Goal: Information Seeking & Learning: Learn about a topic

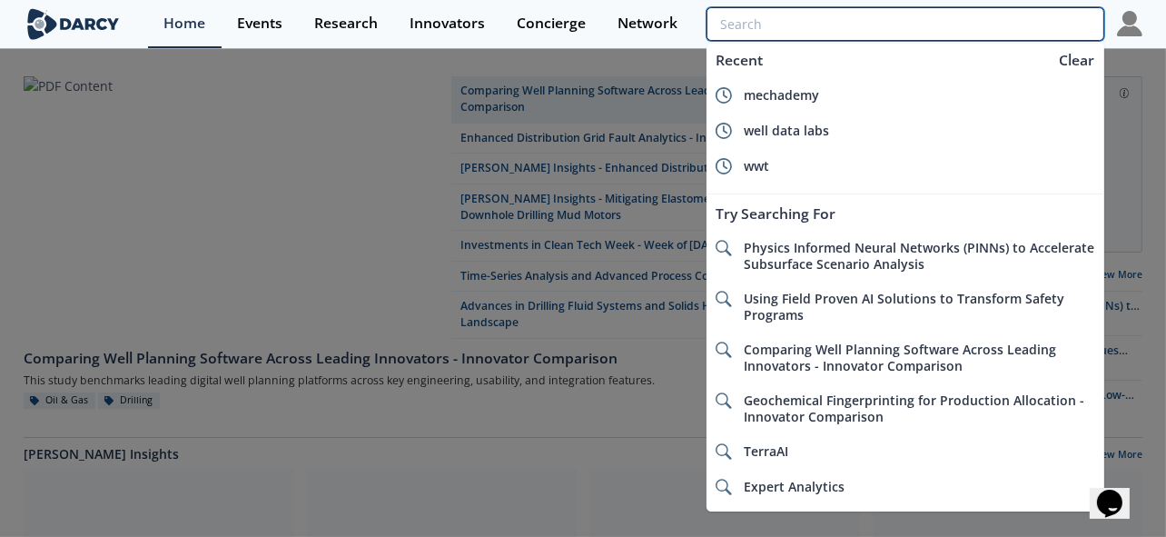
click at [1020, 23] on input "search" at bounding box center [905, 24] width 398 height 34
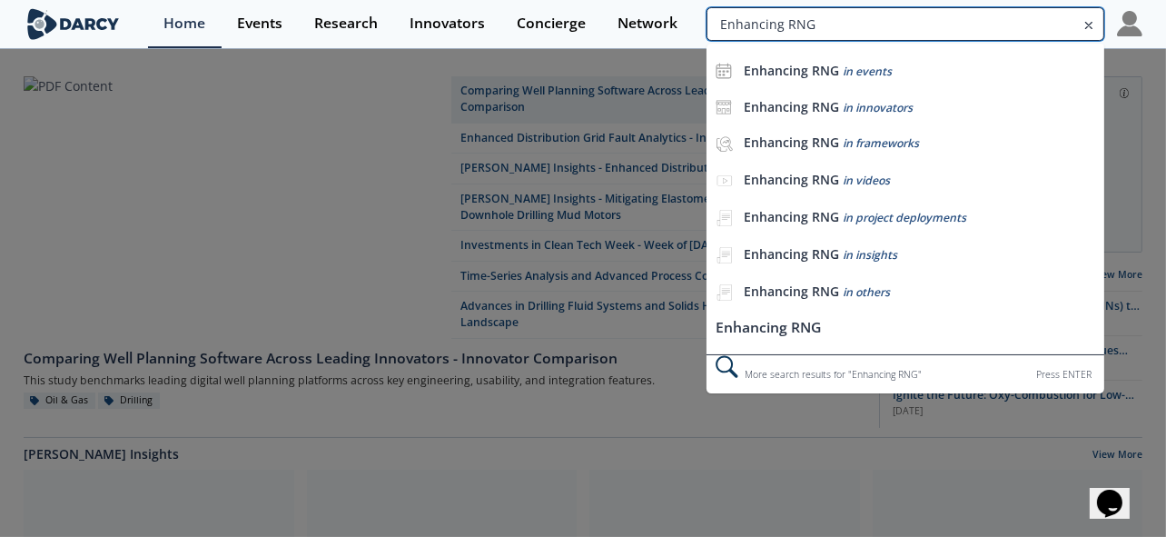
type input "Enhancing RNG"
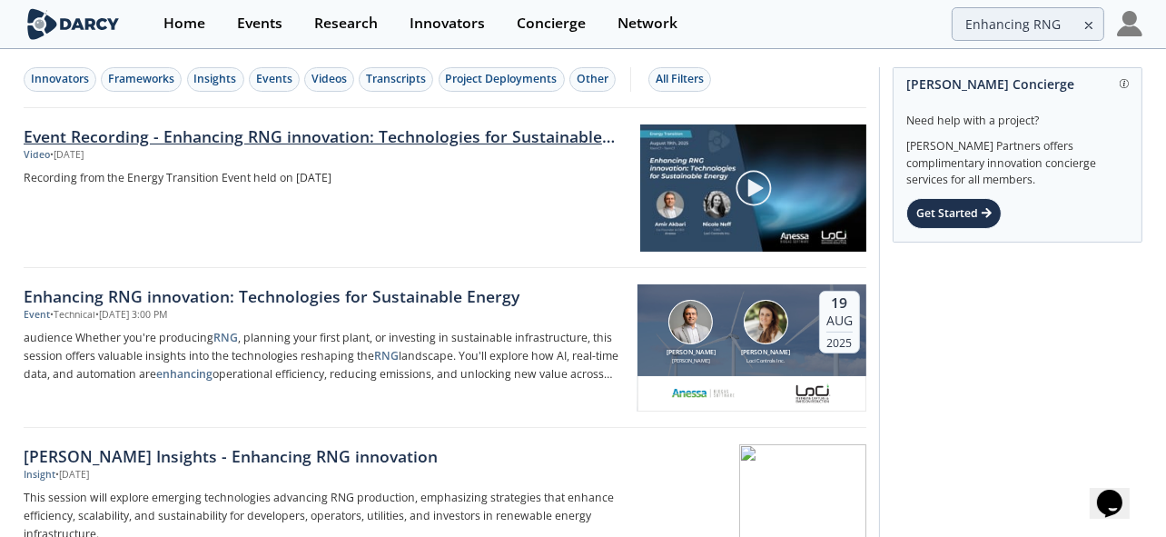
click at [425, 135] on link "Event Recording - Enhancing RNG innovation: Technologies for Sustainable Energy" at bounding box center [326, 136] width 604 height 24
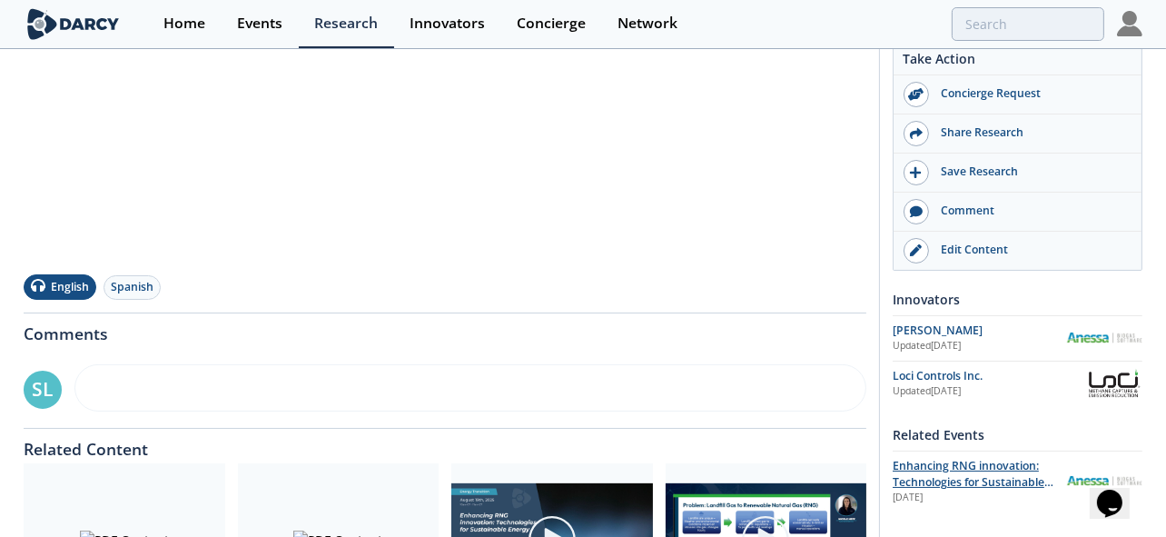
scroll to position [567, 0]
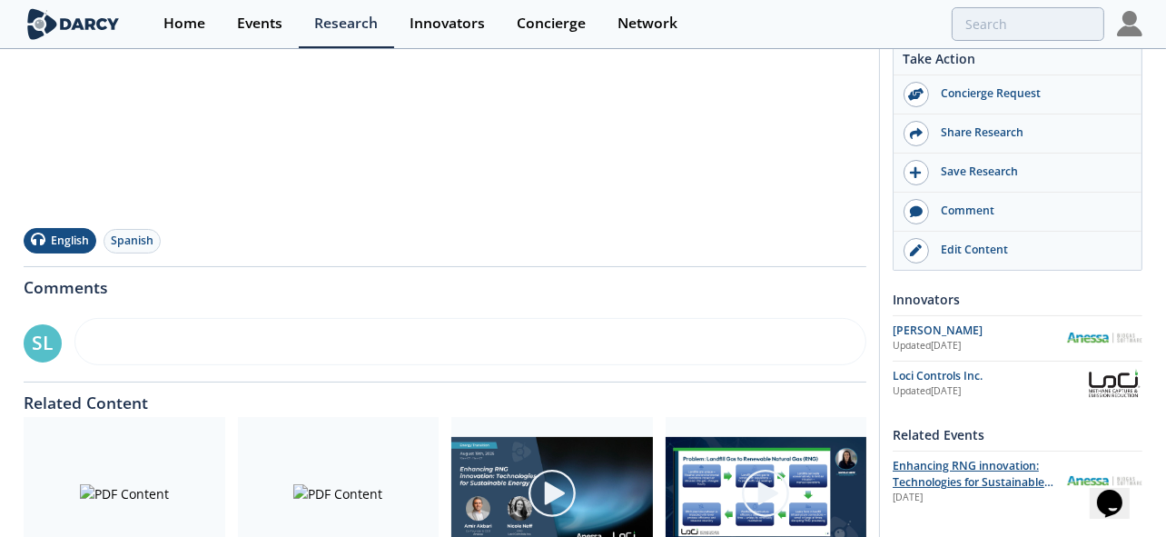
click at [965, 461] on span "Enhancing RNG innovation: Technologies for Sustainable Energy" at bounding box center [972, 482] width 161 height 49
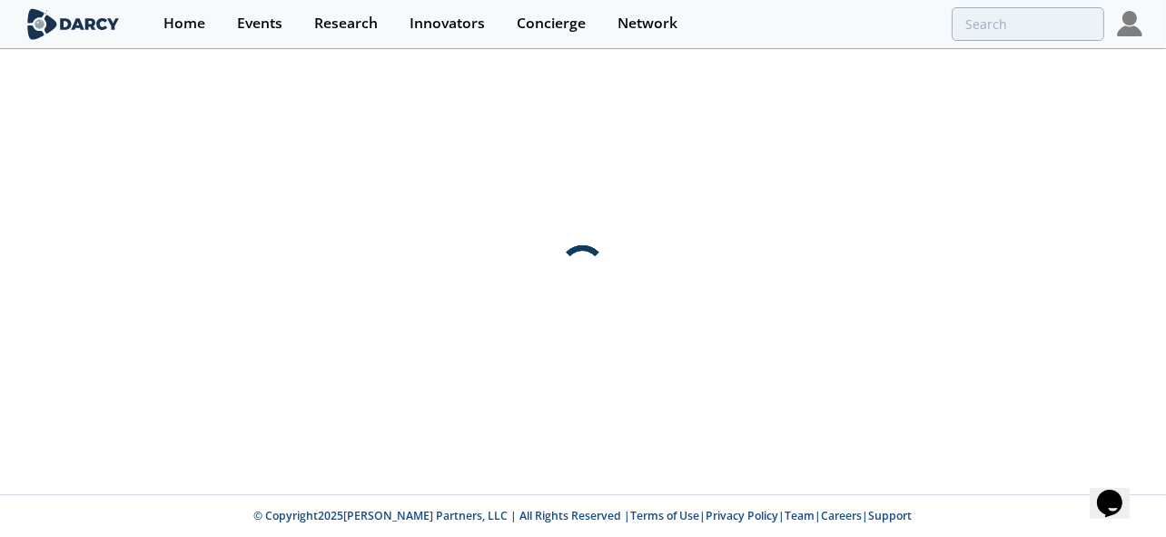
scroll to position [0, 0]
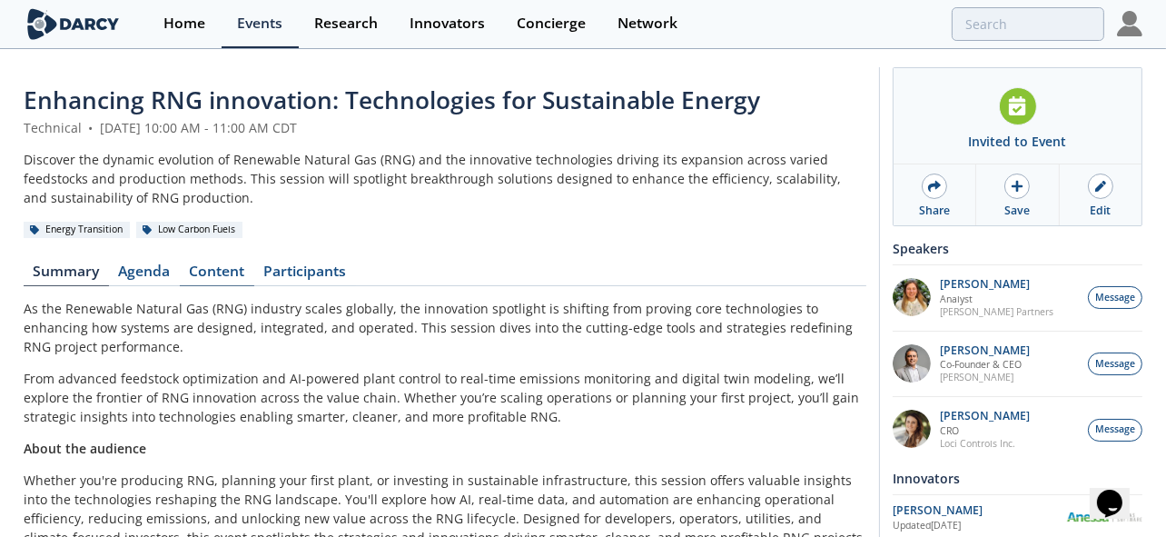
click at [236, 266] on link "Content" at bounding box center [217, 275] width 74 height 22
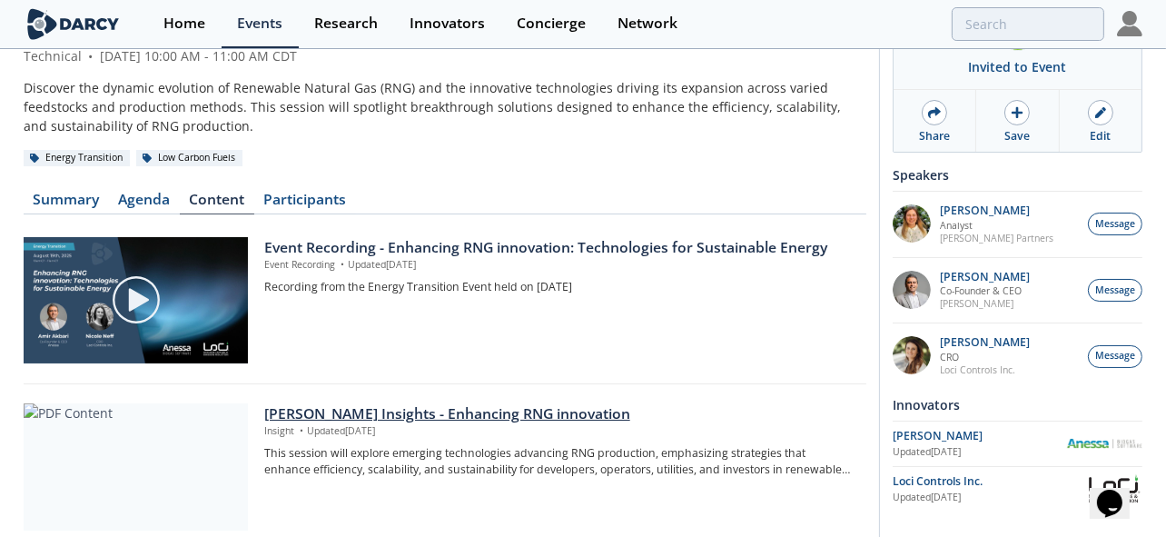
scroll to position [113, 0]
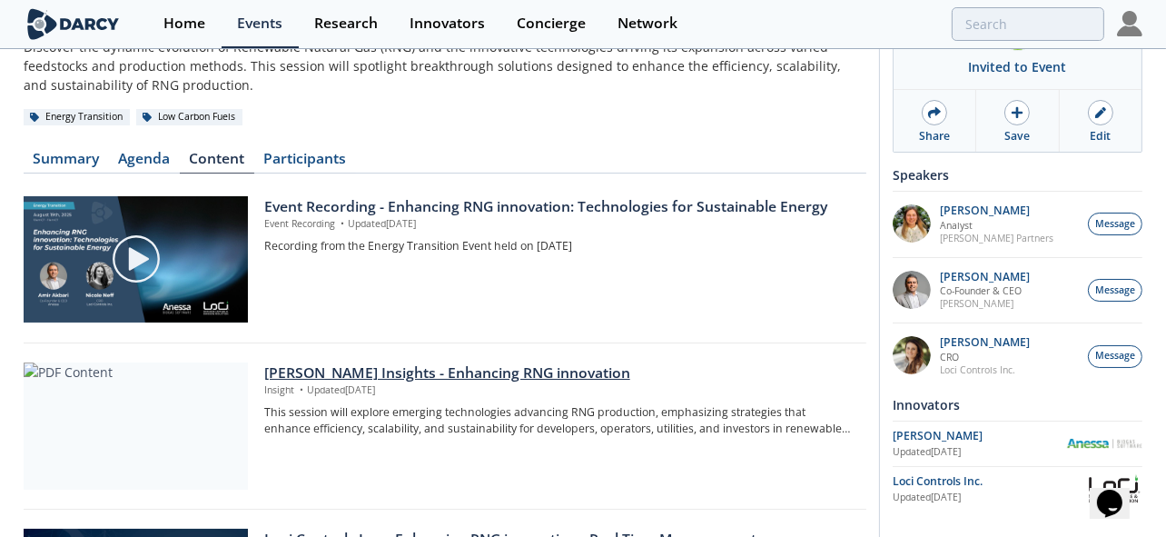
click at [421, 372] on div "[PERSON_NAME] Insights - Enhancing RNG innovation" at bounding box center [558, 373] width 589 height 22
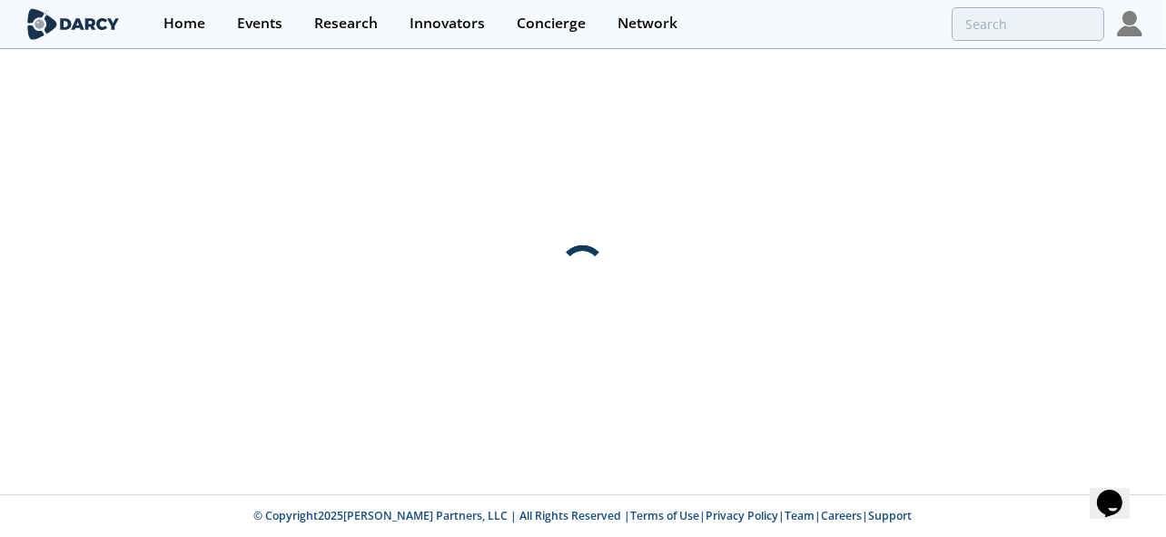
scroll to position [0, 0]
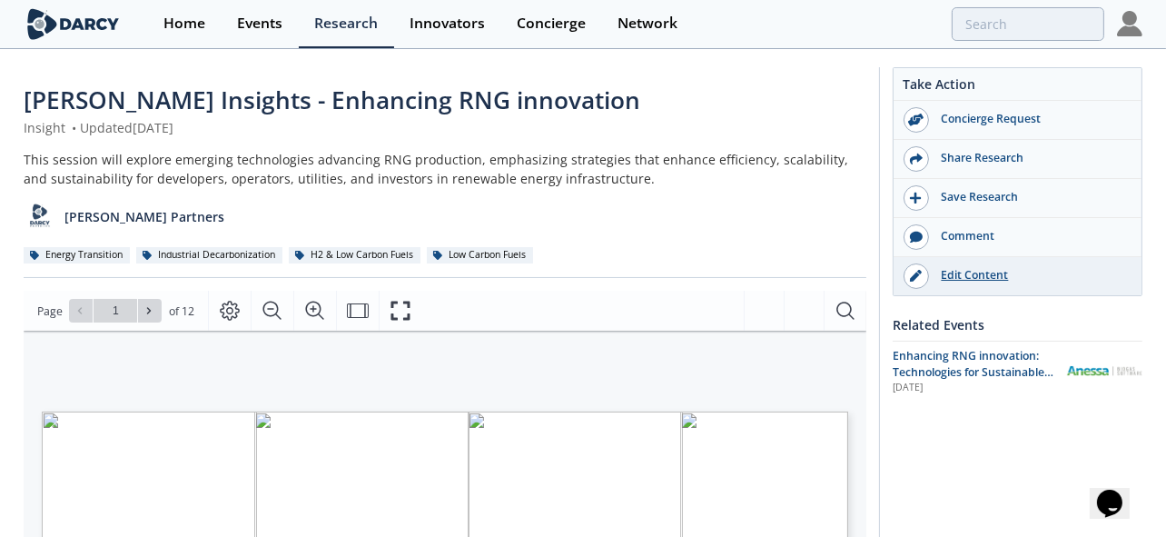
click at [963, 269] on div "Edit Content" at bounding box center [1030, 275] width 203 height 16
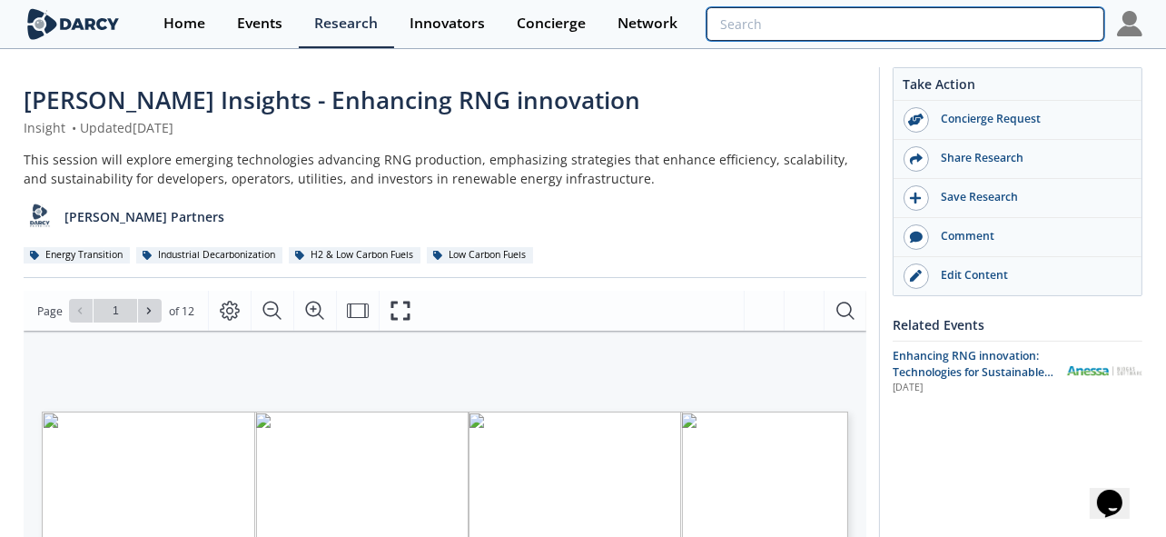
click at [1039, 19] on input "search" at bounding box center [905, 24] width 398 height 34
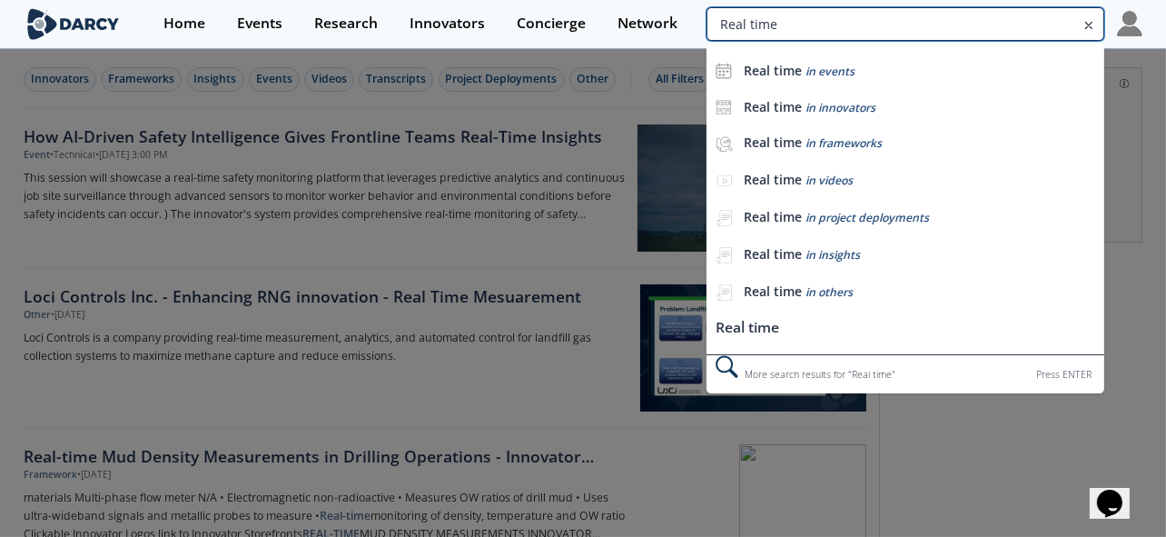
click at [996, 36] on input "Real time" at bounding box center [905, 24] width 398 height 34
click at [1022, 32] on input "Real time" at bounding box center [905, 24] width 398 height 34
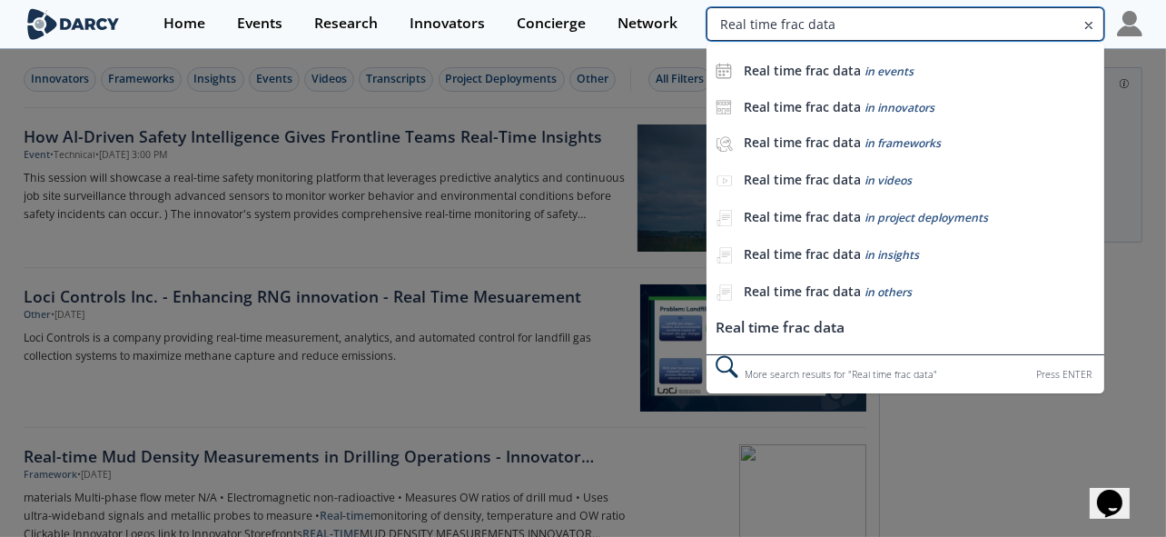
type input "Real time frac data"
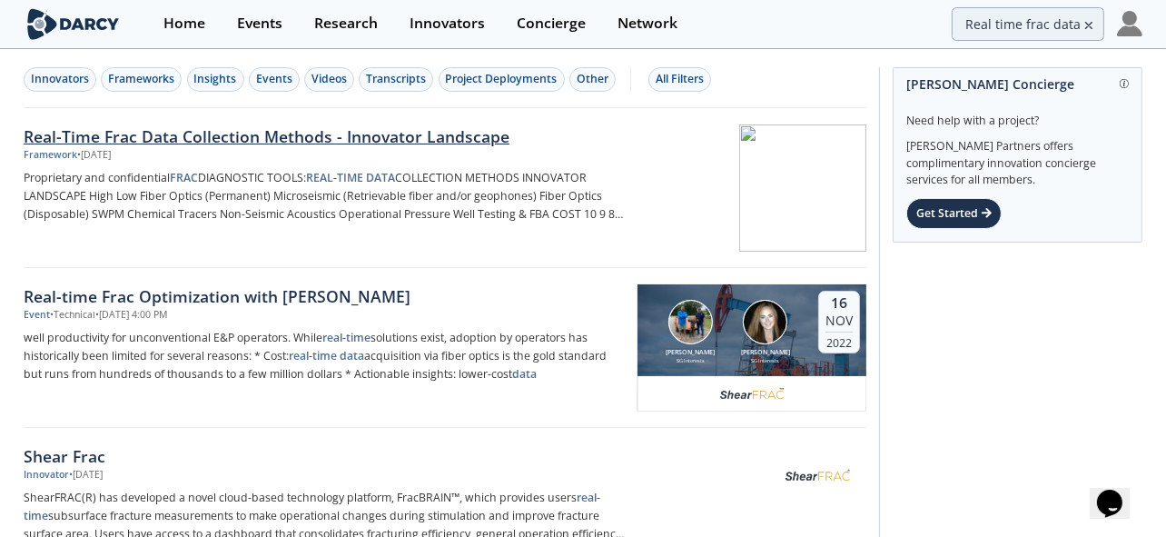
click at [369, 136] on div "Real-Time Frac Data Collection Methods - Innovator Landscape" at bounding box center [324, 136] width 601 height 24
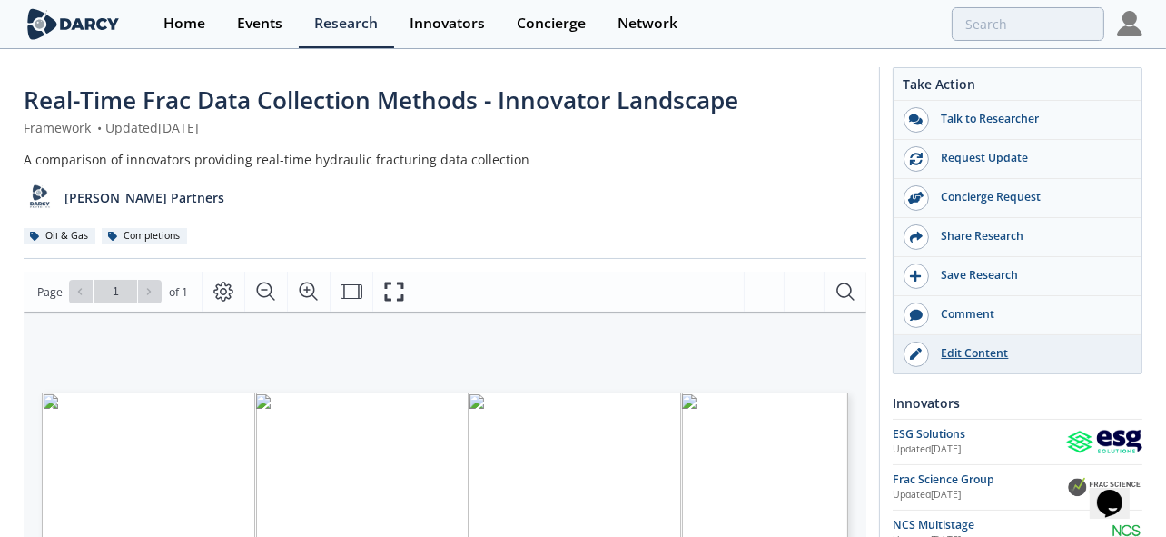
click at [946, 355] on div "Edit Content" at bounding box center [1030, 353] width 203 height 16
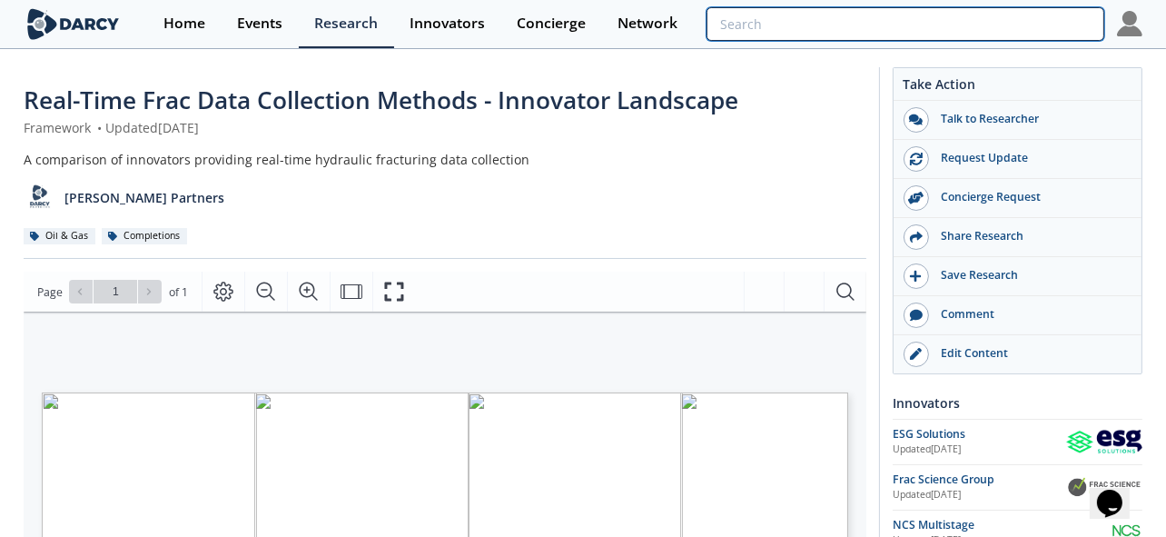
click at [994, 26] on input "search" at bounding box center [905, 24] width 398 height 34
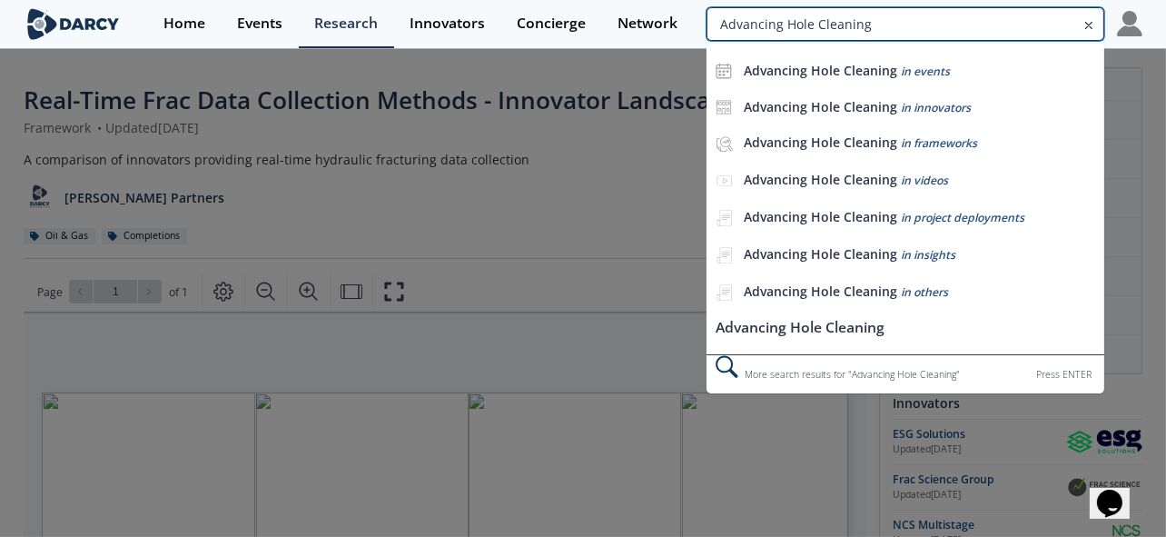
type input "Advancing Hole Cleaning"
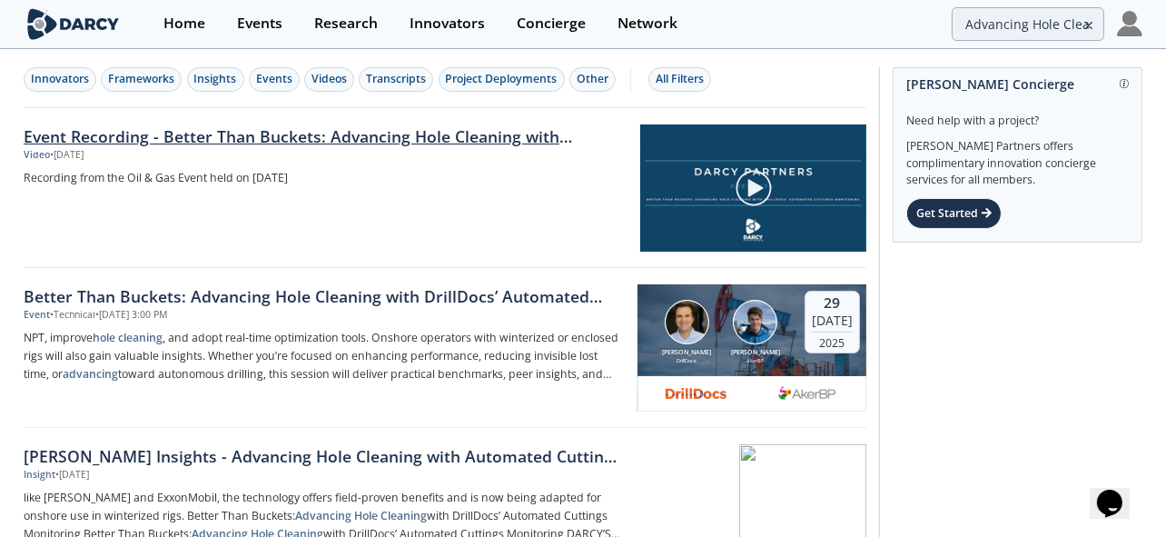
click at [420, 138] on link "Event Recording - Better Than Buckets: Advancing Hole Cleaning with DrillDocs’ …" at bounding box center [326, 136] width 604 height 24
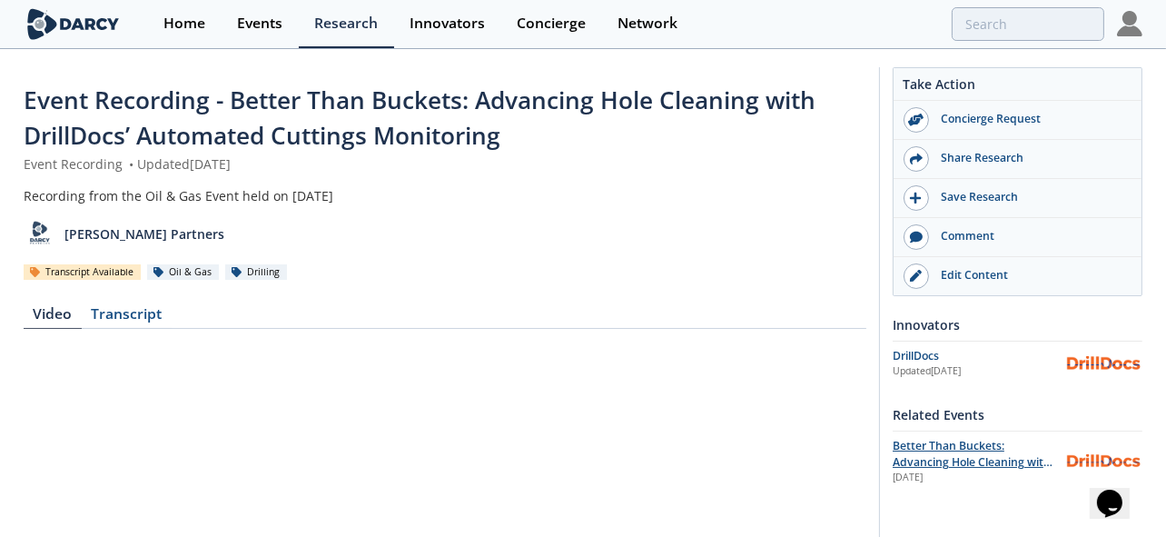
click at [961, 455] on span "Better Than Buckets: Advancing Hole Cleaning with DrillDocs’ Automated Cuttings…" at bounding box center [972, 470] width 160 height 65
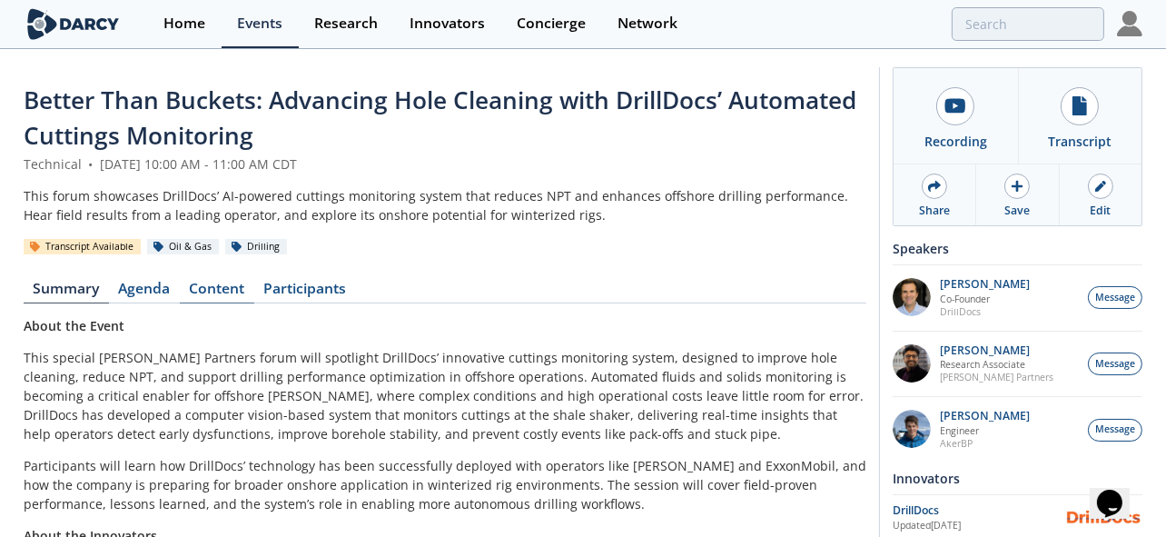
click at [234, 295] on link "Content" at bounding box center [217, 292] width 74 height 22
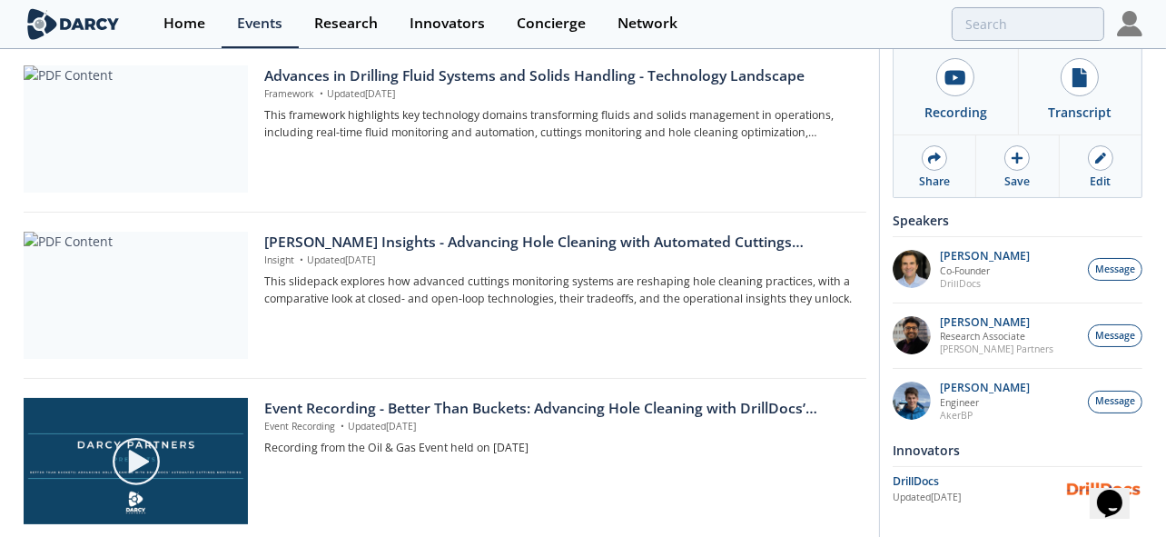
scroll to position [340, 0]
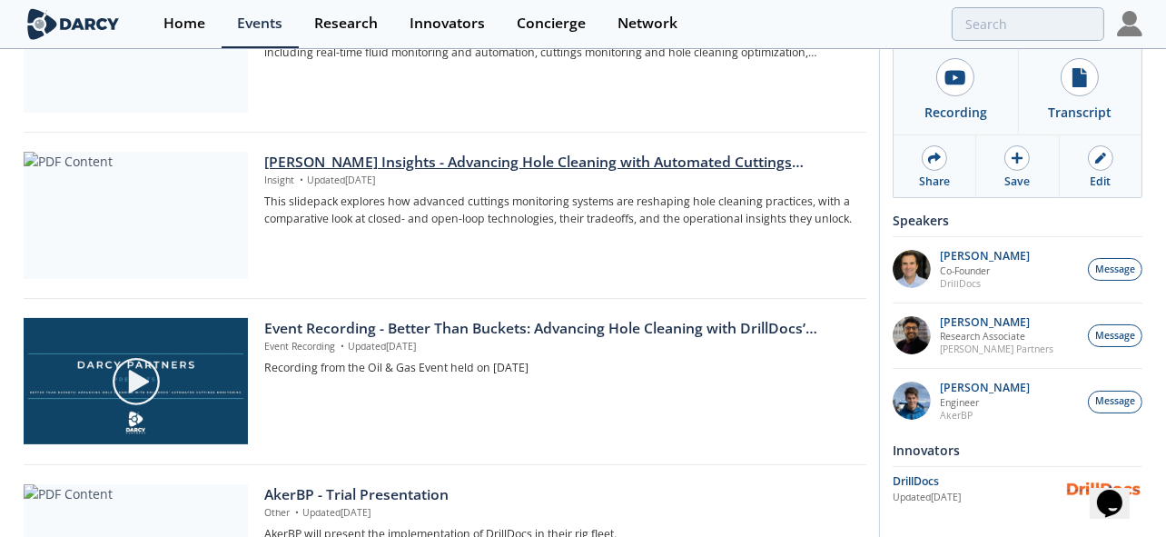
click at [363, 159] on div "[PERSON_NAME] Insights - Advancing Hole Cleaning with Automated Cuttings Monito…" at bounding box center [558, 163] width 589 height 22
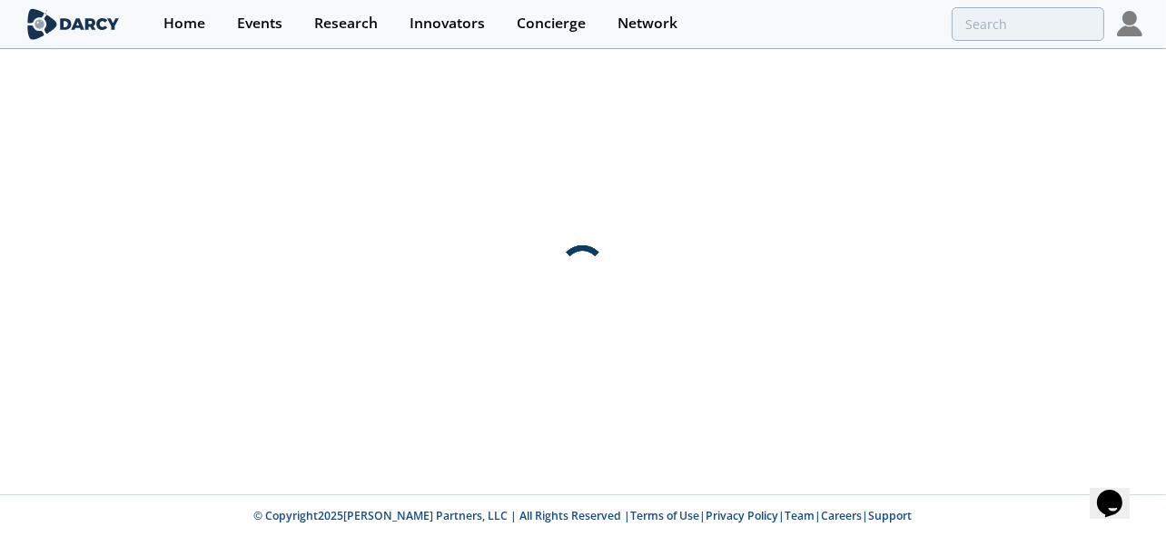
scroll to position [0, 0]
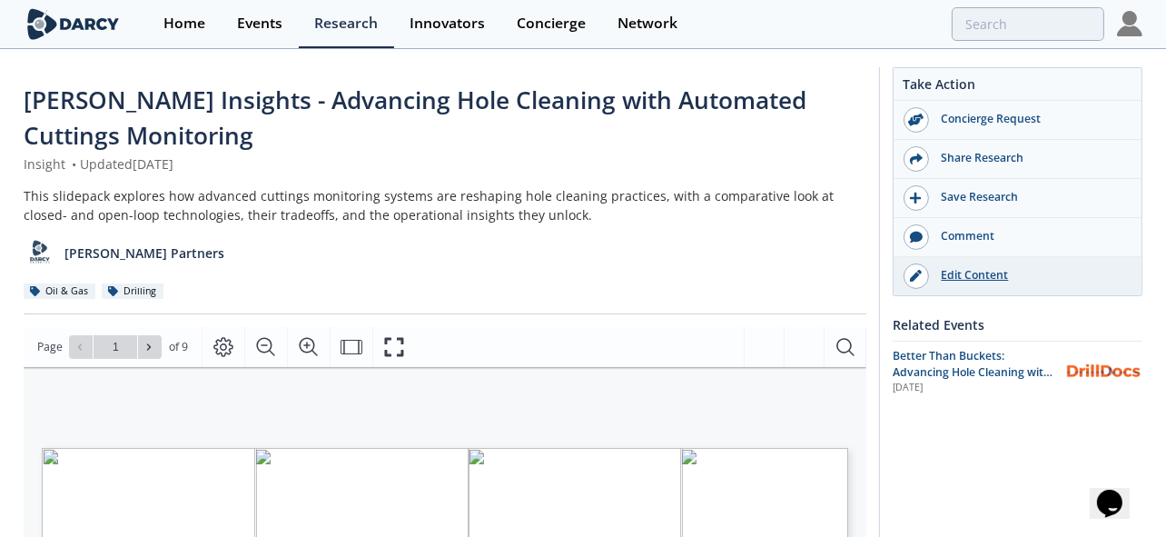
click at [956, 275] on div "Edit Content" at bounding box center [1030, 275] width 203 height 16
click at [261, 16] on div "Events" at bounding box center [259, 23] width 45 height 15
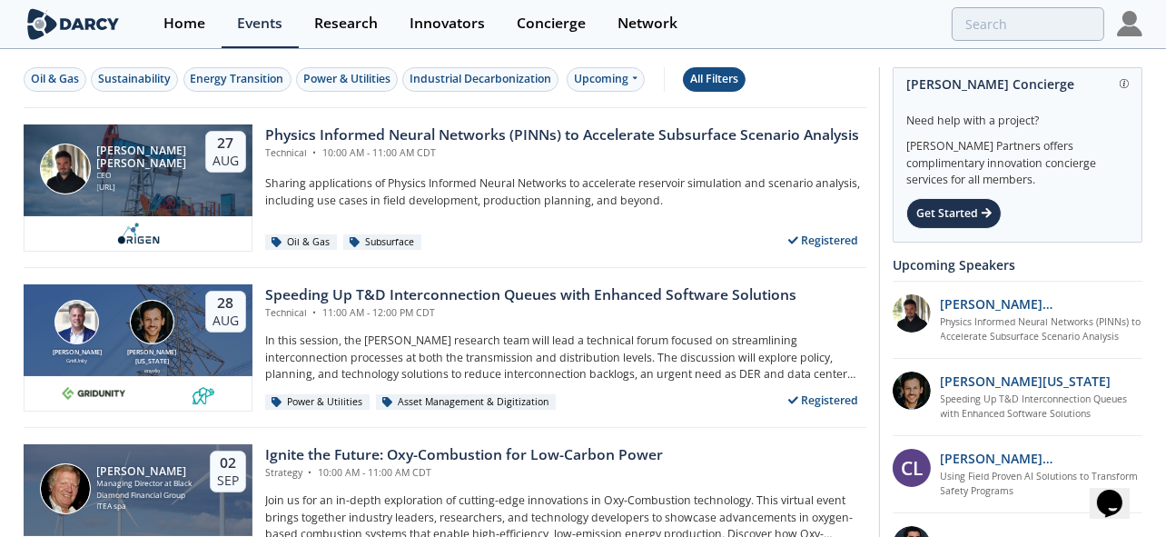
click at [740, 77] on button "All Filters" at bounding box center [714, 79] width 63 height 25
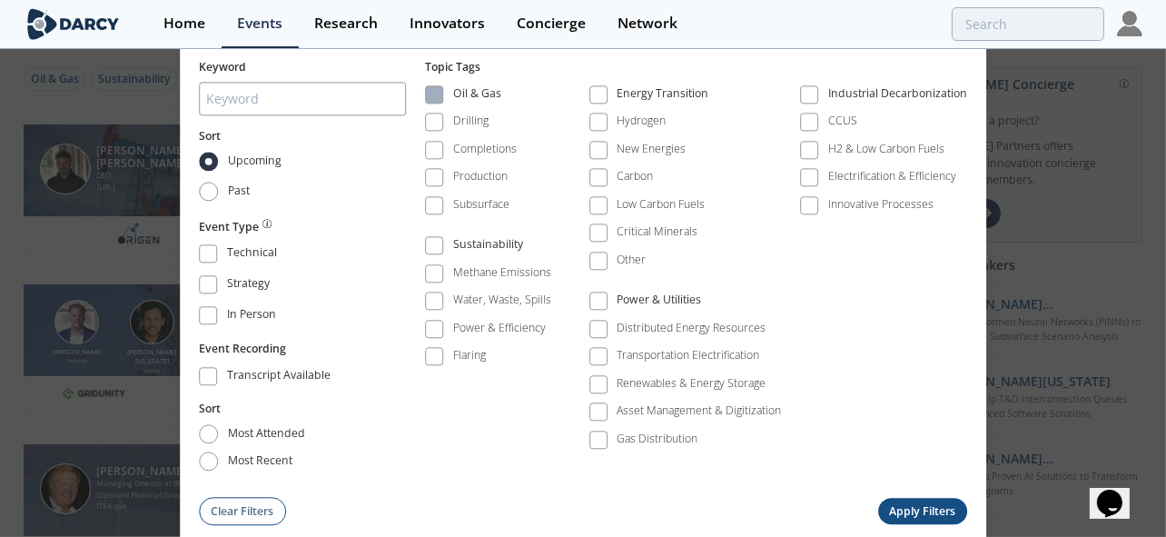
click at [440, 94] on span at bounding box center [434, 94] width 13 height 13
click at [605, 94] on span at bounding box center [598, 94] width 13 height 13
click at [922, 505] on button "Apply Filters" at bounding box center [922, 511] width 89 height 26
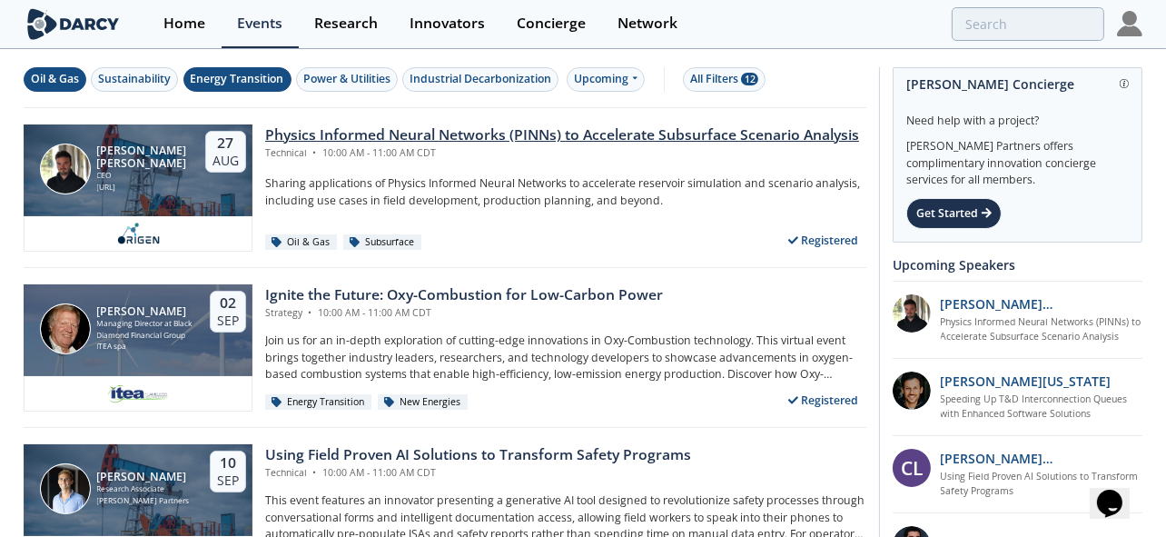
click at [310, 182] on p "Sharing applications of Physics Informed Neural Networks to accelerate reservoi…" at bounding box center [565, 192] width 601 height 34
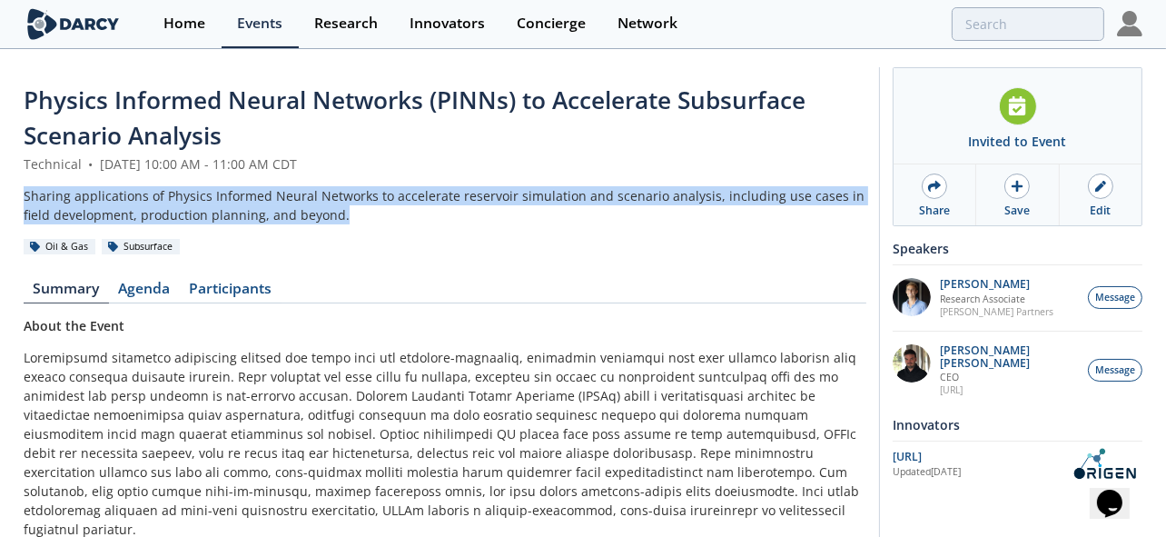
drag, startPoint x: 312, startPoint y: 212, endPoint x: 2, endPoint y: 203, distance: 310.6
click at [2, 203] on div "Physics Informed Neural Networks (PINNs) to Accelerate Subsurface Scenario Anal…" at bounding box center [583, 466] width 1166 height 831
copy div "Sharing applications of Physics Informed Neural Networks to accelerate reservoi…"
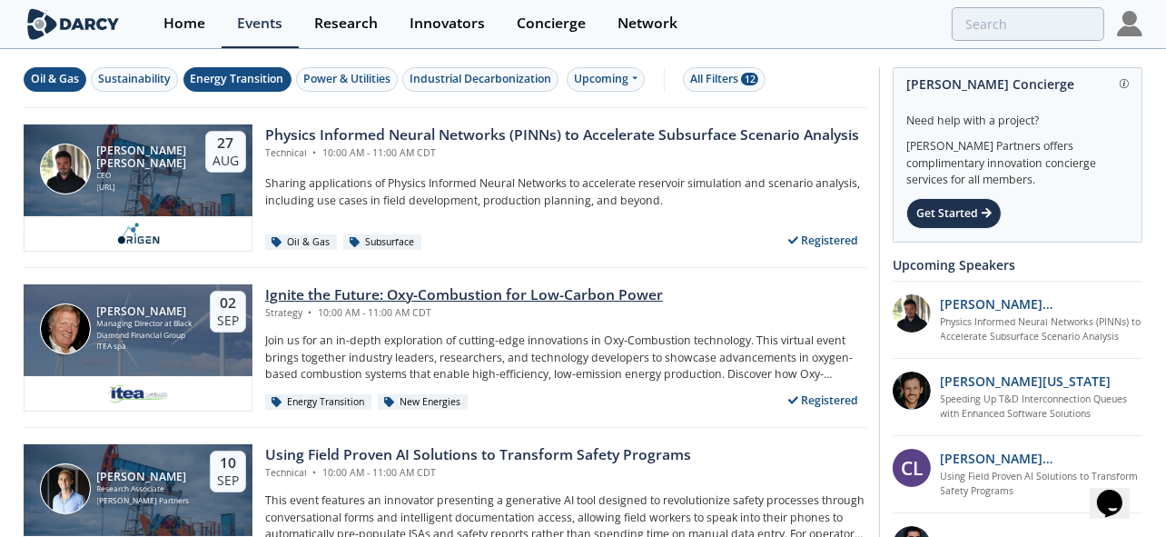
click at [570, 302] on div "Ignite the Future: Oxy-Combustion for Low-Carbon Power" at bounding box center [464, 295] width 398 height 22
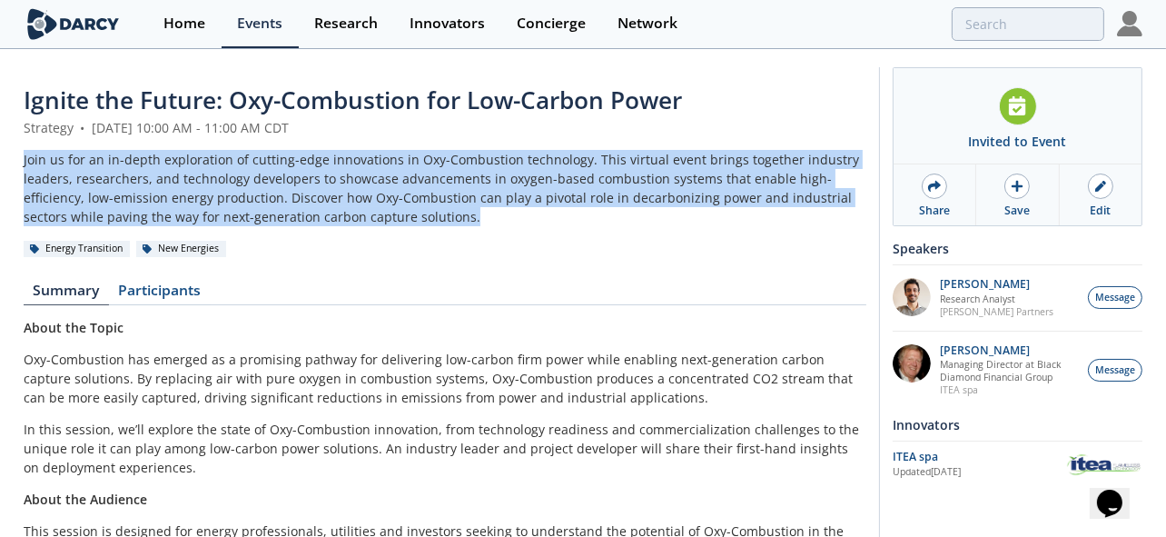
drag, startPoint x: 418, startPoint y: 216, endPoint x: -5, endPoint y: 164, distance: 425.3
click at [0, 164] on html "Home Events Research Innovators Concierge Network Ignite the Future: Oxy-Combus…" at bounding box center [583, 268] width 1166 height 537
copy div "Join us for an in-depth exploration of cutting-edge innovations in Oxy-Combusti…"
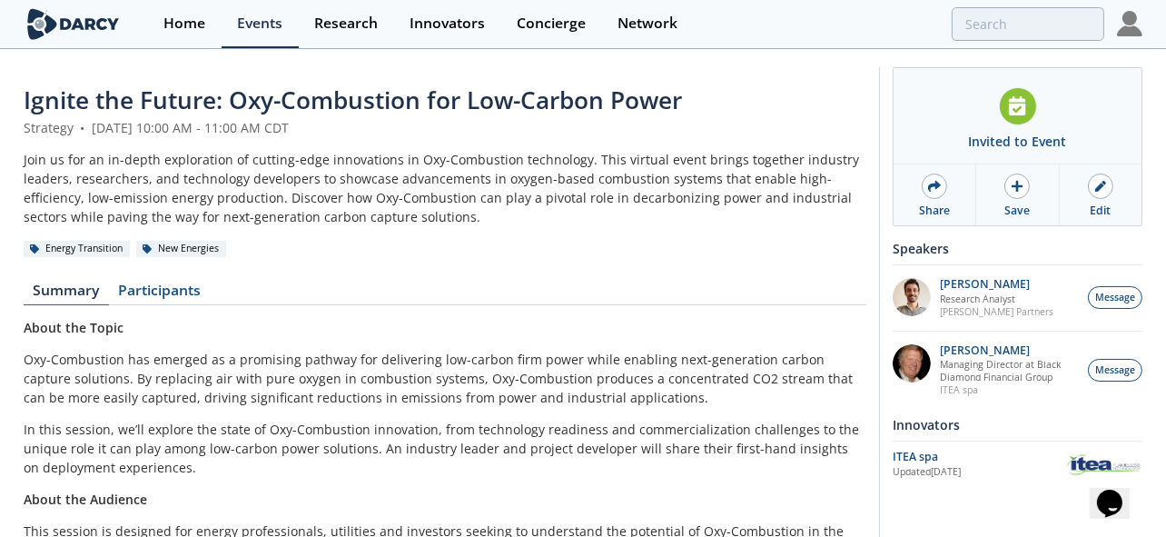
click at [59, 84] on span "Ignite the Future: Oxy-Combustion for Low-Carbon Power" at bounding box center [353, 100] width 658 height 33
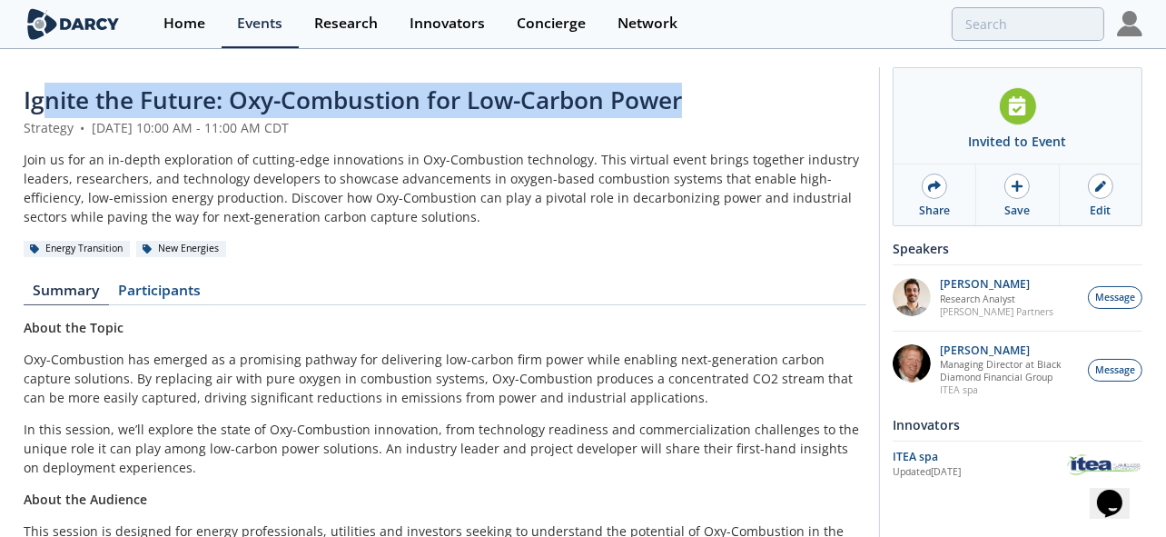
drag, startPoint x: 42, startPoint y: 99, endPoint x: 747, endPoint y: 83, distance: 705.6
click at [747, 83] on div "Ignite the Future: Oxy-Combustion for Low-Carbon Power" at bounding box center [445, 100] width 842 height 35
click at [635, 92] on span "Ignite the Future: Oxy-Combustion for Low-Carbon Power" at bounding box center [353, 100] width 658 height 33
drag, startPoint x: 682, startPoint y: 100, endPoint x: 5, endPoint y: 67, distance: 677.1
click at [5, 67] on div "Ignite the Future: Oxy-Combustion for Low-Carbon Power Strategy • [DATE] 10:00 …" at bounding box center [583, 388] width 1166 height 674
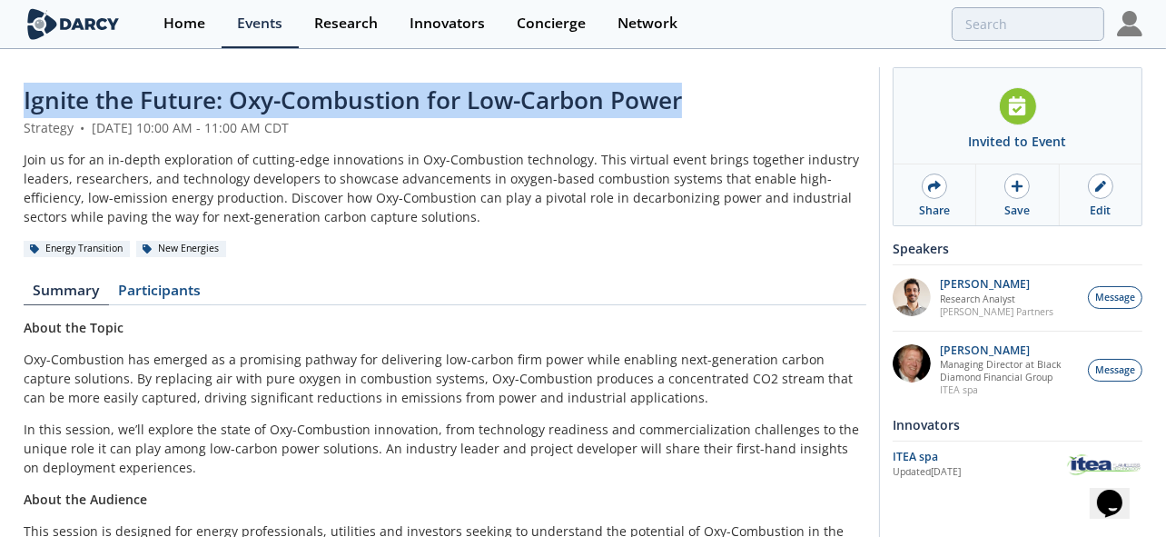
copy span "Ignite the Future: Oxy-Combustion for Low-Carbon Power"
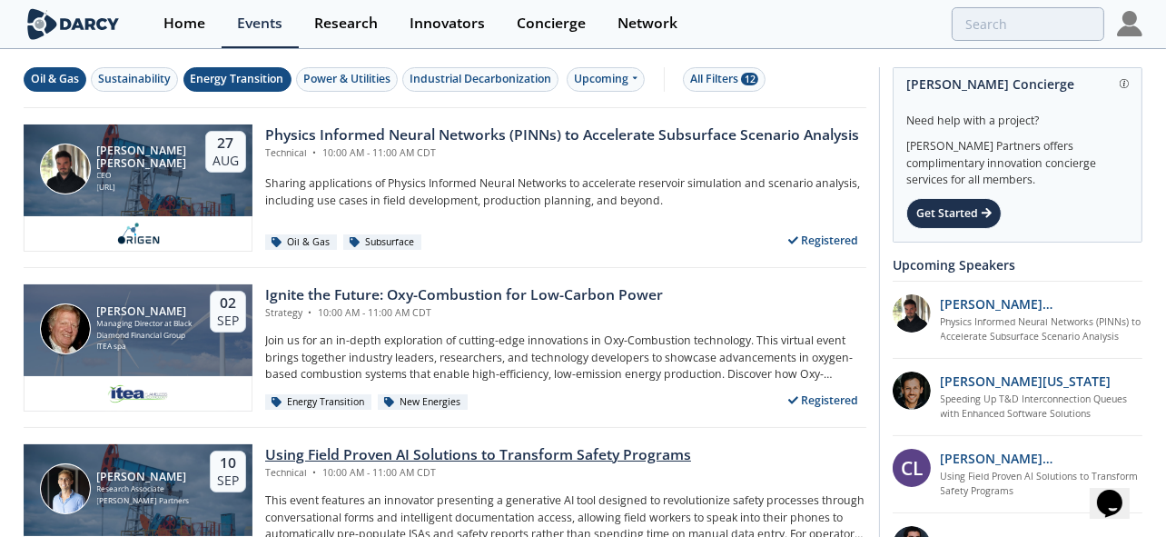
click at [175, 452] on div "[PERSON_NAME] Research Associate [PERSON_NAME] Partners [DATE]" at bounding box center [138, 490] width 229 height 93
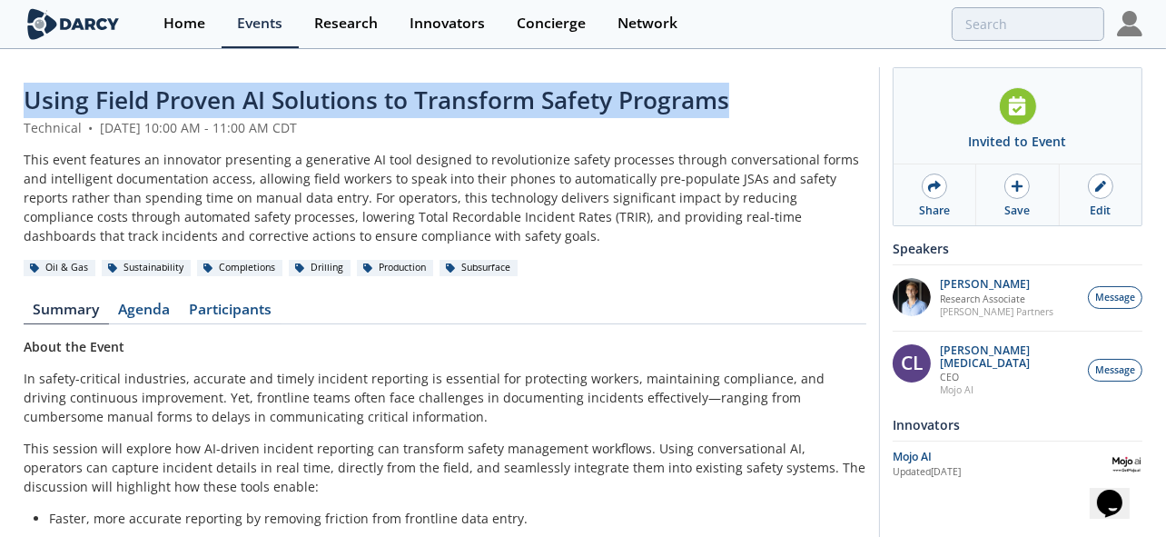
drag, startPoint x: 726, startPoint y: 101, endPoint x: 0, endPoint y: 101, distance: 726.3
click at [0, 101] on html "Home Events Research Innovators Concierge Network Using Field Proven AI Solutio…" at bounding box center [583, 268] width 1166 height 537
copy span "Using Field Proven AI Solutions to Transform Safety Programs"
click at [172, 182] on div "This event features an innovator presenting a generative AI tool designed to re…" at bounding box center [445, 197] width 842 height 95
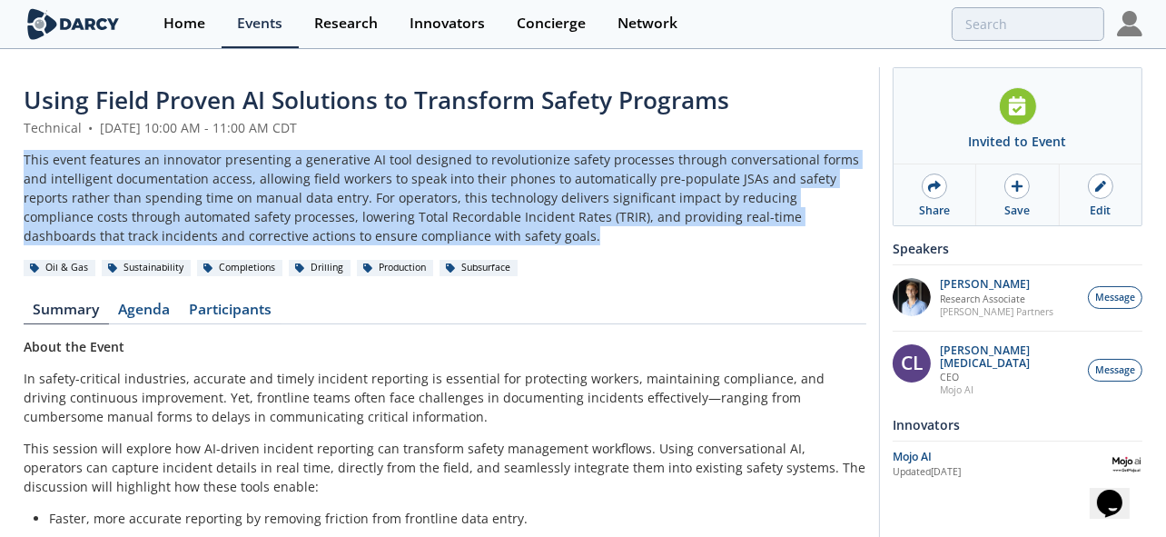
drag, startPoint x: 398, startPoint y: 233, endPoint x: -5, endPoint y: 157, distance: 409.3
click at [0, 157] on html "Home Events Research Innovators Concierge Network Using Field Proven AI Solutio…" at bounding box center [583, 268] width 1166 height 537
copy div "This event features an innovator presenting a generative AI tool designed to re…"
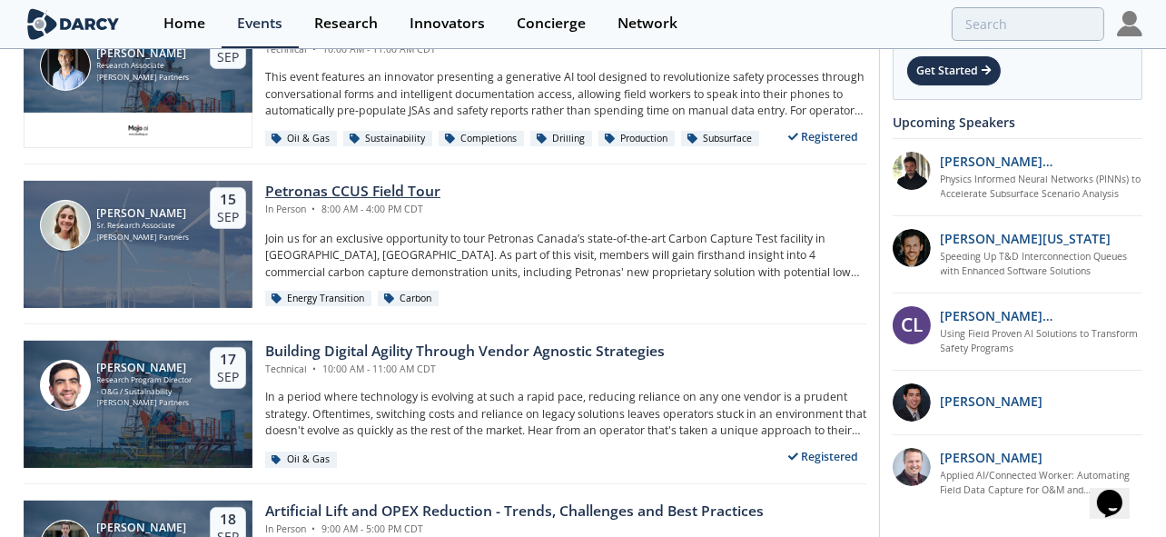
scroll to position [453, 0]
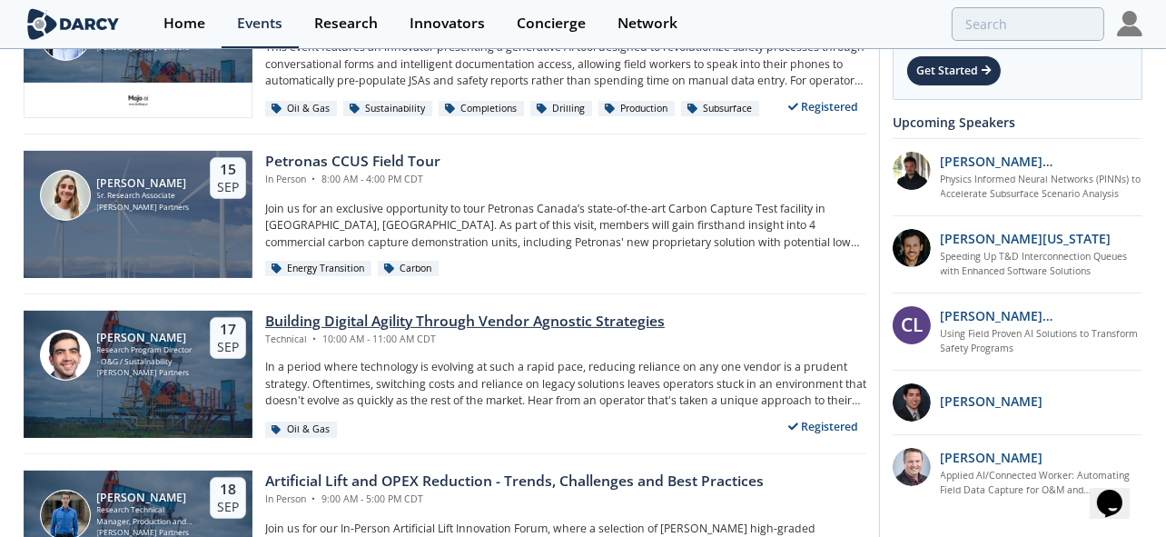
click at [301, 316] on div "Building Digital Agility Through Vendor Agnostic Strategies" at bounding box center [464, 321] width 399 height 22
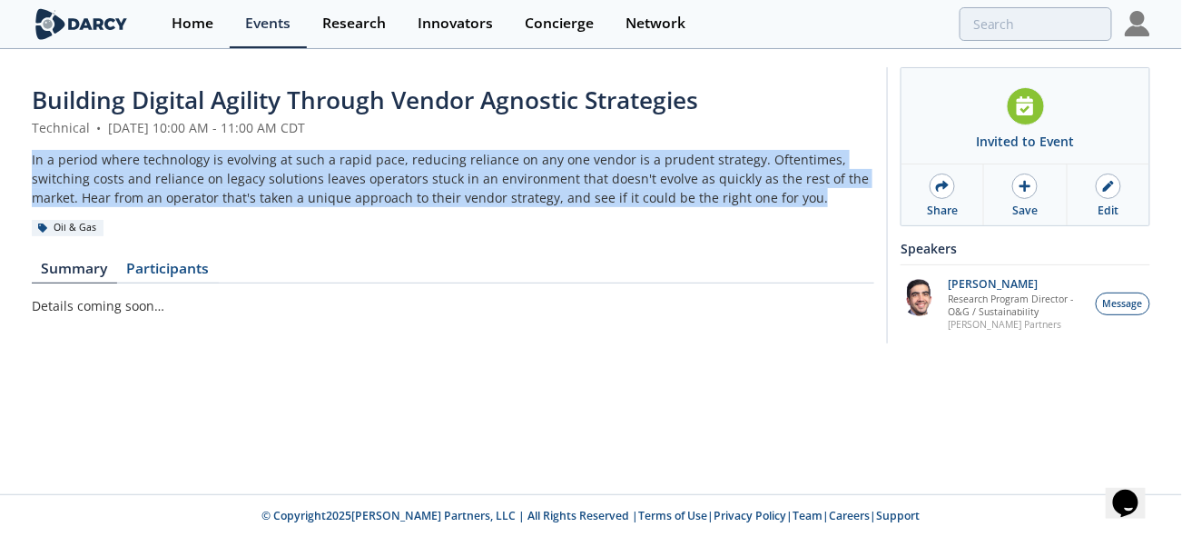
drag, startPoint x: 731, startPoint y: 195, endPoint x: 4, endPoint y: 163, distance: 727.9
click at [4, 163] on div "Building Digital Agility Through Vendor Agnostic Strategies Technical • [DATE] …" at bounding box center [591, 210] width 1182 height 318
copy div "In a period where technology is evolving at such a rapid pace, reducing relianc…"
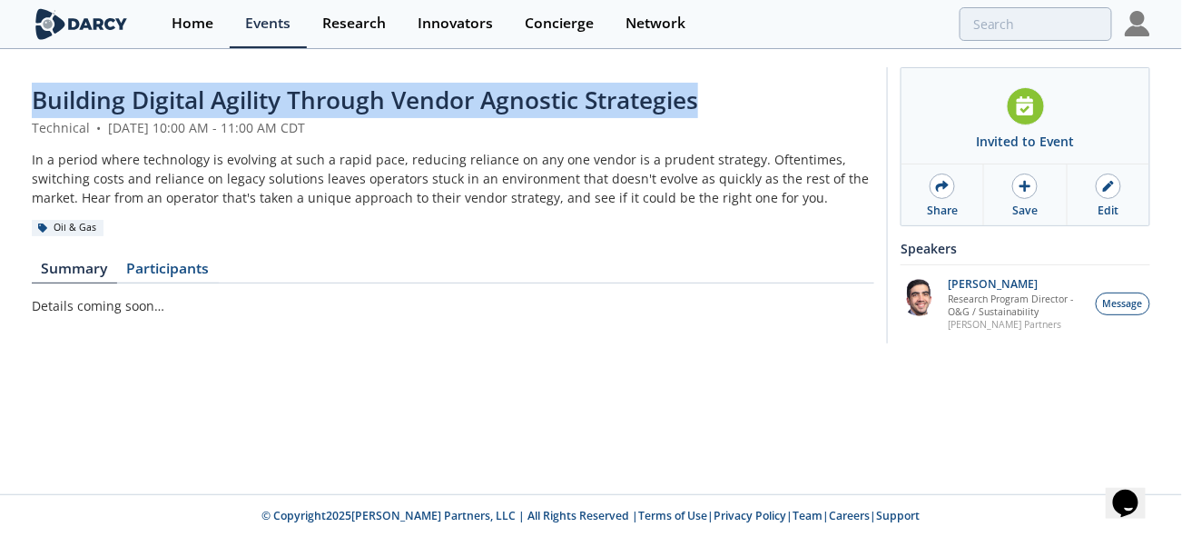
drag, startPoint x: 32, startPoint y: 100, endPoint x: 805, endPoint y: 98, distance: 773.5
click at [805, 98] on div "Building Digital Agility Through Vendor Agnostic Strategies" at bounding box center [453, 100] width 842 height 35
copy span "Building Digital Agility Through Vendor Agnostic Strategies"
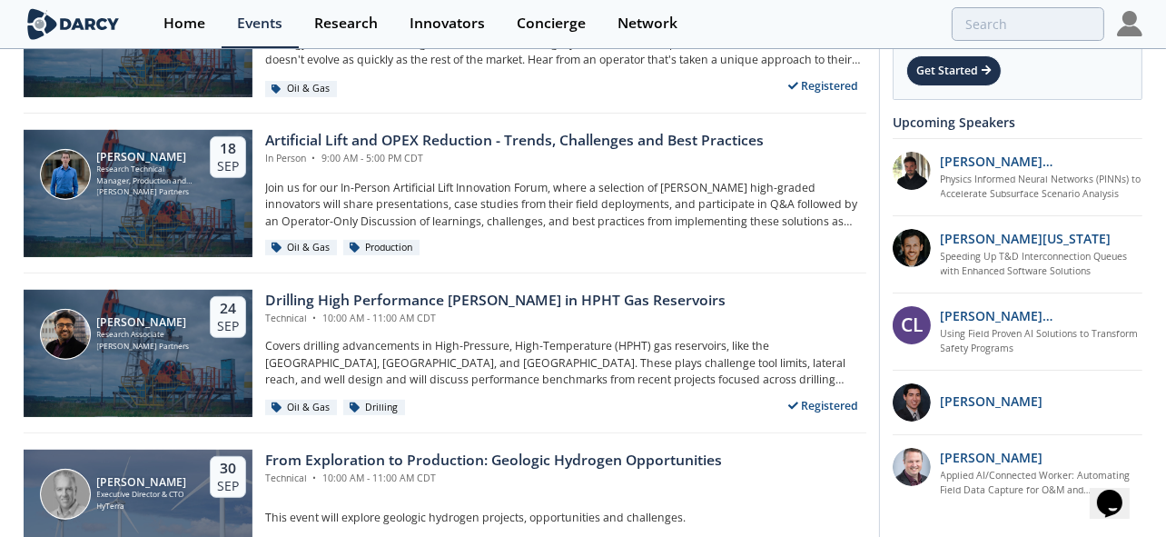
scroll to position [907, 0]
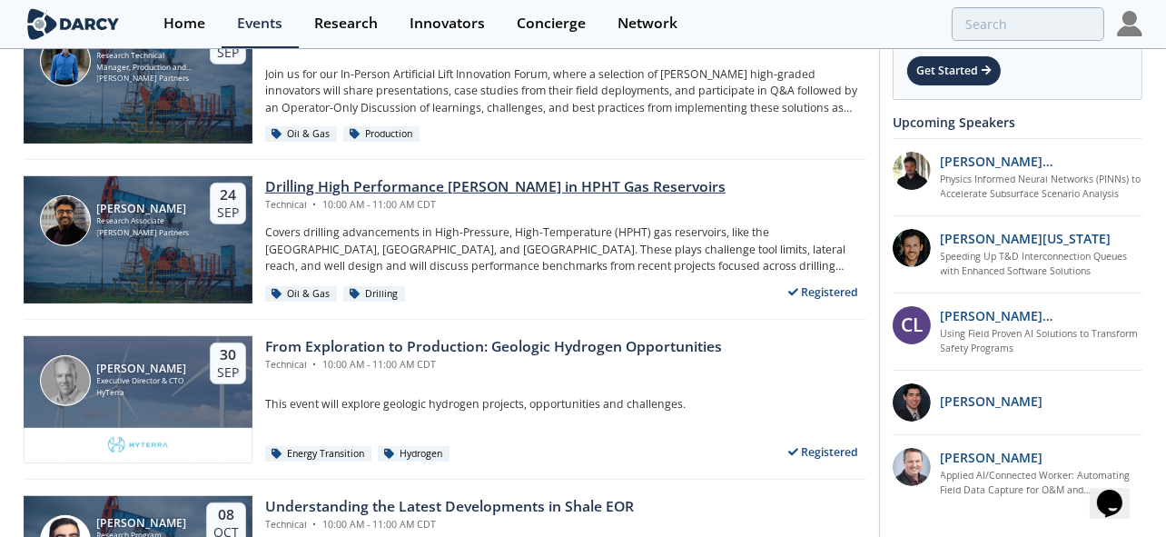
click at [401, 192] on div "Drilling High Performance [PERSON_NAME] in HPHT Gas Reservoirs" at bounding box center [495, 187] width 460 height 22
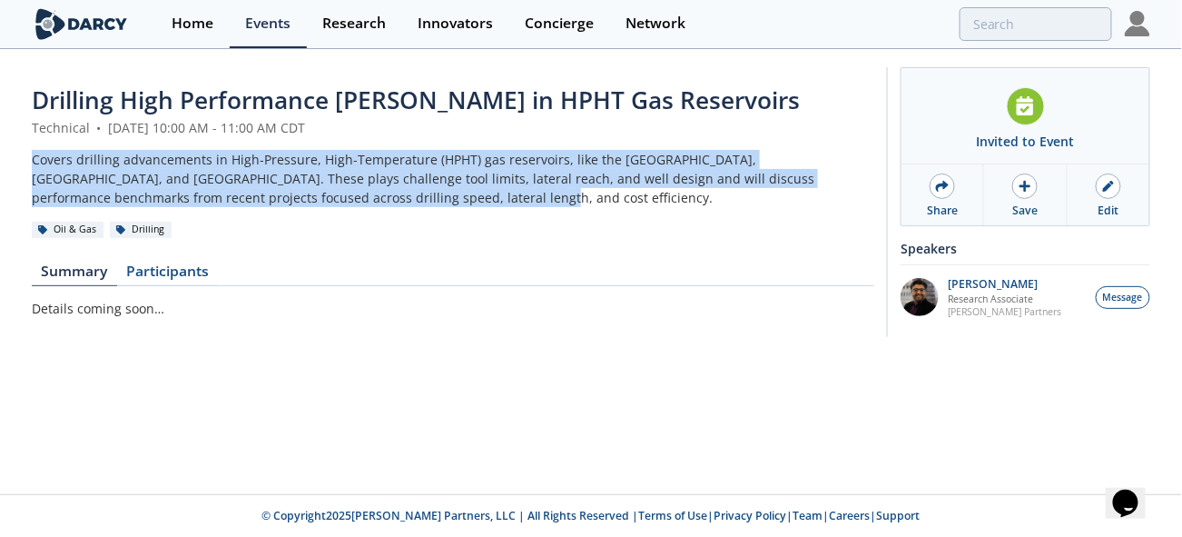
drag, startPoint x: 296, startPoint y: 194, endPoint x: 16, endPoint y: 165, distance: 281.1
click at [16, 165] on div "Drilling High Performance [PERSON_NAME] in HPHT Gas Reservoirs Technical • [DAT…" at bounding box center [591, 206] width 1182 height 311
copy div "Covers drilling advancements in High-Pressure, High-Temperature (HPHT) gas rese…"
click at [674, 91] on div "Drilling High Performance [PERSON_NAME] in HPHT Gas Reservoirs" at bounding box center [453, 100] width 842 height 35
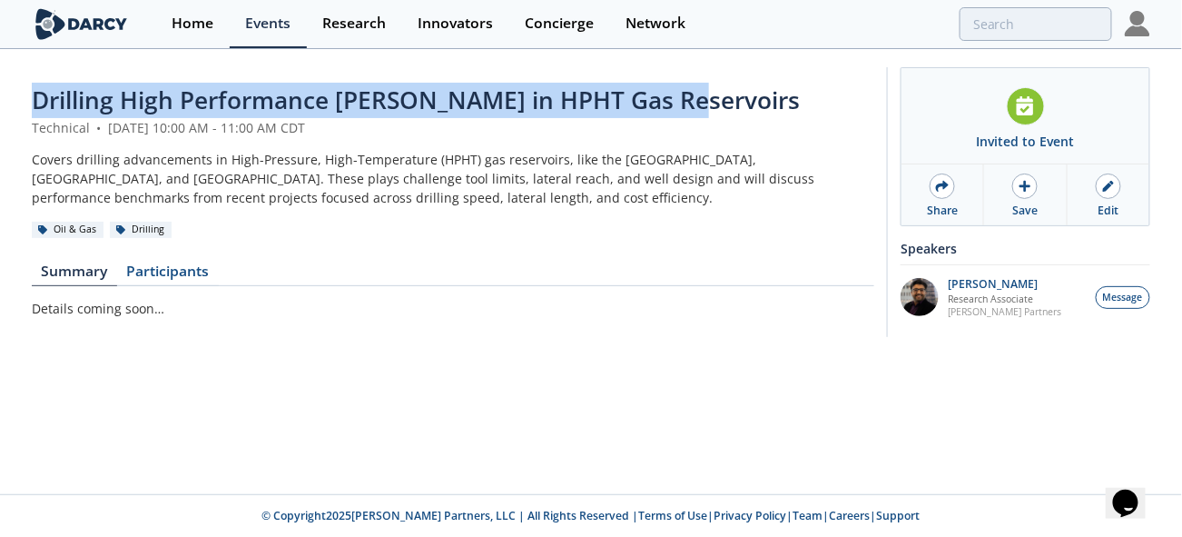
drag, startPoint x: 666, startPoint y: 103, endPoint x: -5, endPoint y: 81, distance: 671.3
click at [0, 81] on html "Home Events Research Innovators Concierge Network Drilling High Performance [PE…" at bounding box center [591, 268] width 1182 height 537
copy span "Drilling High Performance [PERSON_NAME] in HPHT Gas Reservoirs"
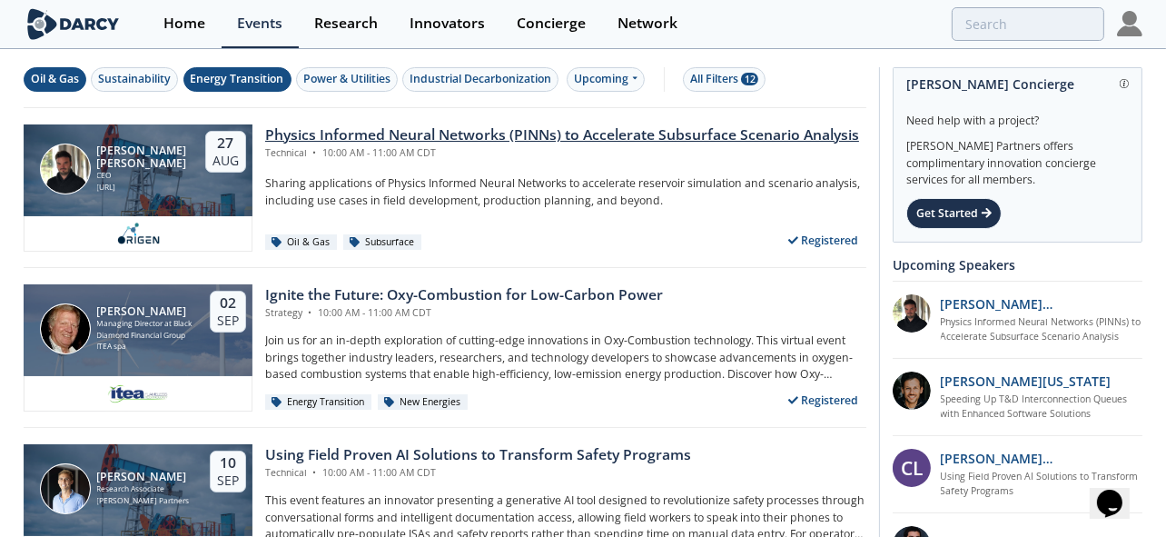
click at [460, 130] on div "Physics Informed Neural Networks (PINNs) to Accelerate Subsurface Scenario Anal…" at bounding box center [562, 135] width 594 height 22
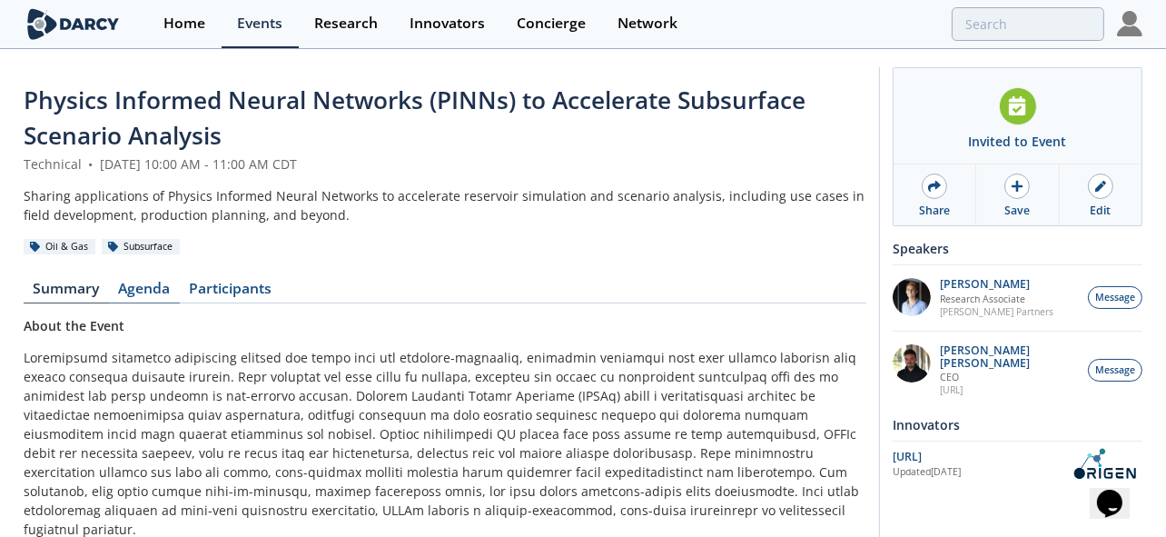
click at [142, 291] on link "Agenda" at bounding box center [144, 292] width 71 height 22
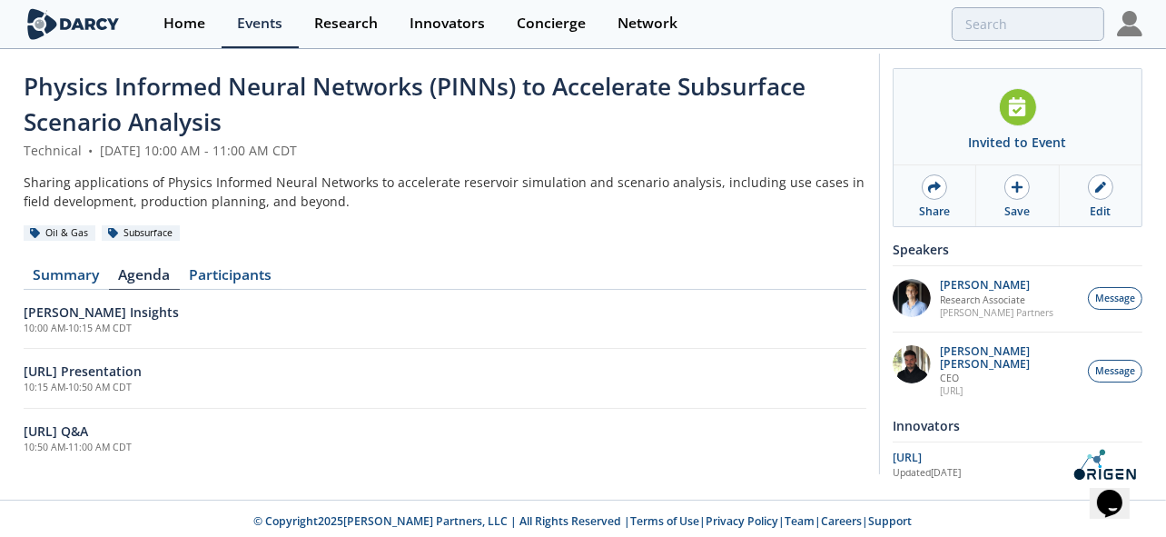
scroll to position [17, 0]
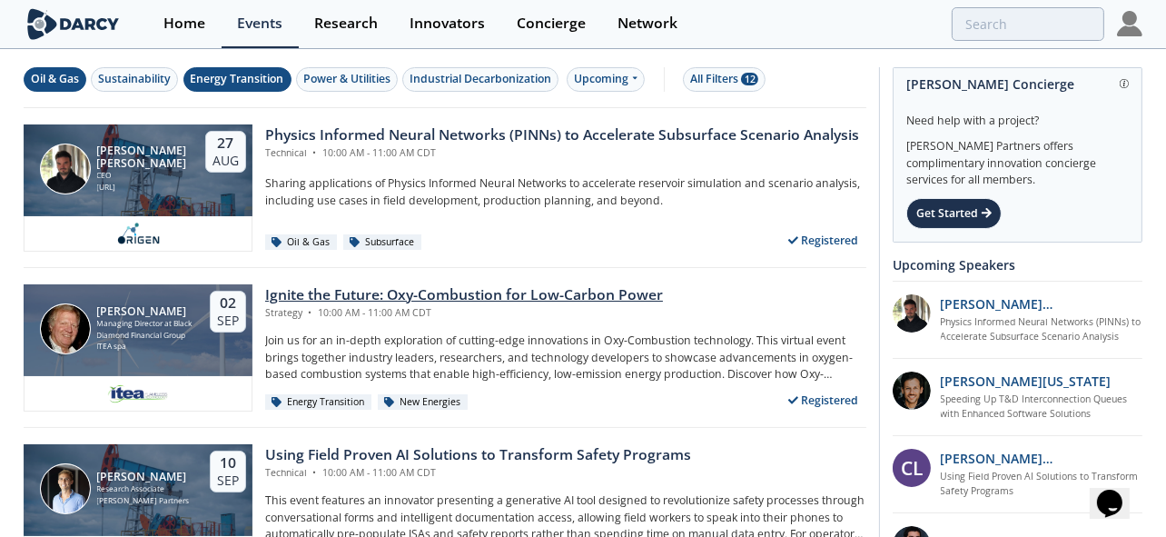
click at [324, 289] on div "Ignite the Future: Oxy-Combustion for Low-Carbon Power" at bounding box center [464, 295] width 398 height 22
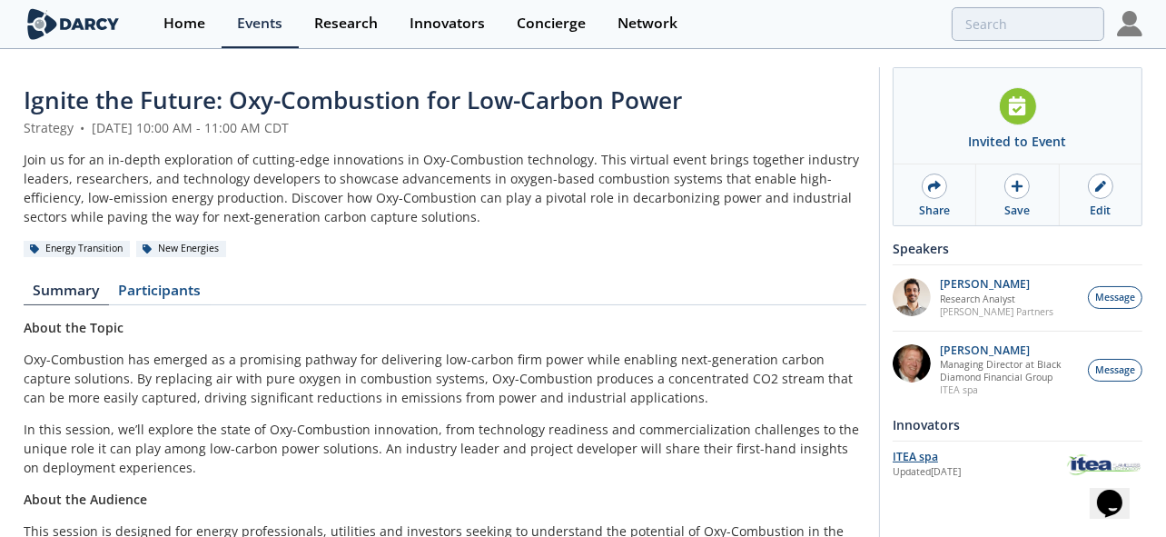
click at [924, 449] on div "ITEA spa" at bounding box center [978, 456] width 173 height 16
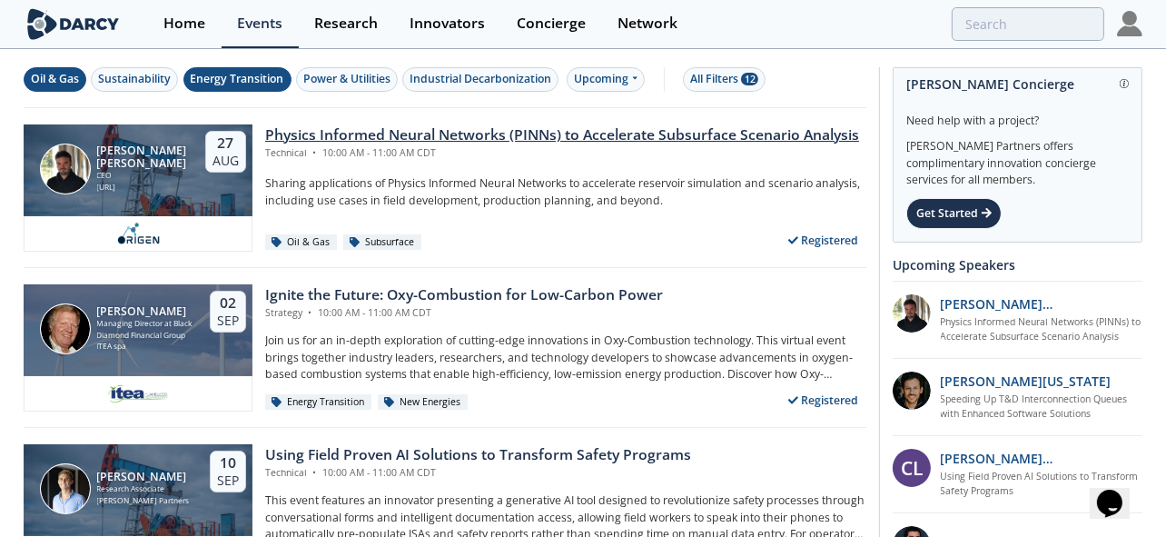
click at [559, 140] on div "Physics Informed Neural Networks (PINNs) to Accelerate Subsurface Scenario Anal…" at bounding box center [562, 135] width 594 height 22
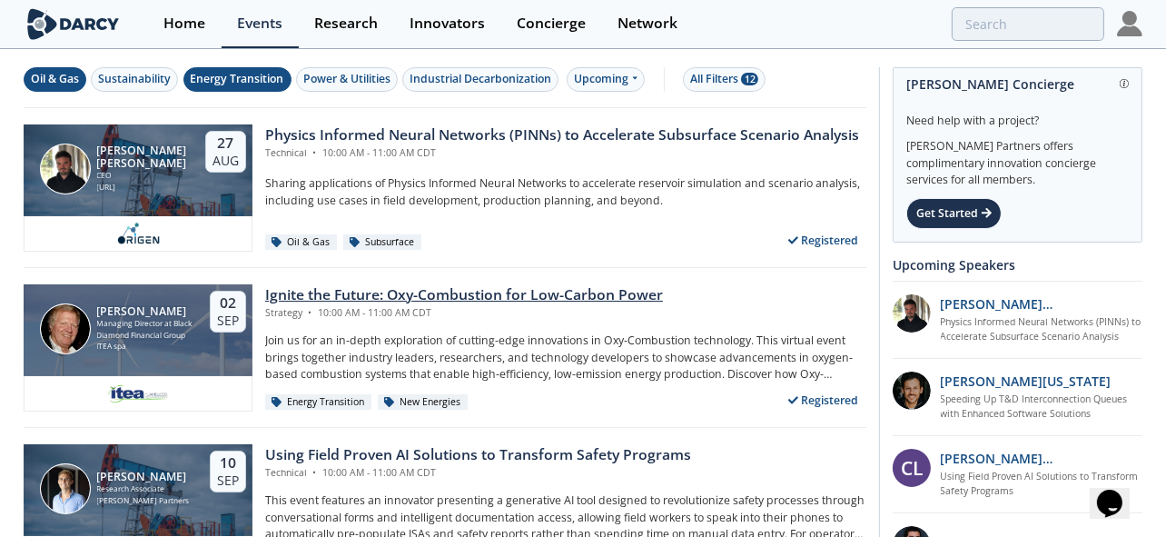
click at [125, 307] on div "[PERSON_NAME]" at bounding box center [145, 311] width 97 height 13
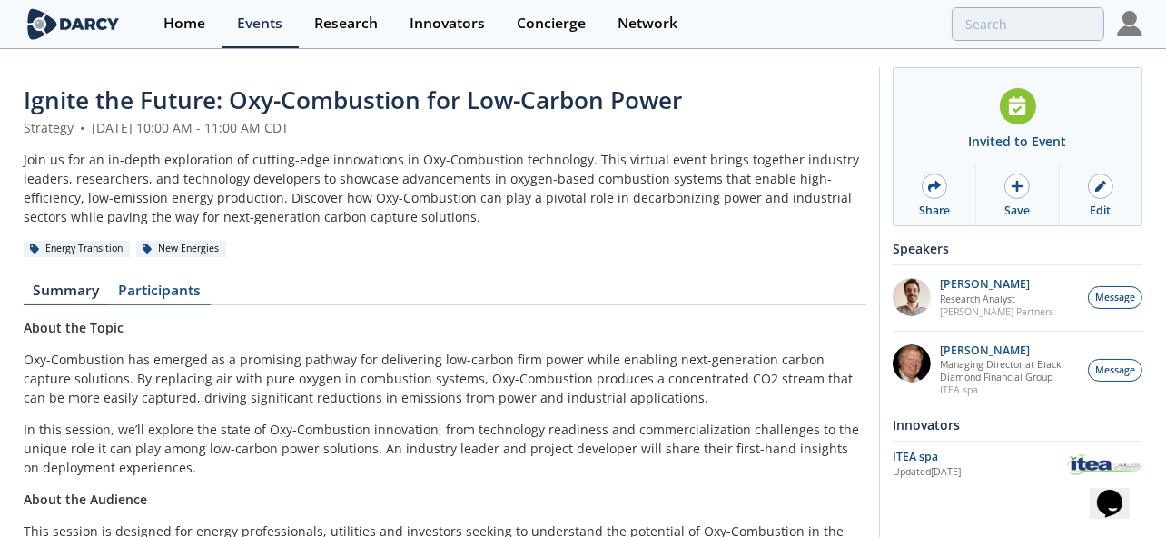
click at [135, 283] on link "Participants" at bounding box center [160, 294] width 102 height 22
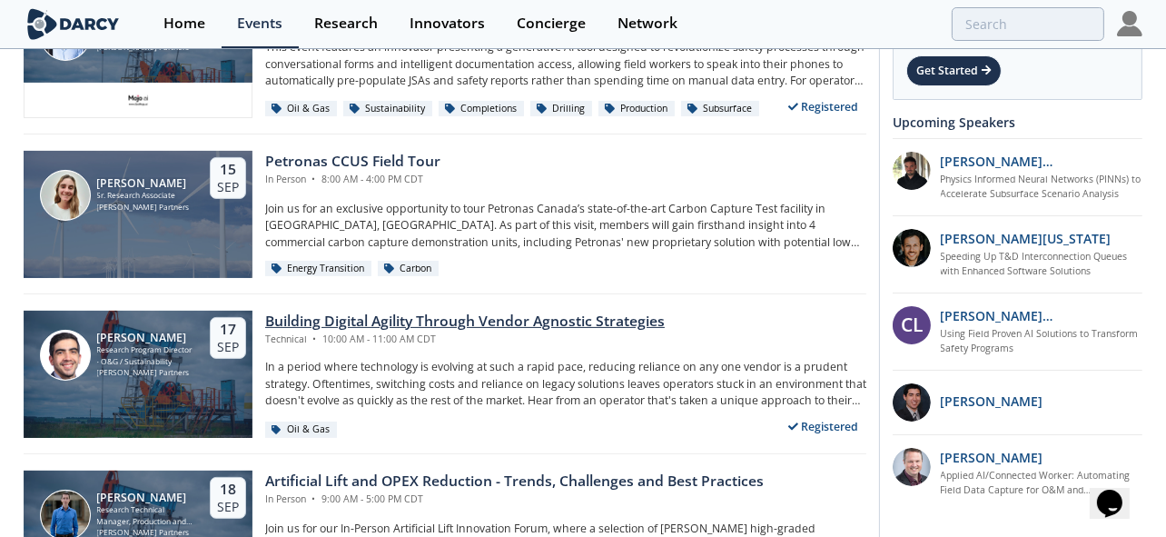
scroll to position [453, 0]
click at [455, 316] on div "Building Digital Agility Through Vendor Agnostic Strategies" at bounding box center [464, 321] width 399 height 22
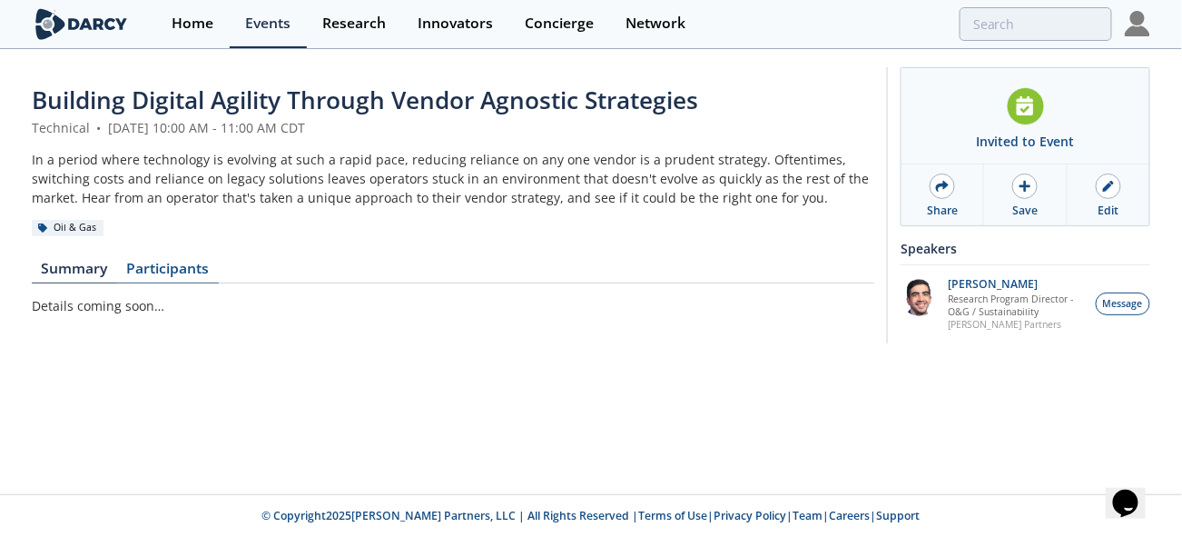
click at [147, 268] on link "Participants" at bounding box center [168, 272] width 102 height 22
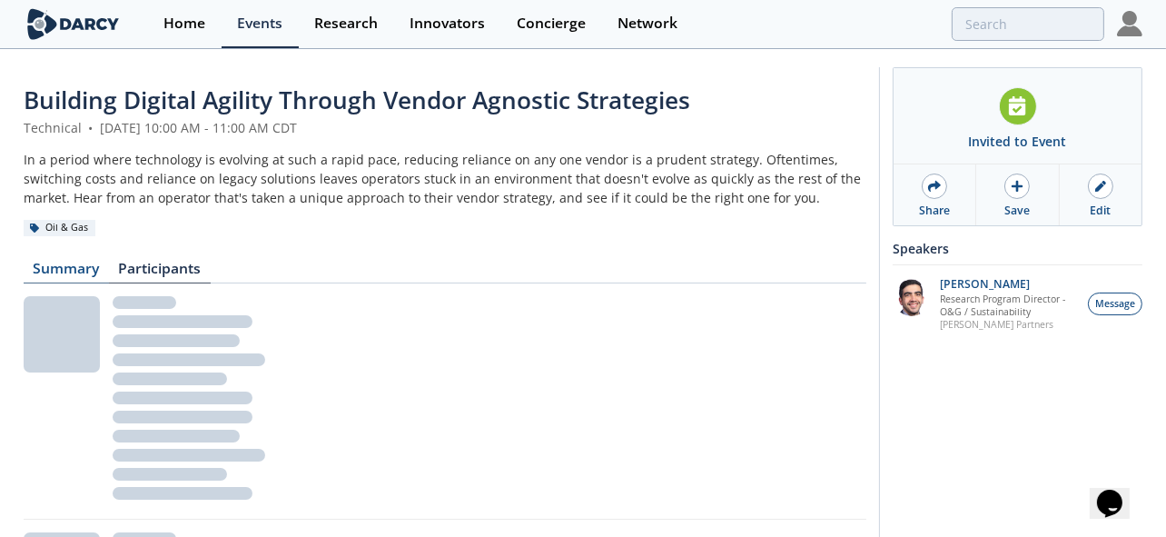
click at [70, 268] on link "Summary" at bounding box center [66, 272] width 85 height 22
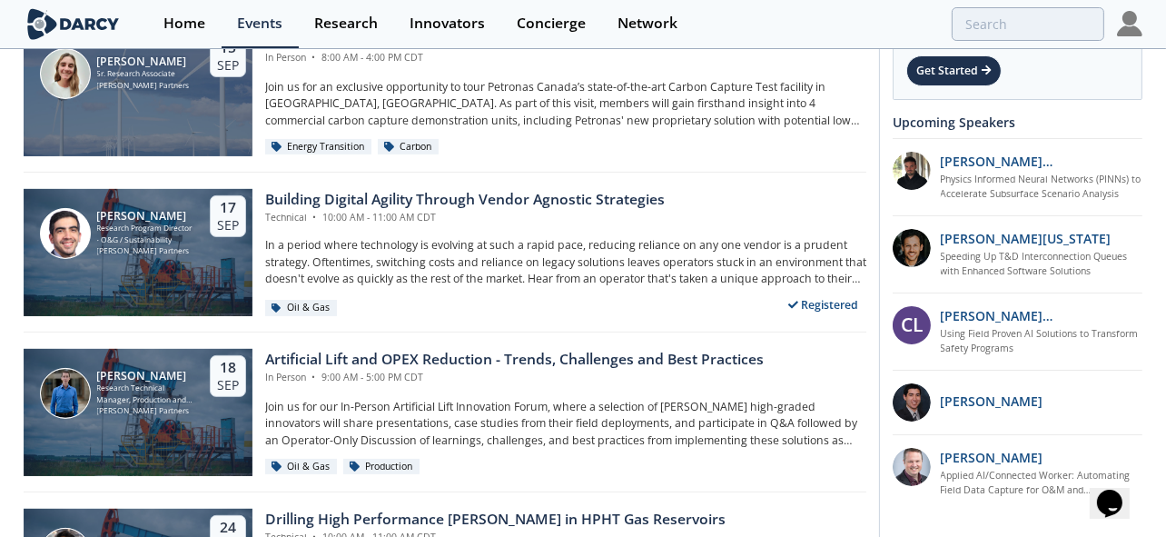
scroll to position [793, 0]
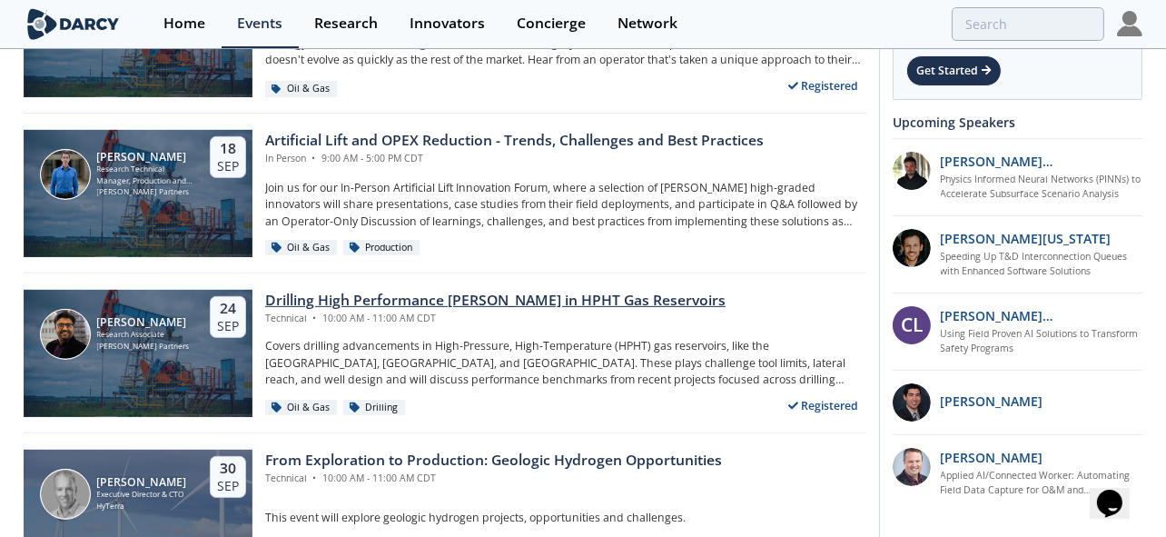
click at [441, 296] on div "Drilling High Performance [PERSON_NAME] in HPHT Gas Reservoirs" at bounding box center [495, 301] width 460 height 22
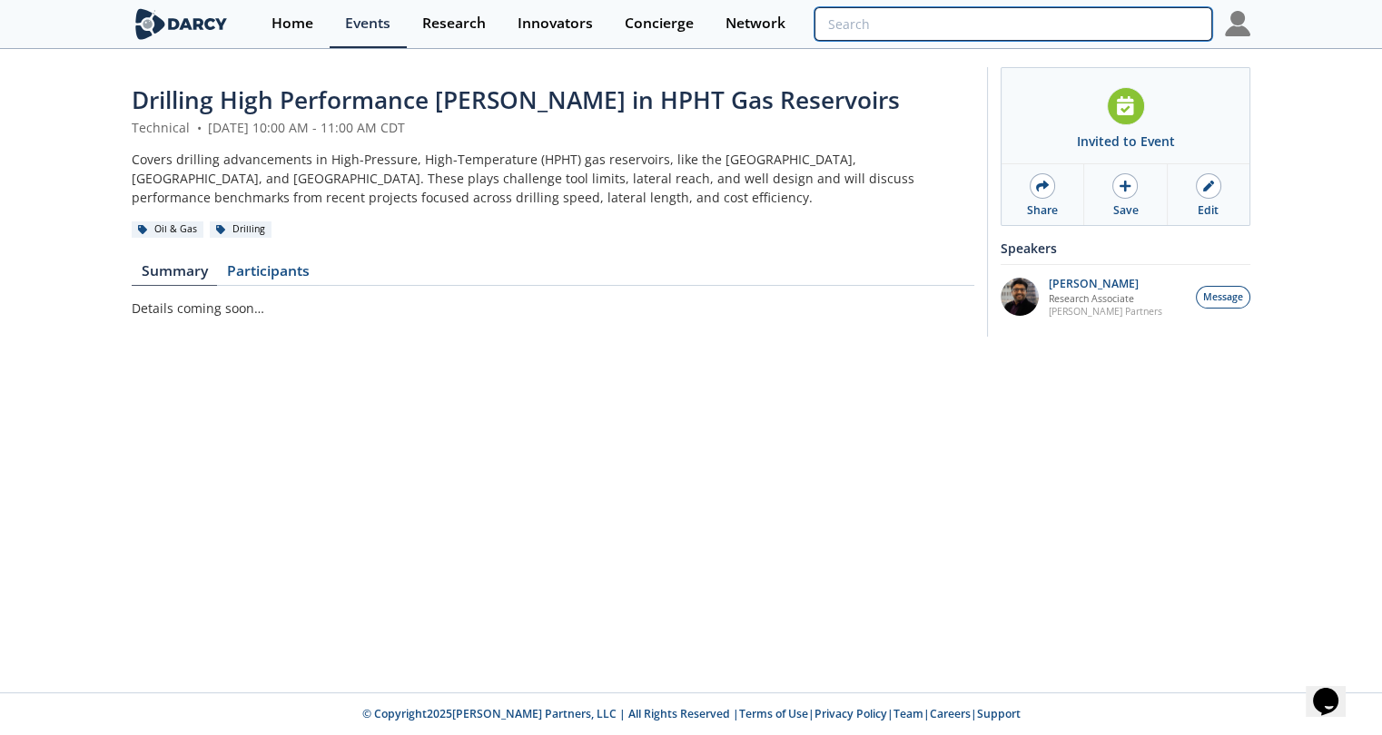
drag, startPoint x: 1115, startPoint y: 38, endPoint x: 1099, endPoint y: 30, distance: 18.3
click at [1114, 38] on input "search" at bounding box center [1013, 24] width 398 height 34
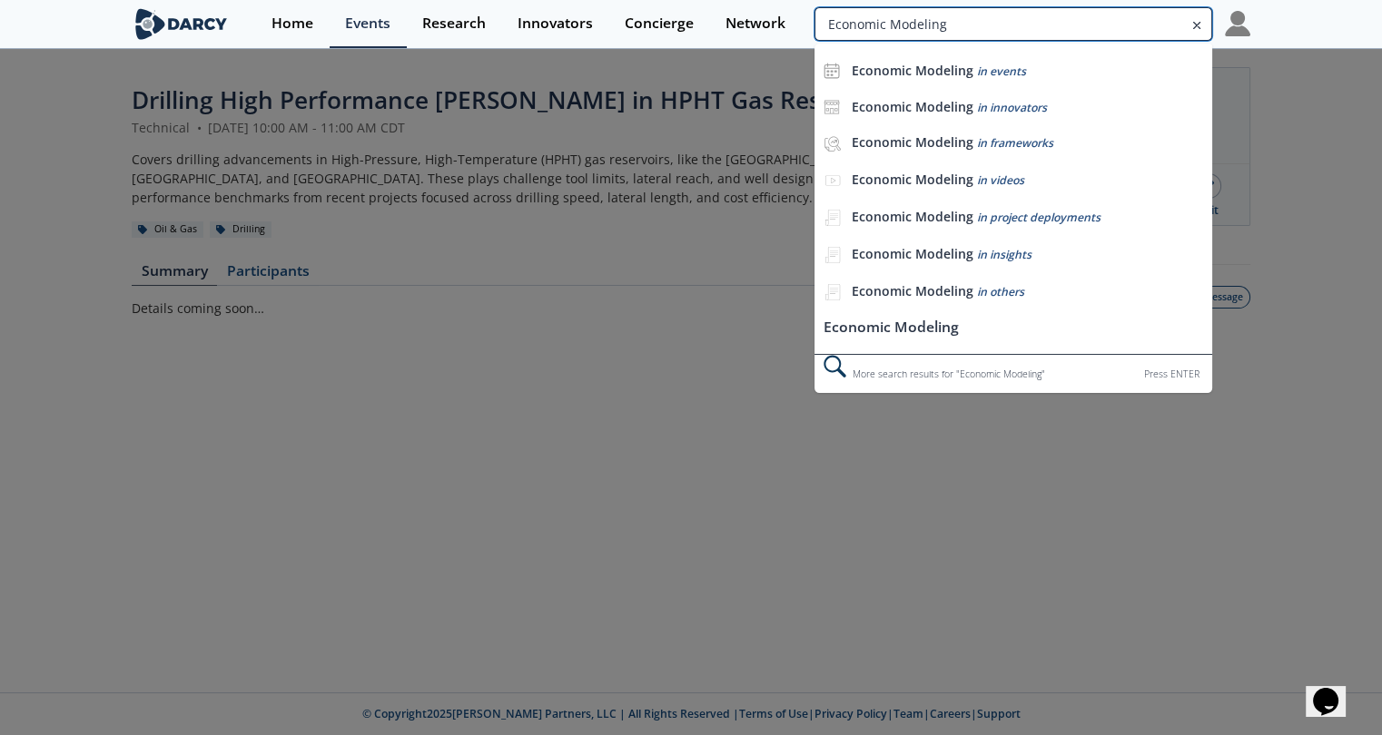
type input "Economic Modeling"
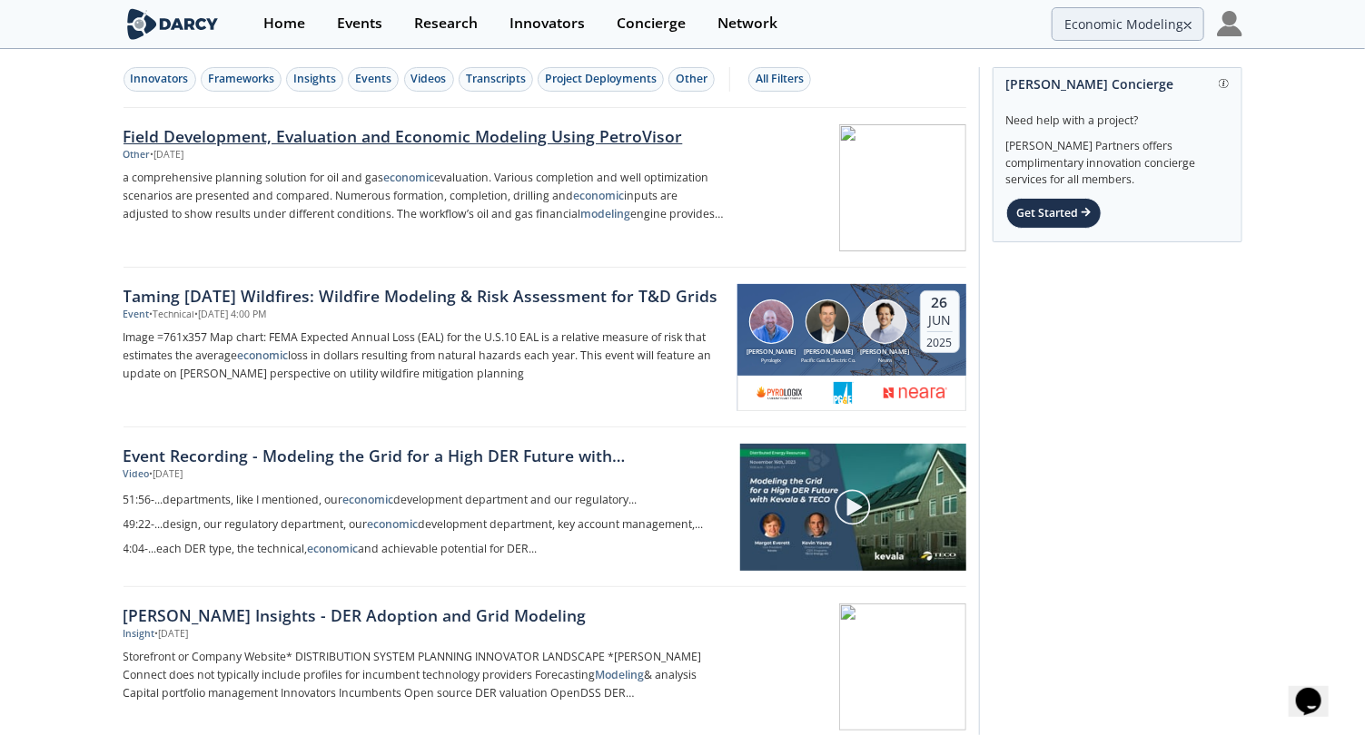
click at [476, 133] on div "Field Development, Evaluation and Economic Modeling Using PetroVisor" at bounding box center [423, 136] width 601 height 24
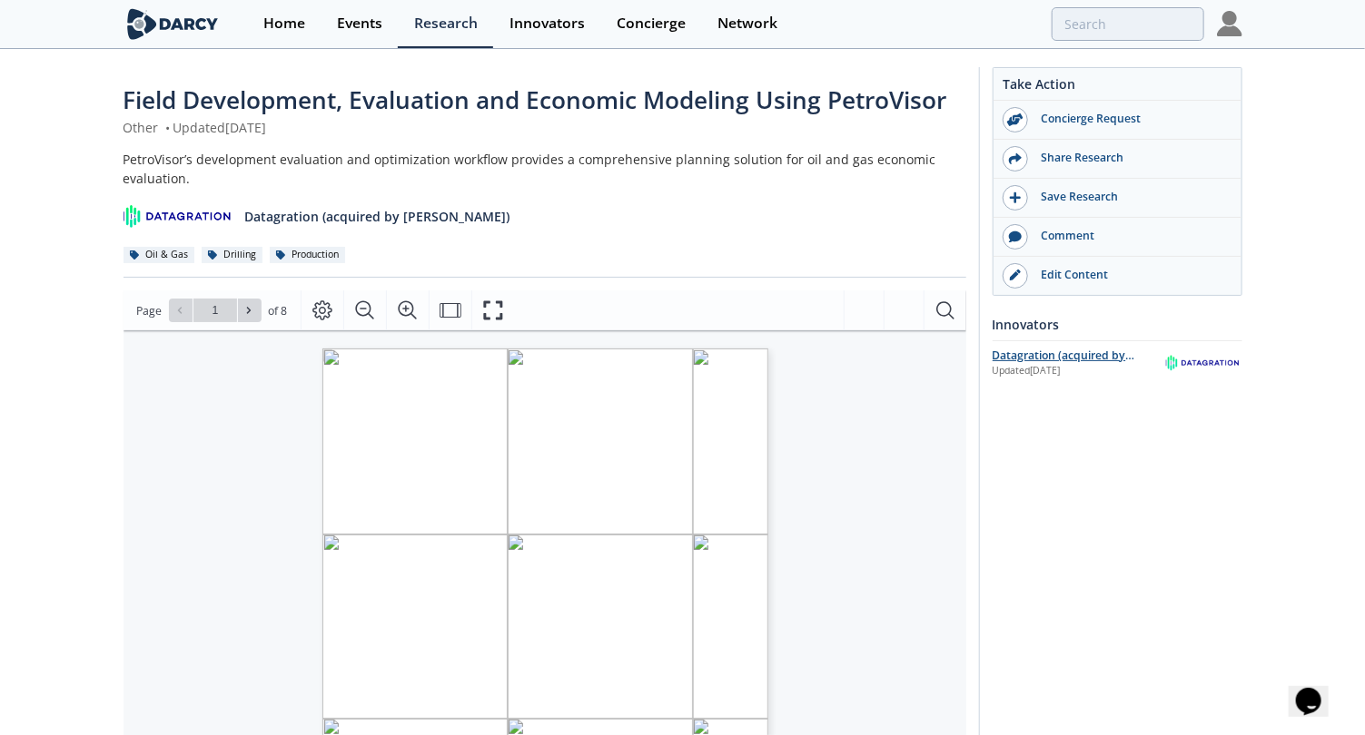
click at [1069, 351] on div "Datagration (acquired by [PERSON_NAME])" at bounding box center [1078, 356] width 173 height 16
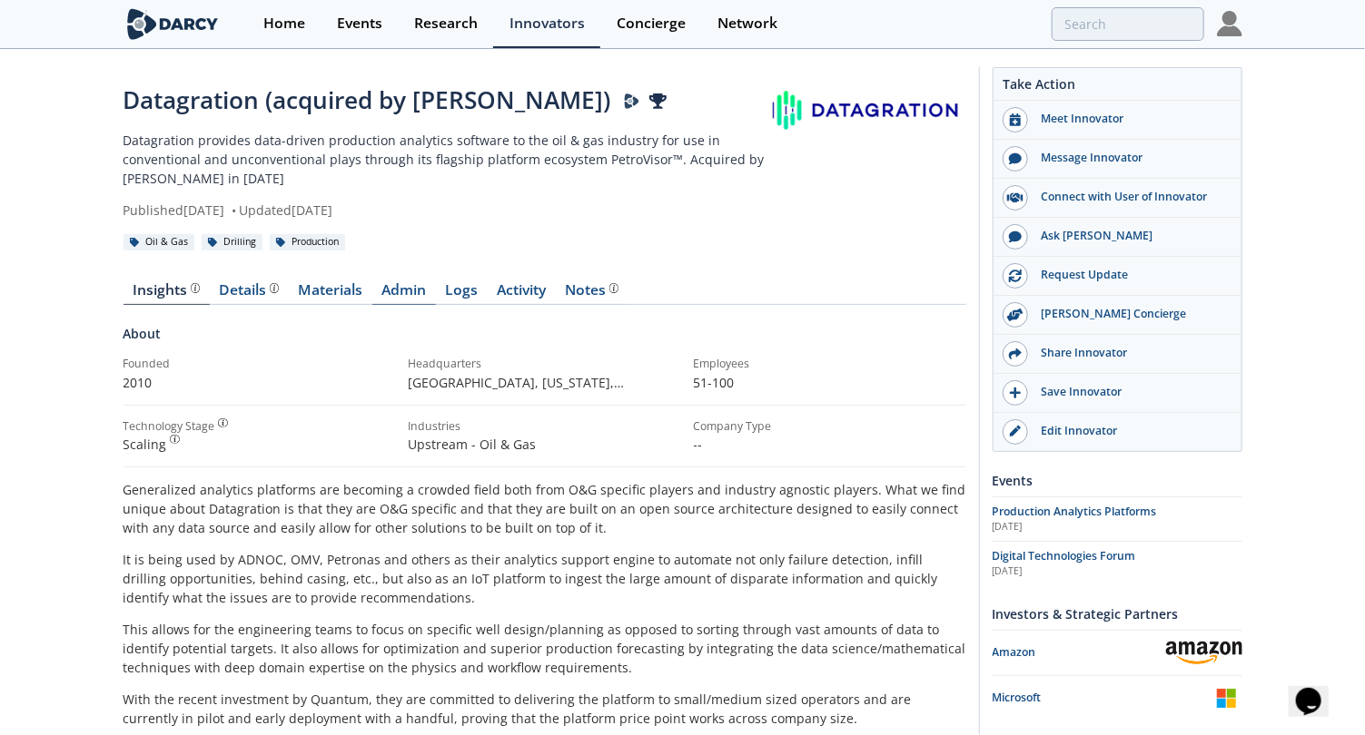
click at [406, 293] on link "Admin" at bounding box center [404, 294] width 64 height 22
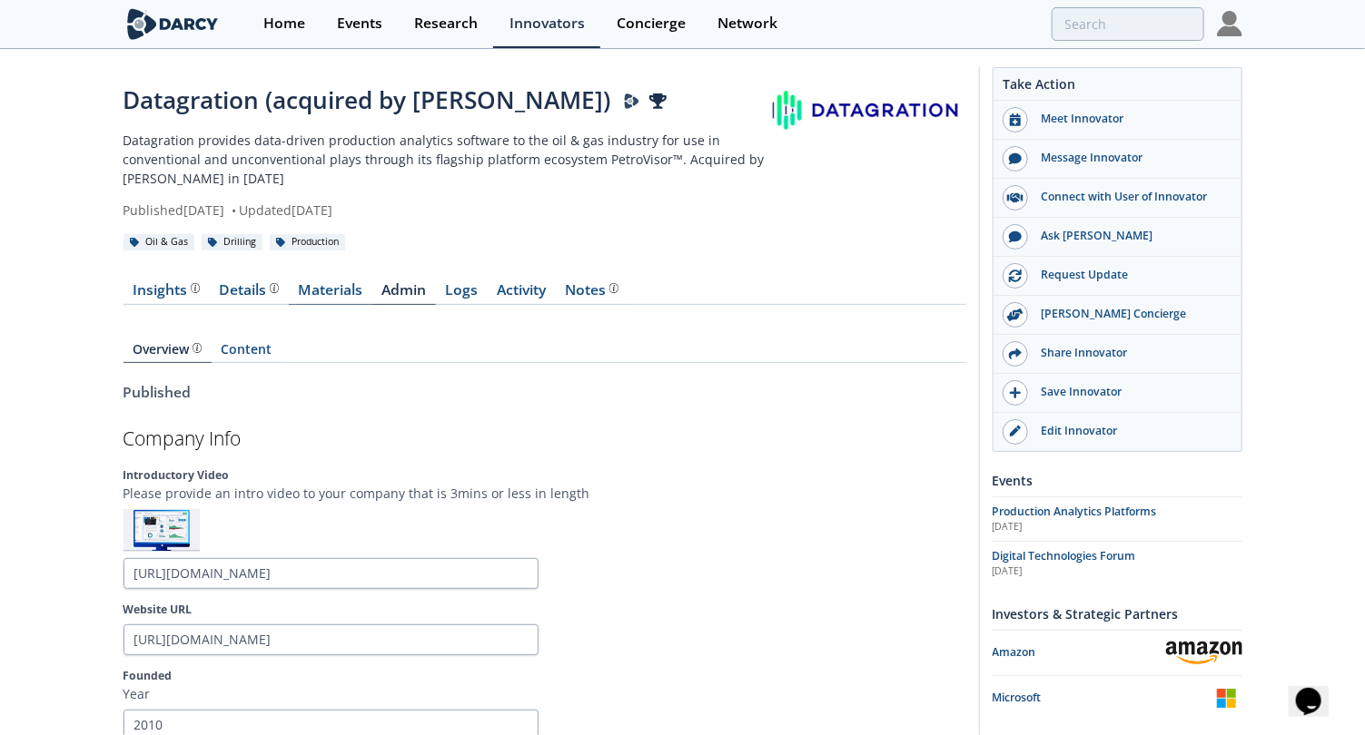
click at [333, 289] on link "Materials" at bounding box center [331, 294] width 84 height 22
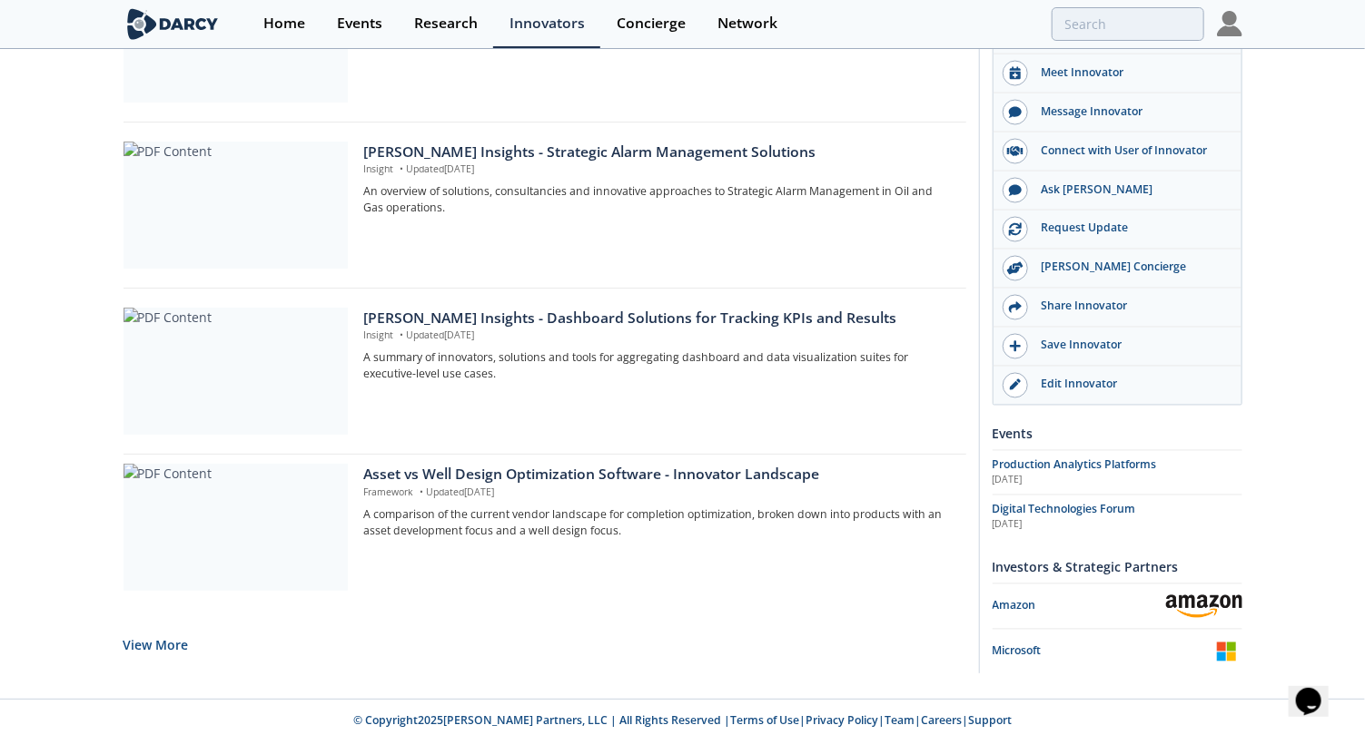
scroll to position [1423, 0]
click at [143, 505] on button "View More" at bounding box center [155, 643] width 65 height 44
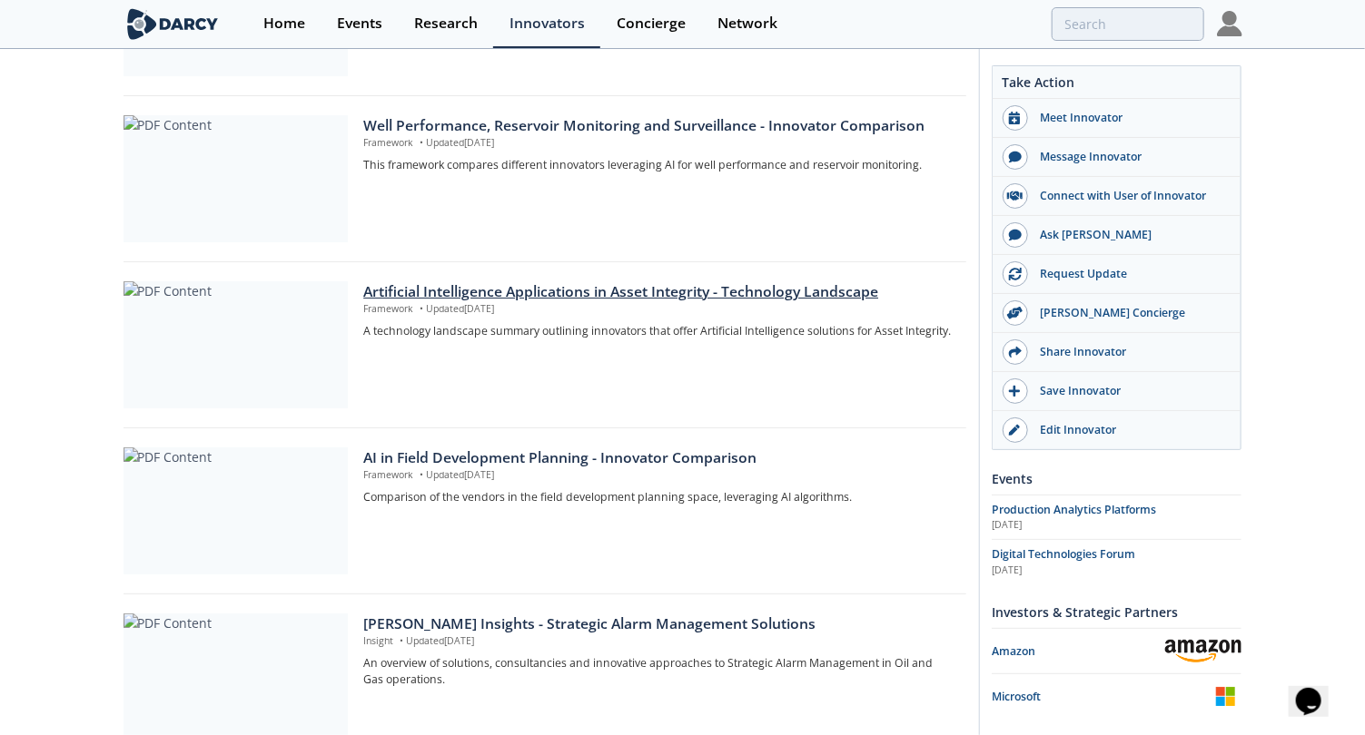
scroll to position [925, 0]
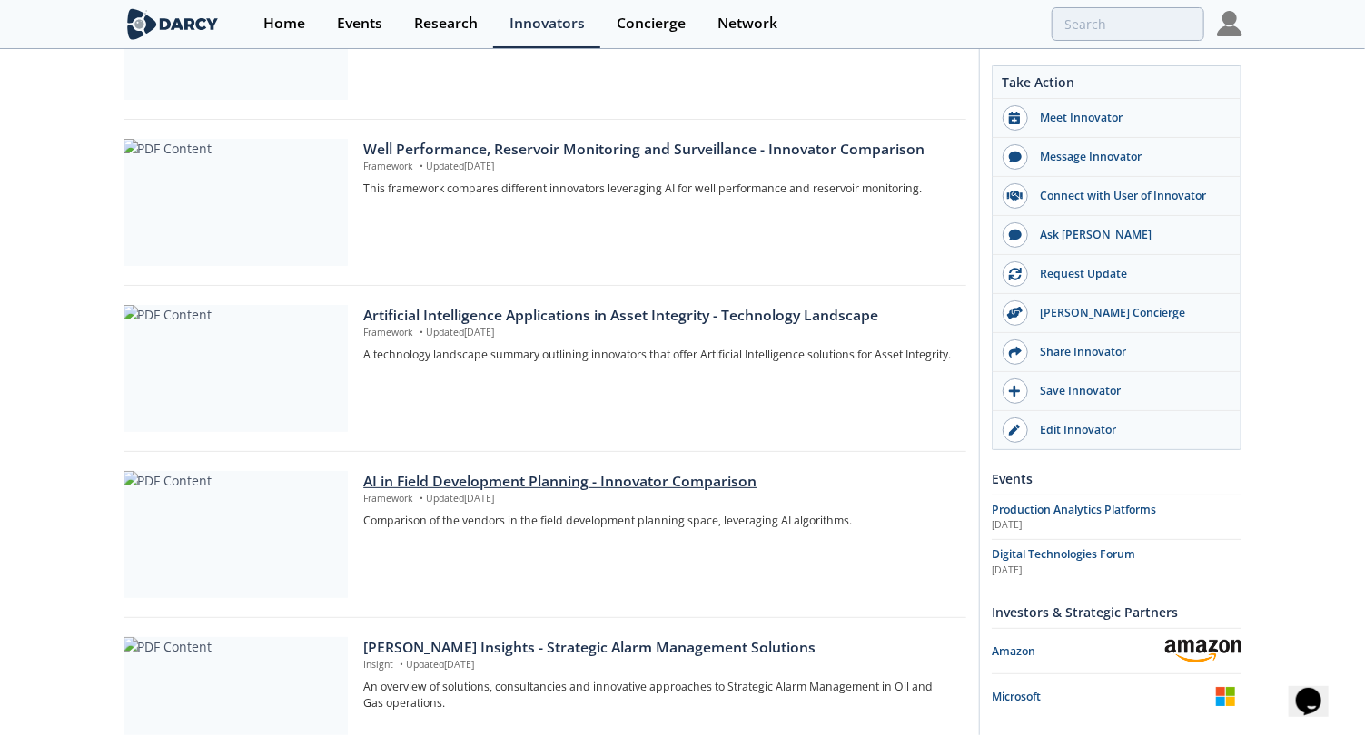
click at [591, 482] on div "AI in Field Development Planning - Innovator Comparison" at bounding box center [657, 482] width 589 height 22
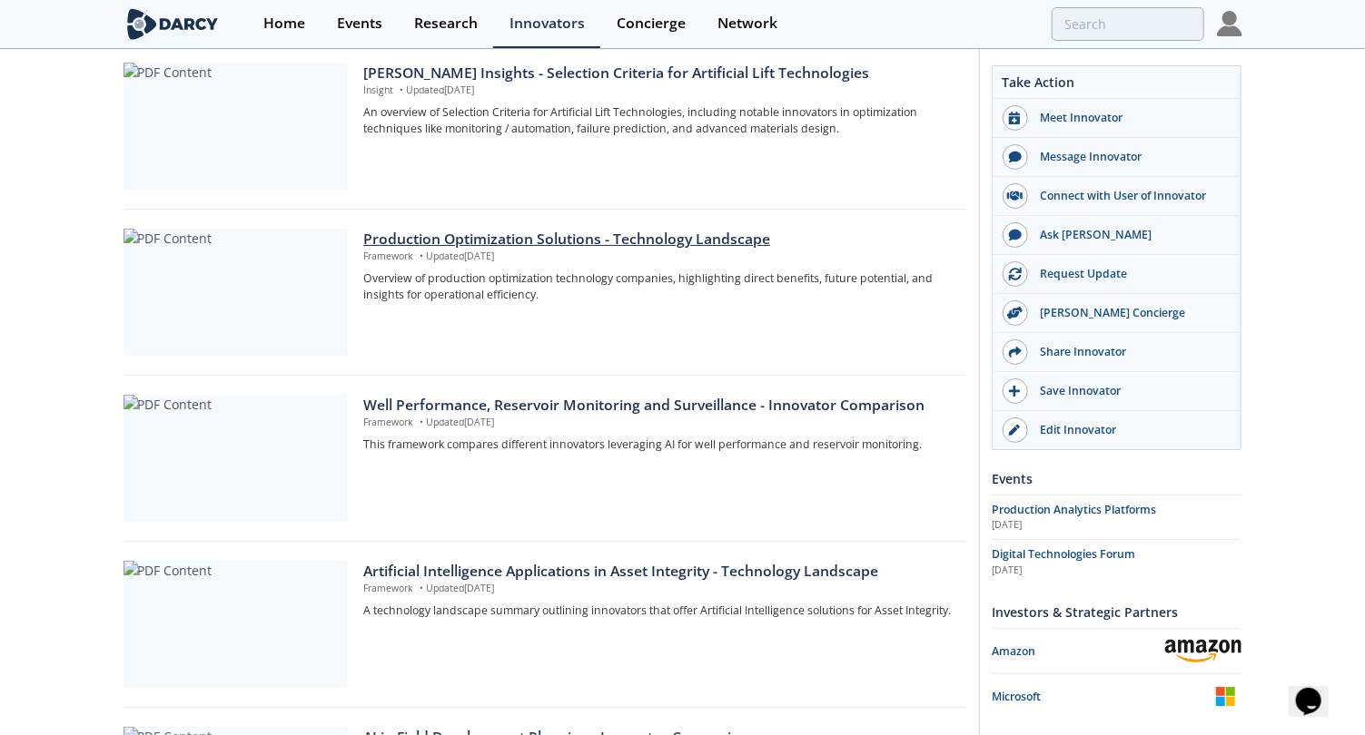
scroll to position [628, 0]
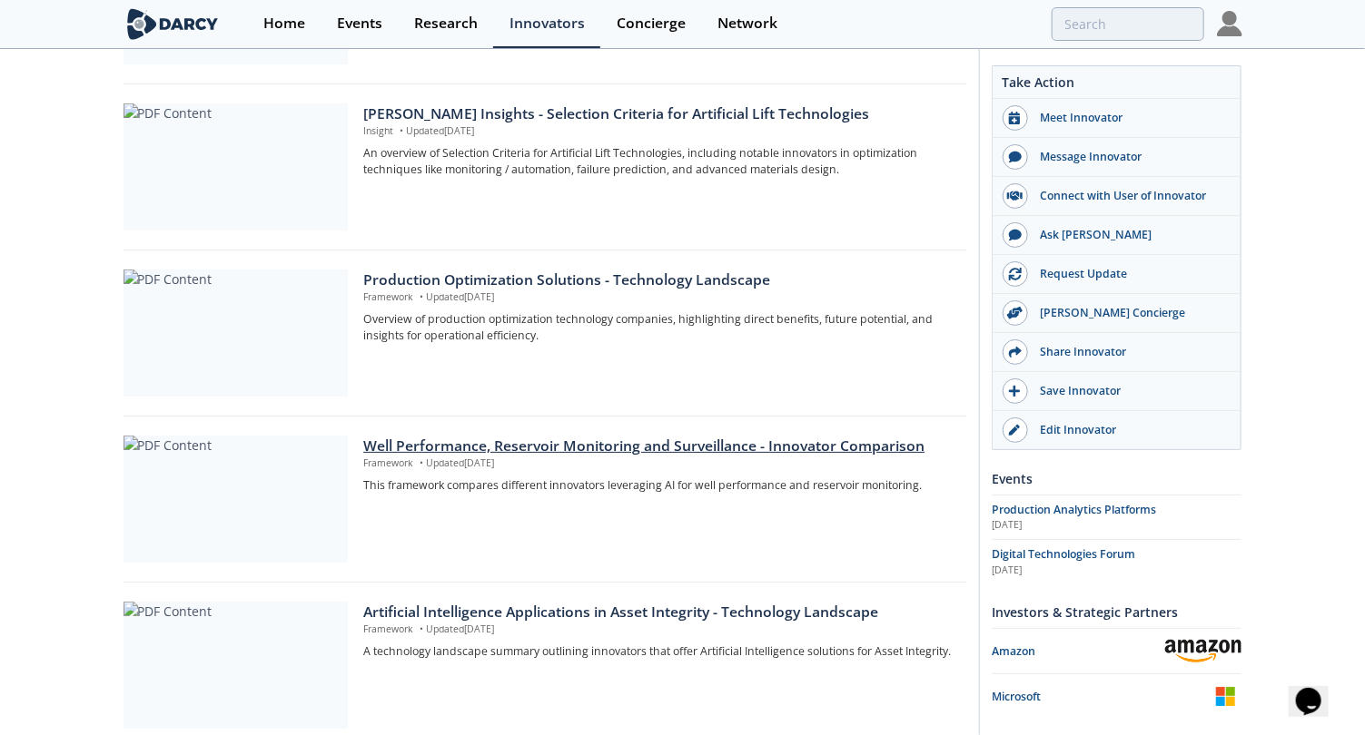
click at [739, 439] on div "Well Performance, Reservoir Monitoring and Surveillance - Innovator Comparison" at bounding box center [657, 447] width 589 height 22
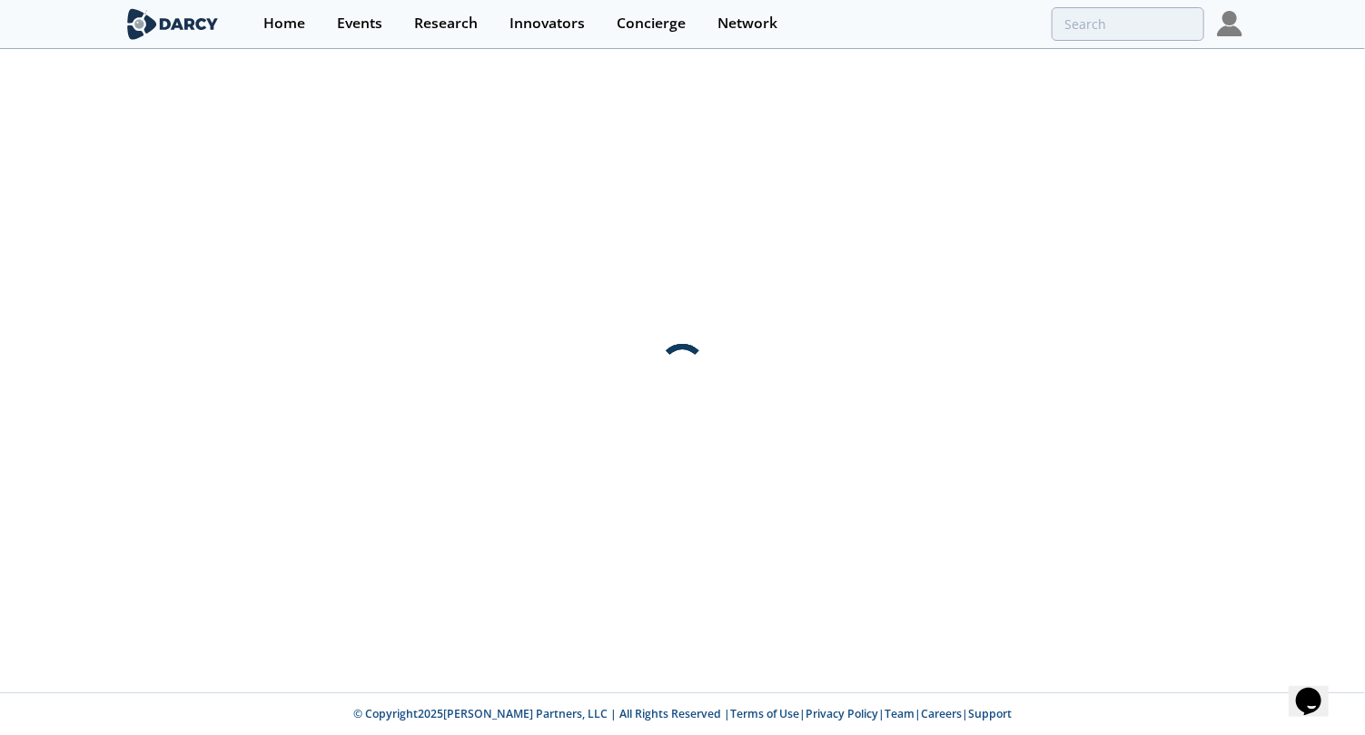
scroll to position [0, 0]
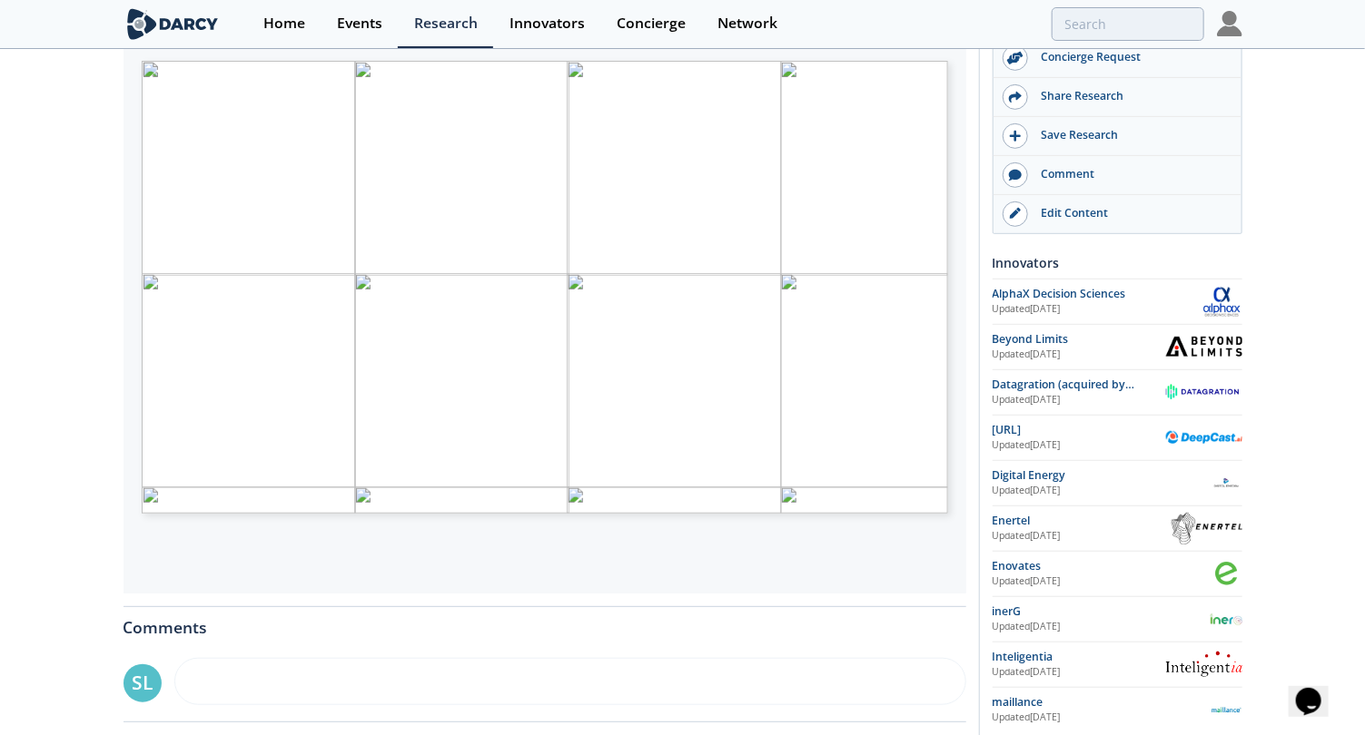
scroll to position [340, 0]
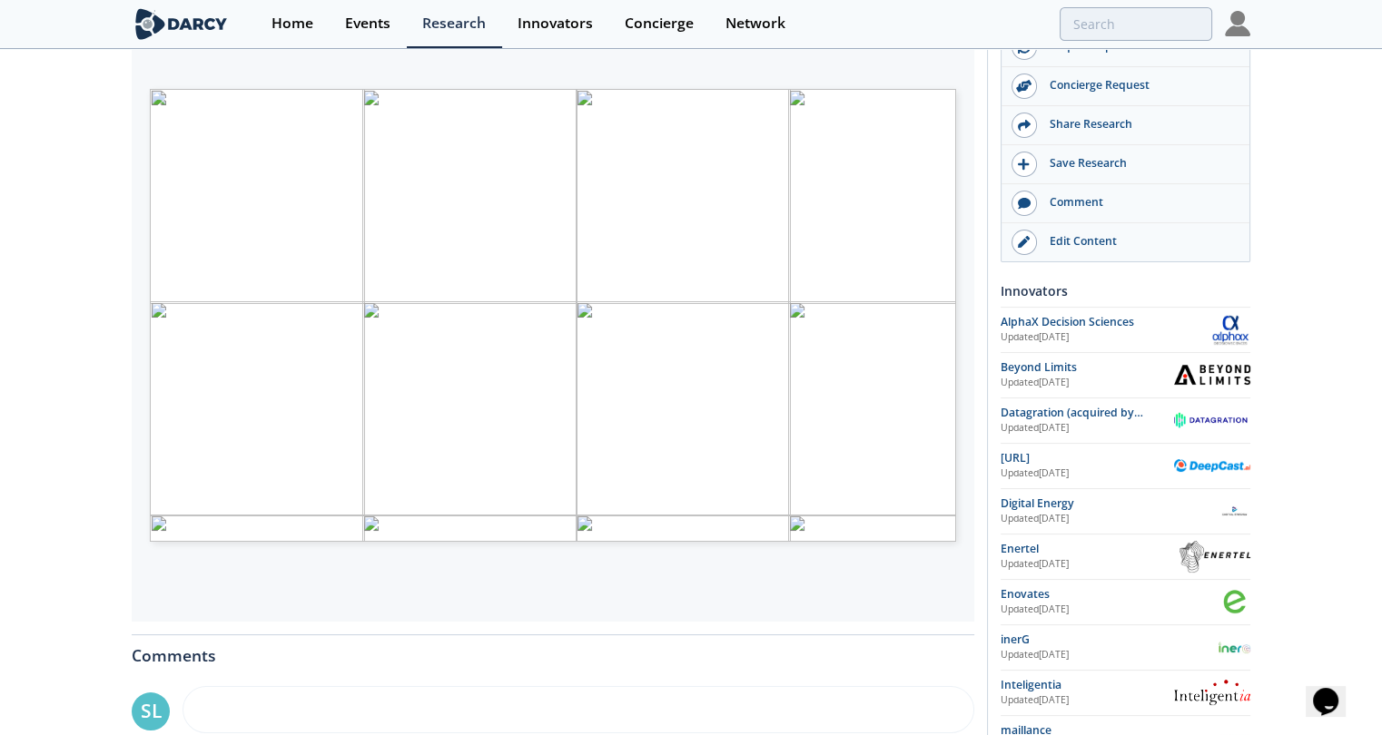
type input "1"
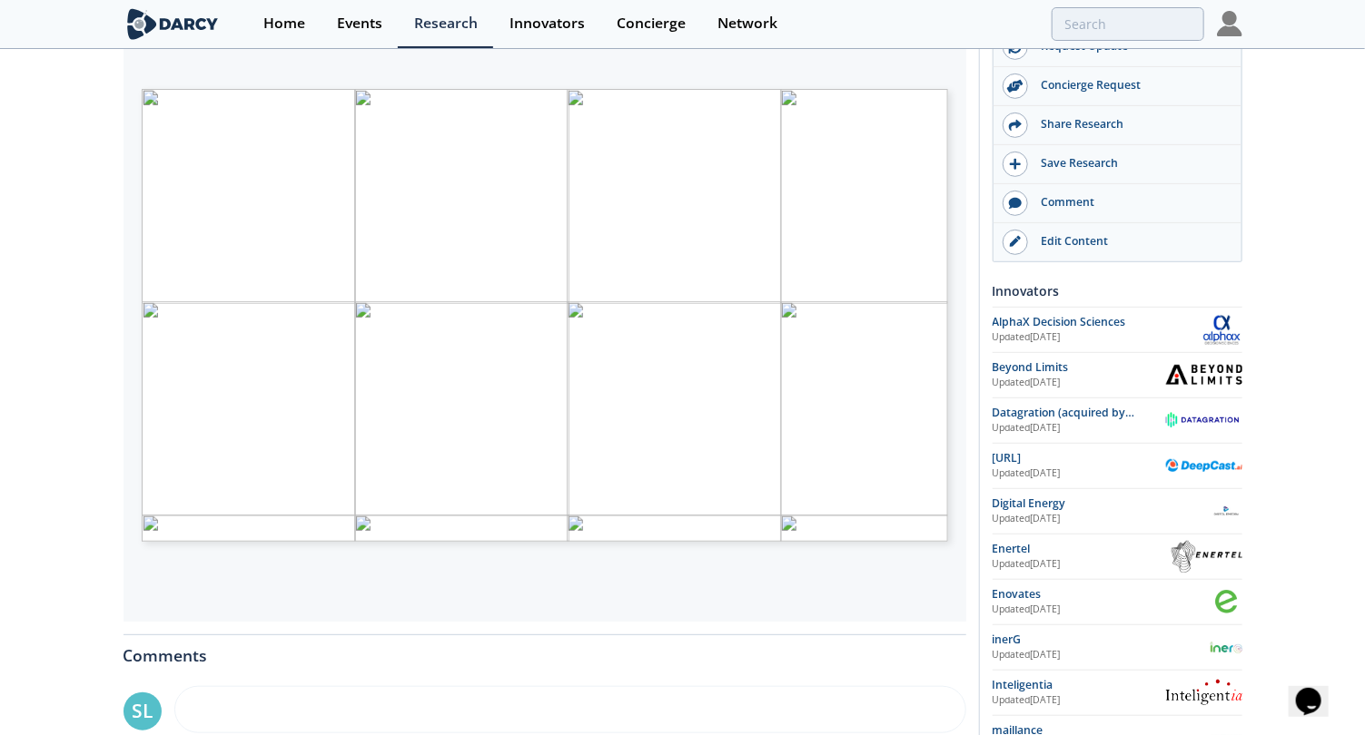
click at [1136, 5] on div "Home Events Research Innovators Concierge Network" at bounding box center [744, 24] width 994 height 48
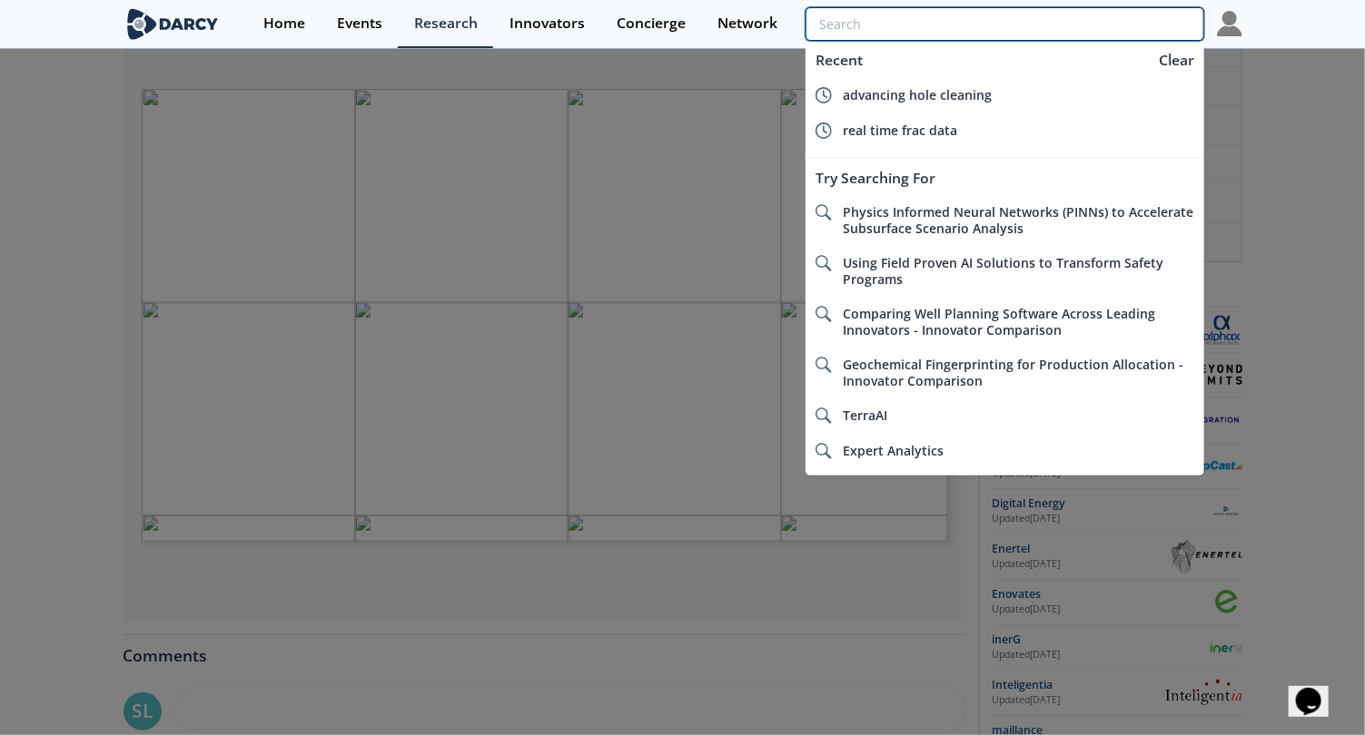
click at [1134, 14] on input "search" at bounding box center [1004, 24] width 398 height 34
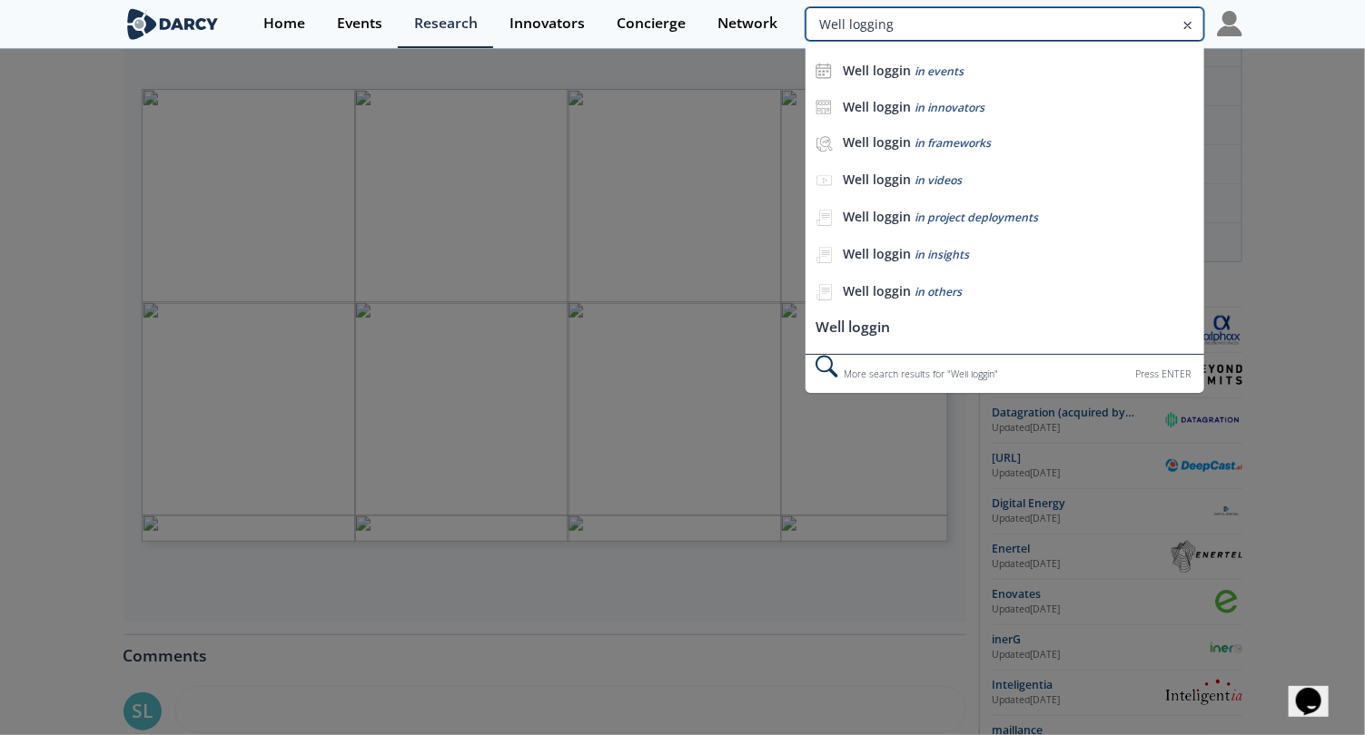
type input "Well logging"
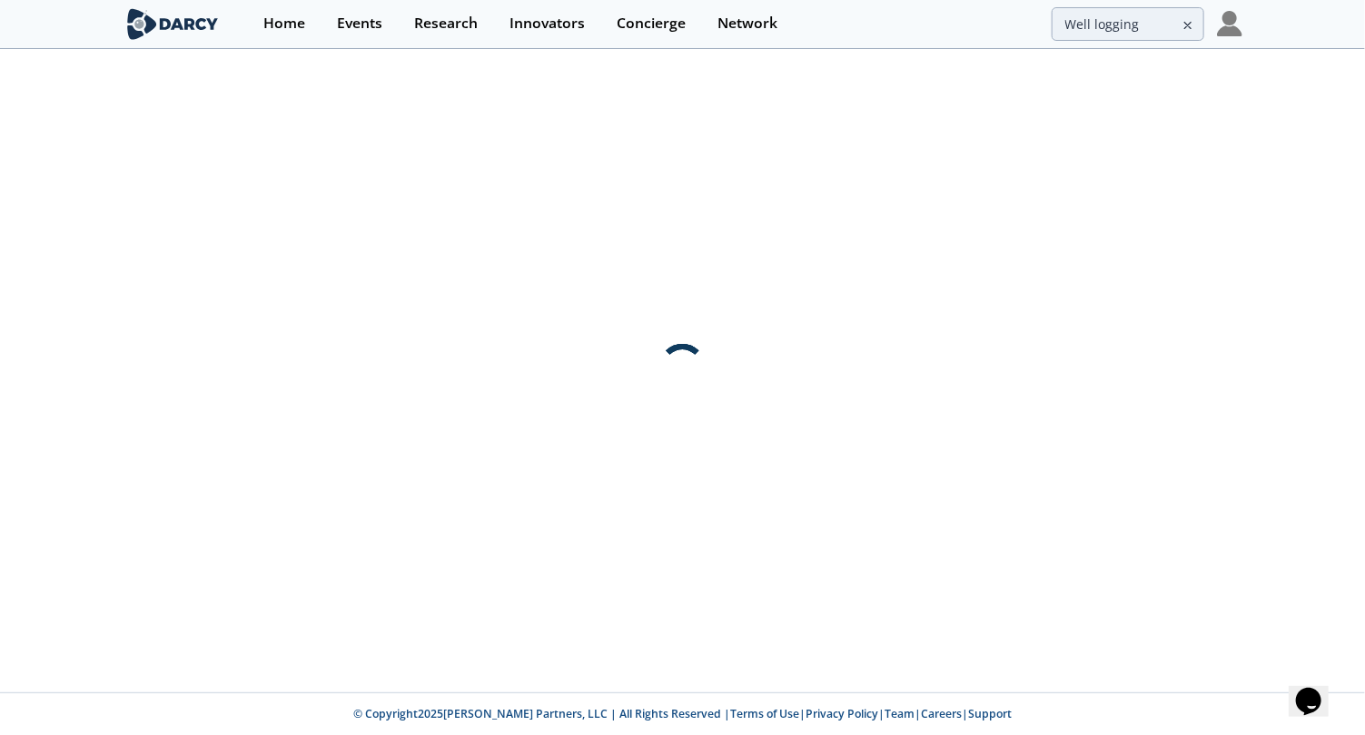
scroll to position [0, 0]
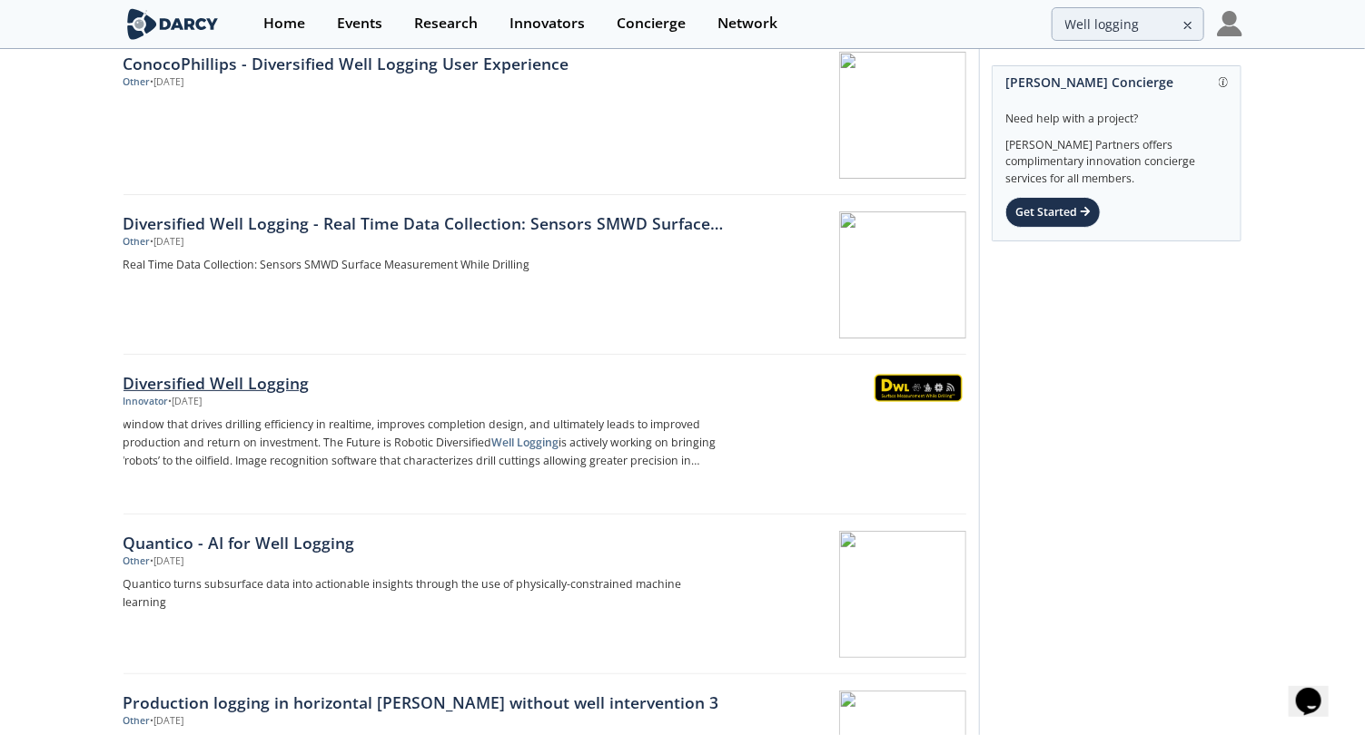
scroll to position [113, 0]
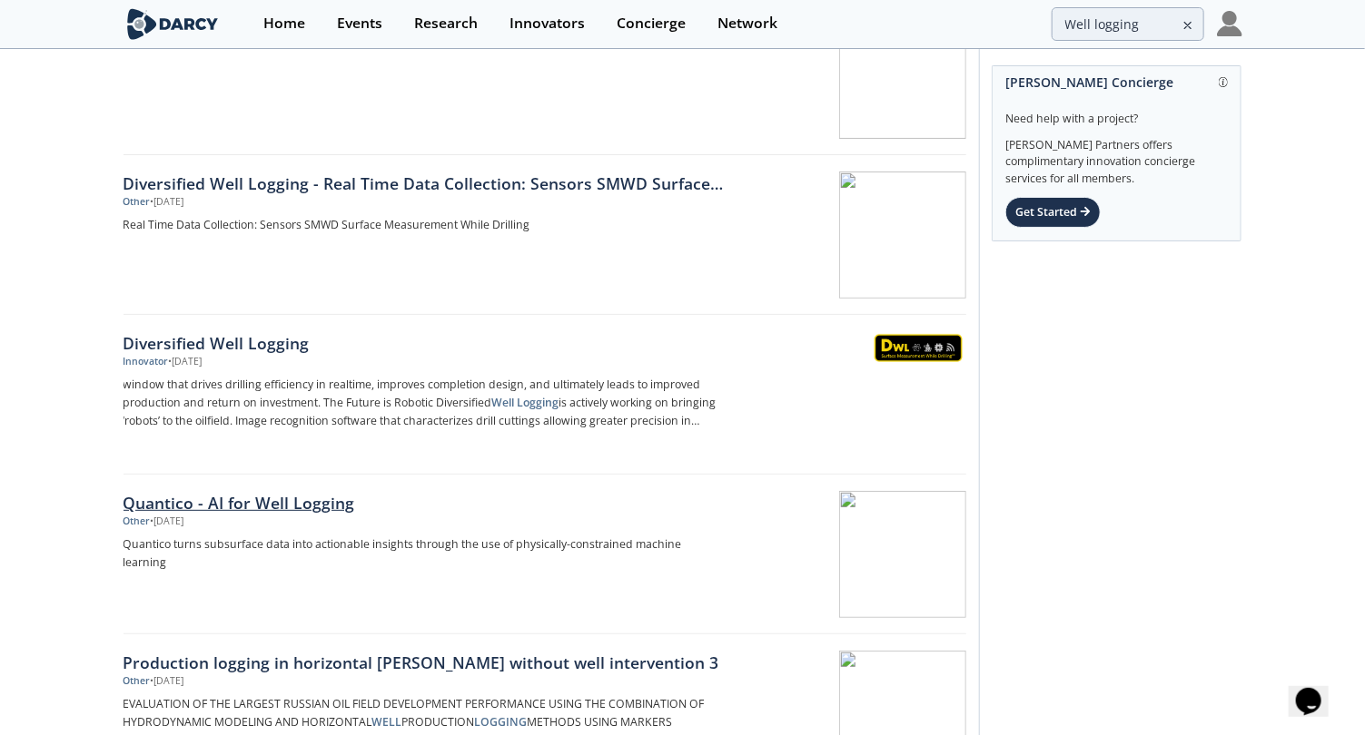
click at [301, 491] on div "Quantico - AI for Well Logging" at bounding box center [423, 503] width 601 height 24
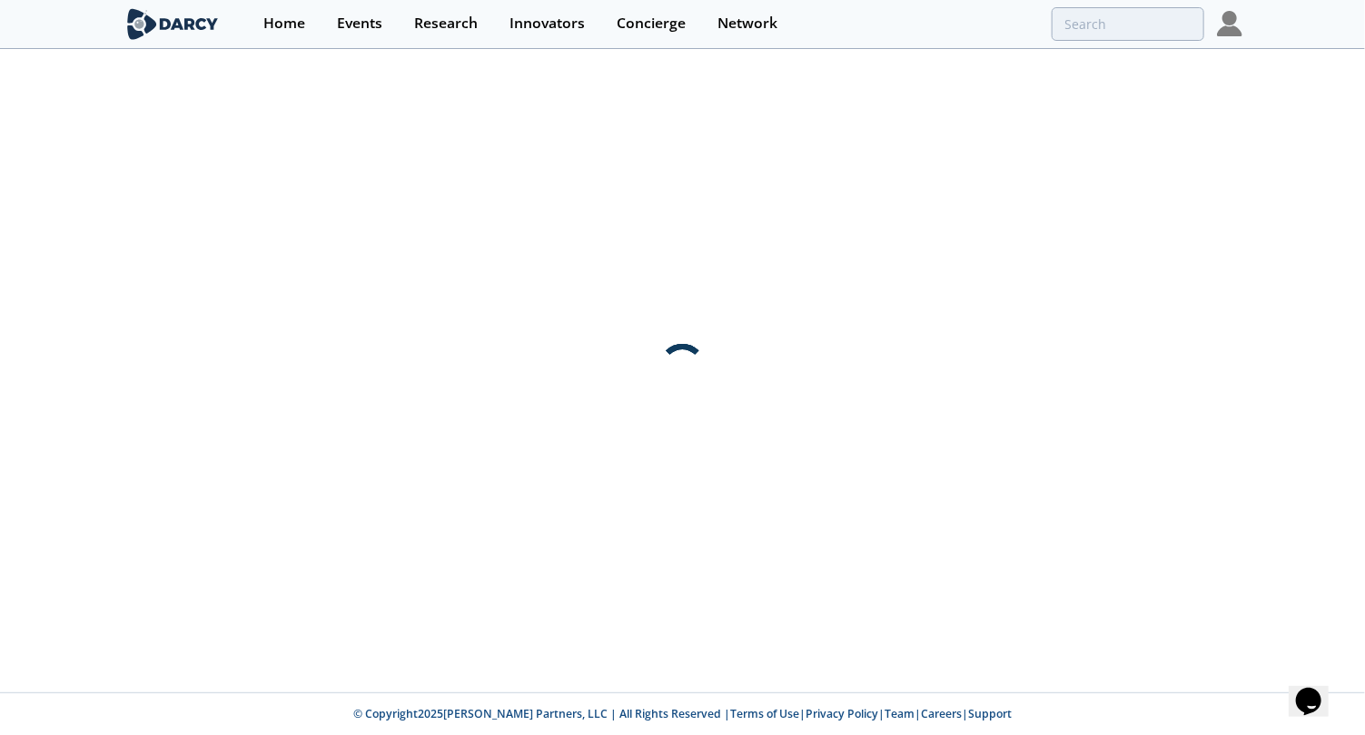
scroll to position [0, 0]
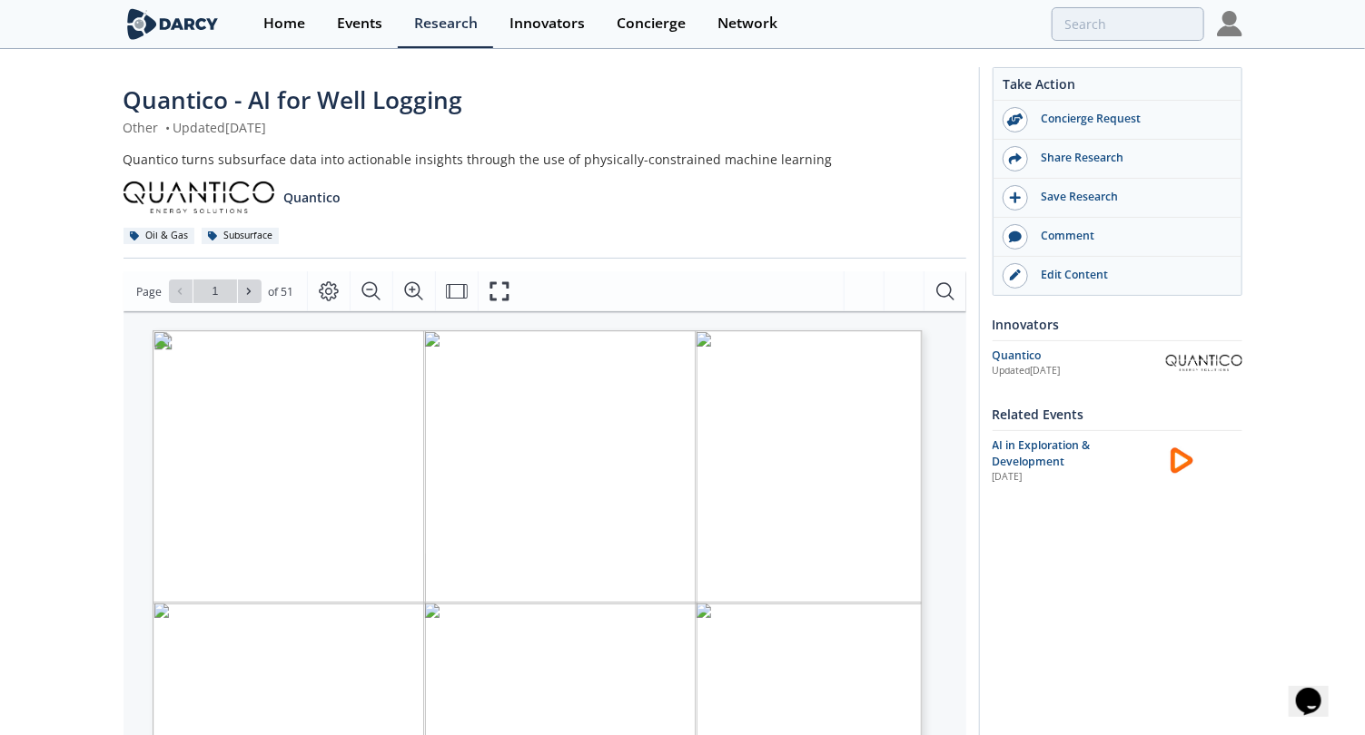
click at [232, 191] on img at bounding box center [198, 198] width 151 height 32
click at [1017, 351] on div "Quantico" at bounding box center [1078, 356] width 173 height 16
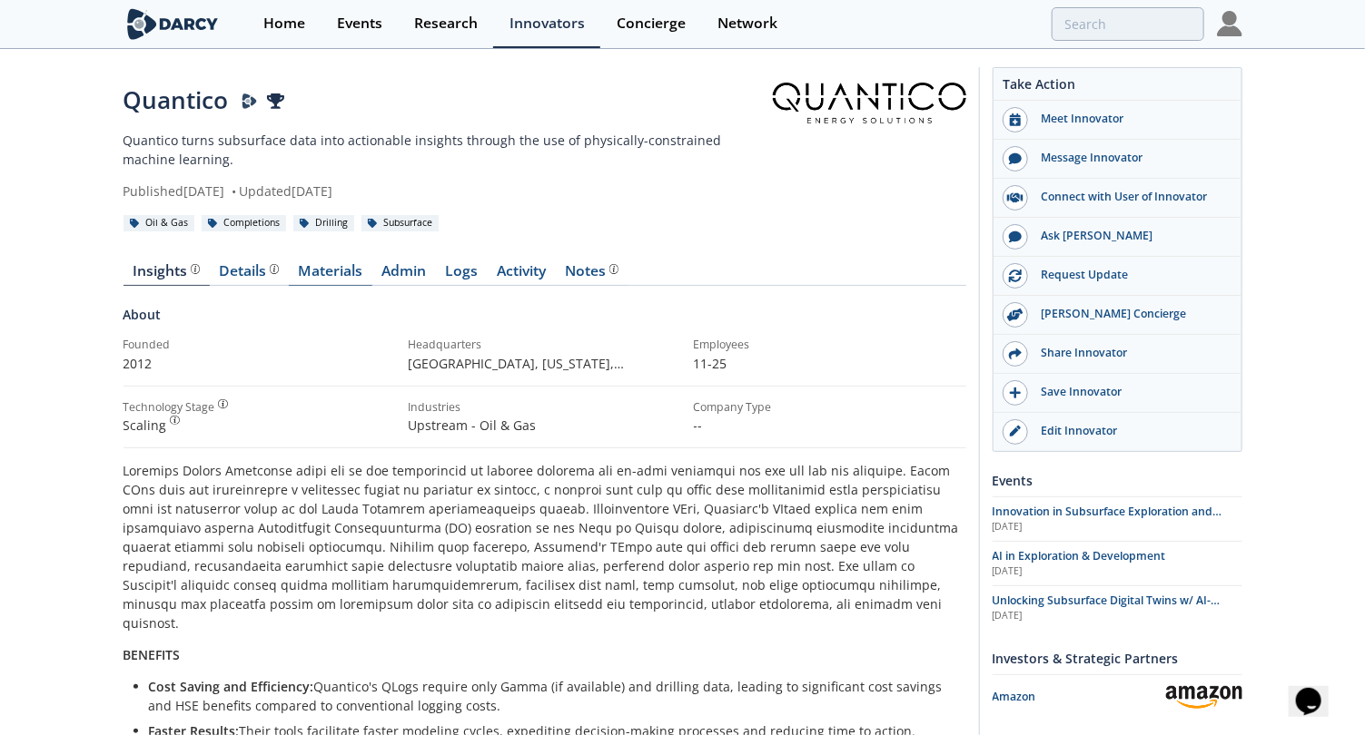
click at [352, 273] on link "Materials" at bounding box center [331, 275] width 84 height 22
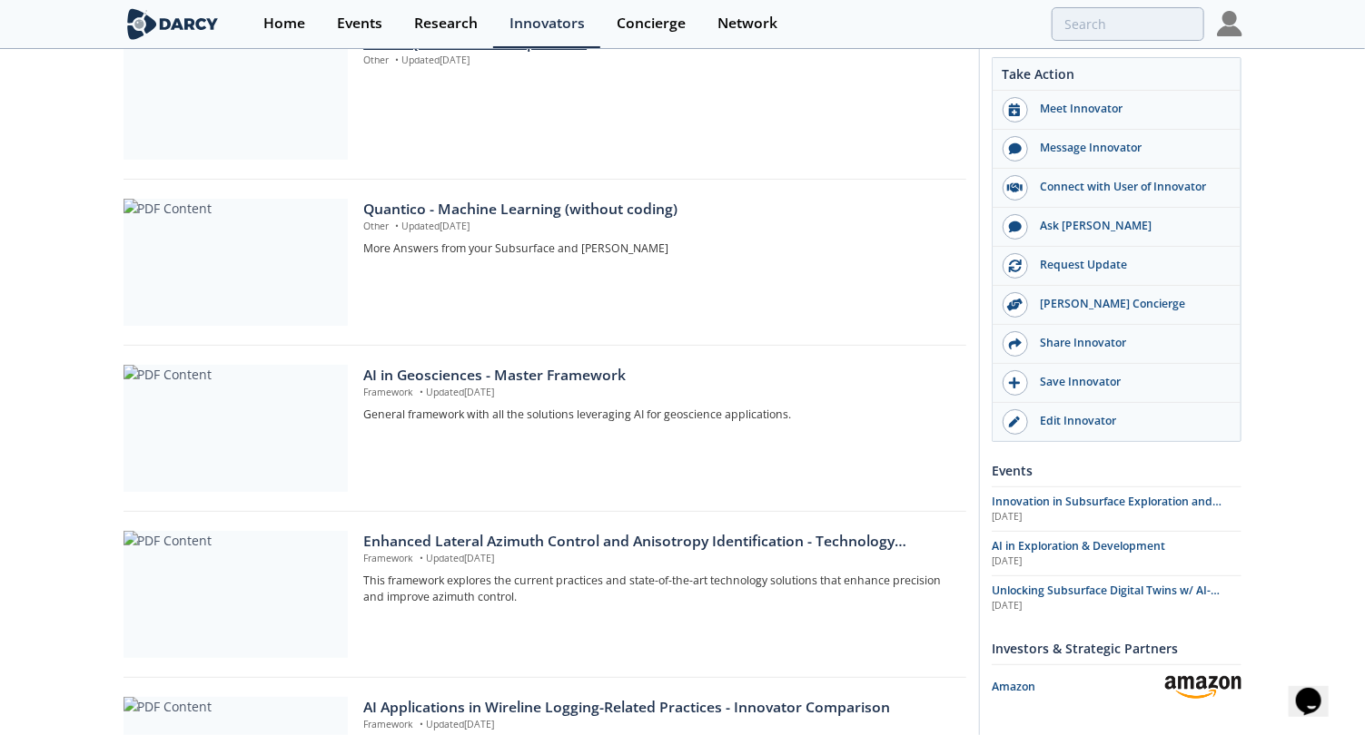
scroll to position [793, 0]
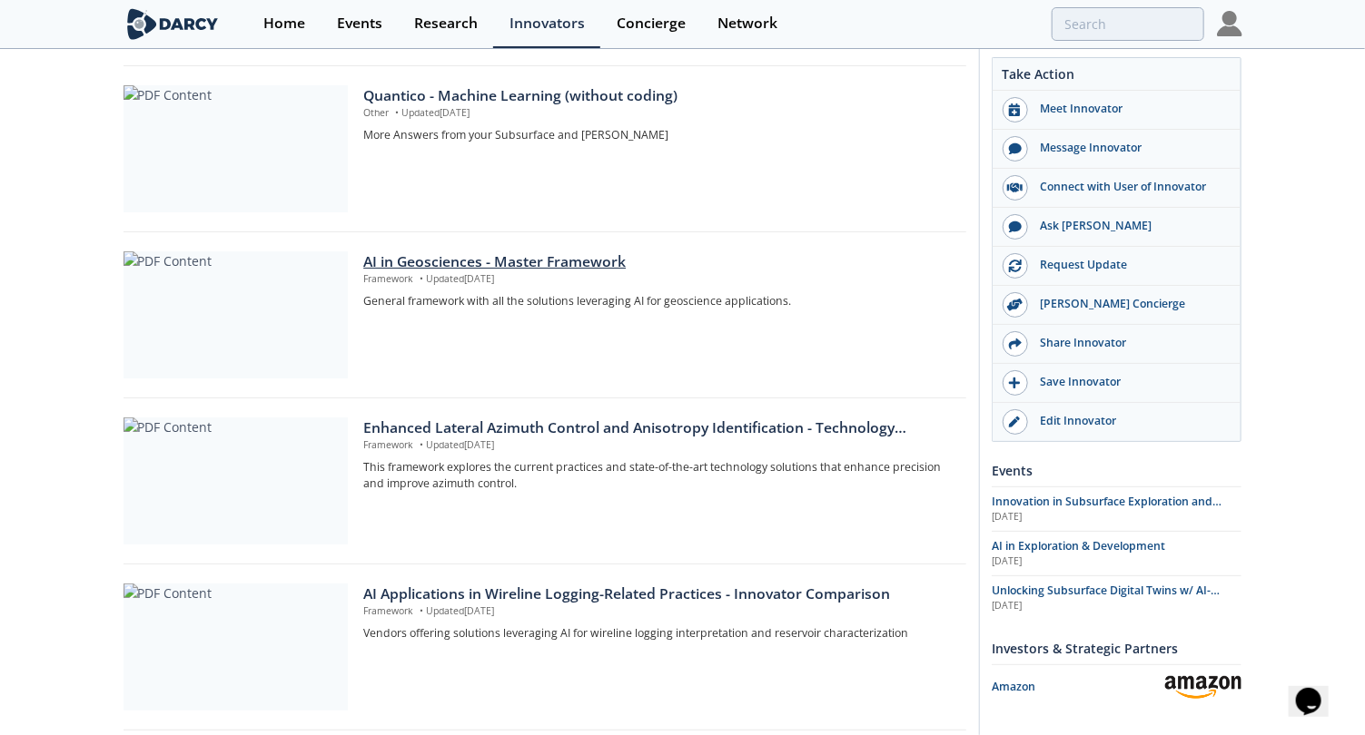
click at [592, 251] on div "AI in Geosciences - Master Framework" at bounding box center [657, 262] width 589 height 22
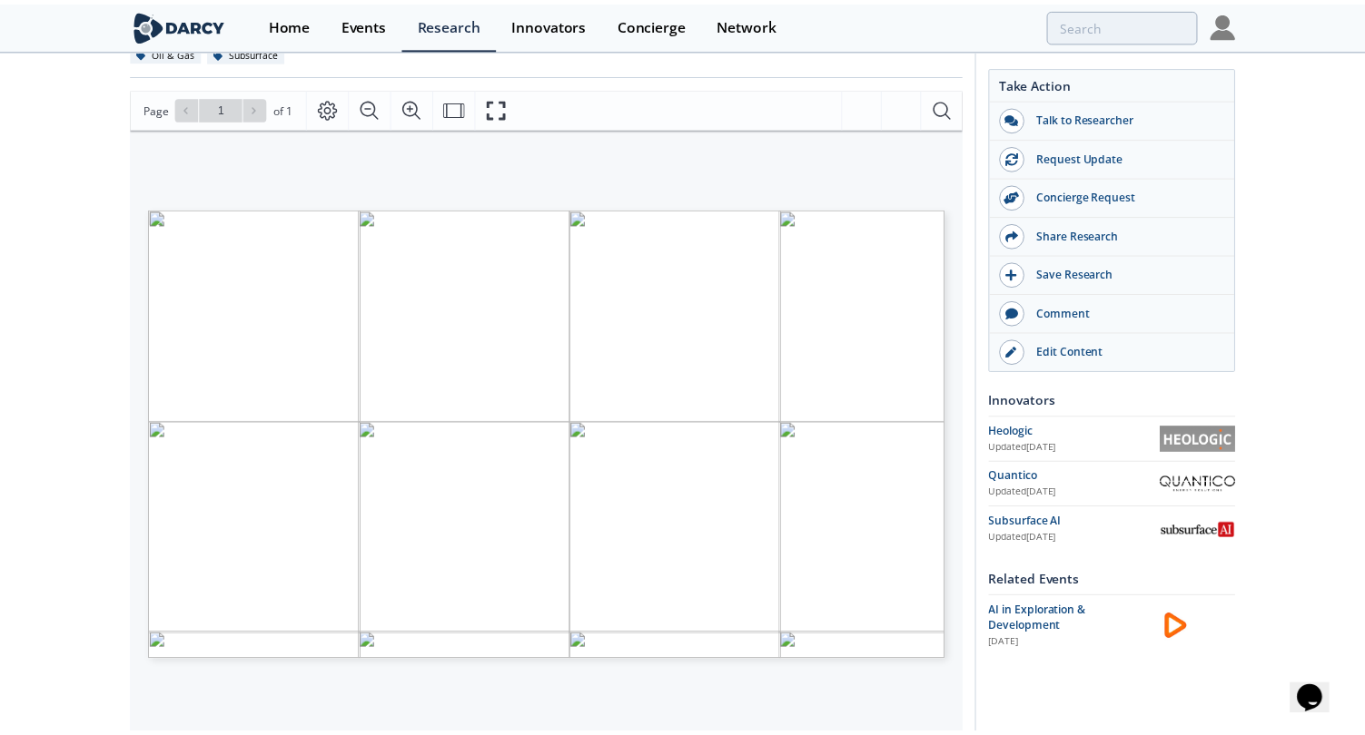
scroll to position [70, 0]
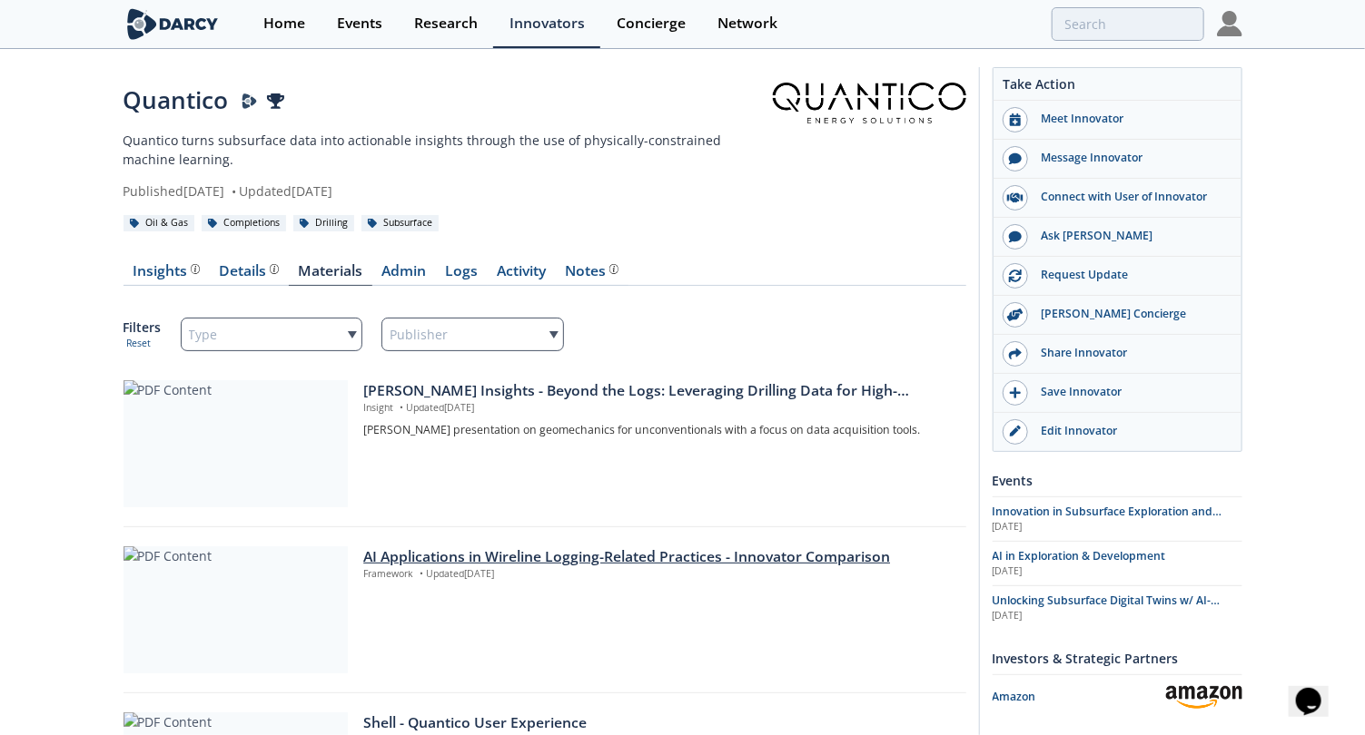
click at [633, 505] on div "AI Applications in Wireline Logging-Related Practices - Innovator Comparison" at bounding box center [657, 558] width 589 height 22
click at [526, 390] on div "[PERSON_NAME] Insights - Beyond the Logs: Leveraging Drilling Data for High-Res…" at bounding box center [657, 391] width 589 height 22
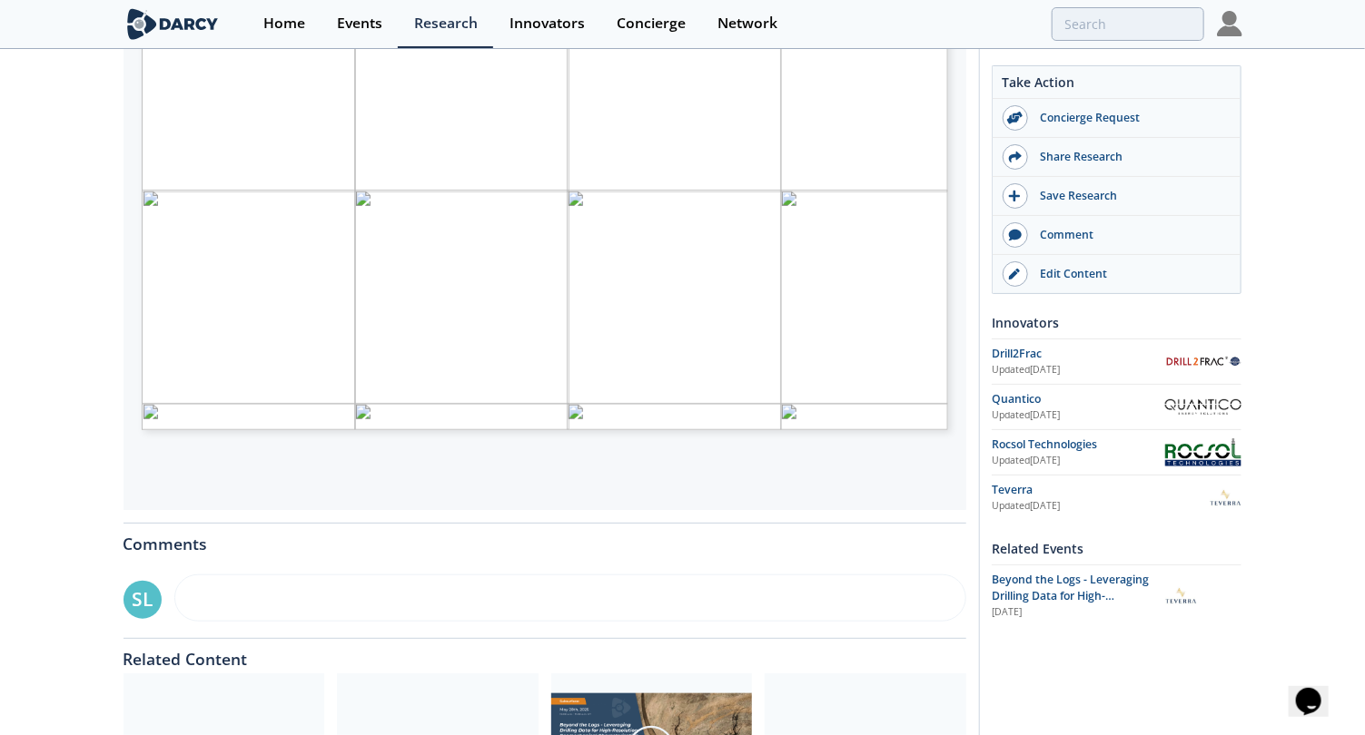
scroll to position [453, 0]
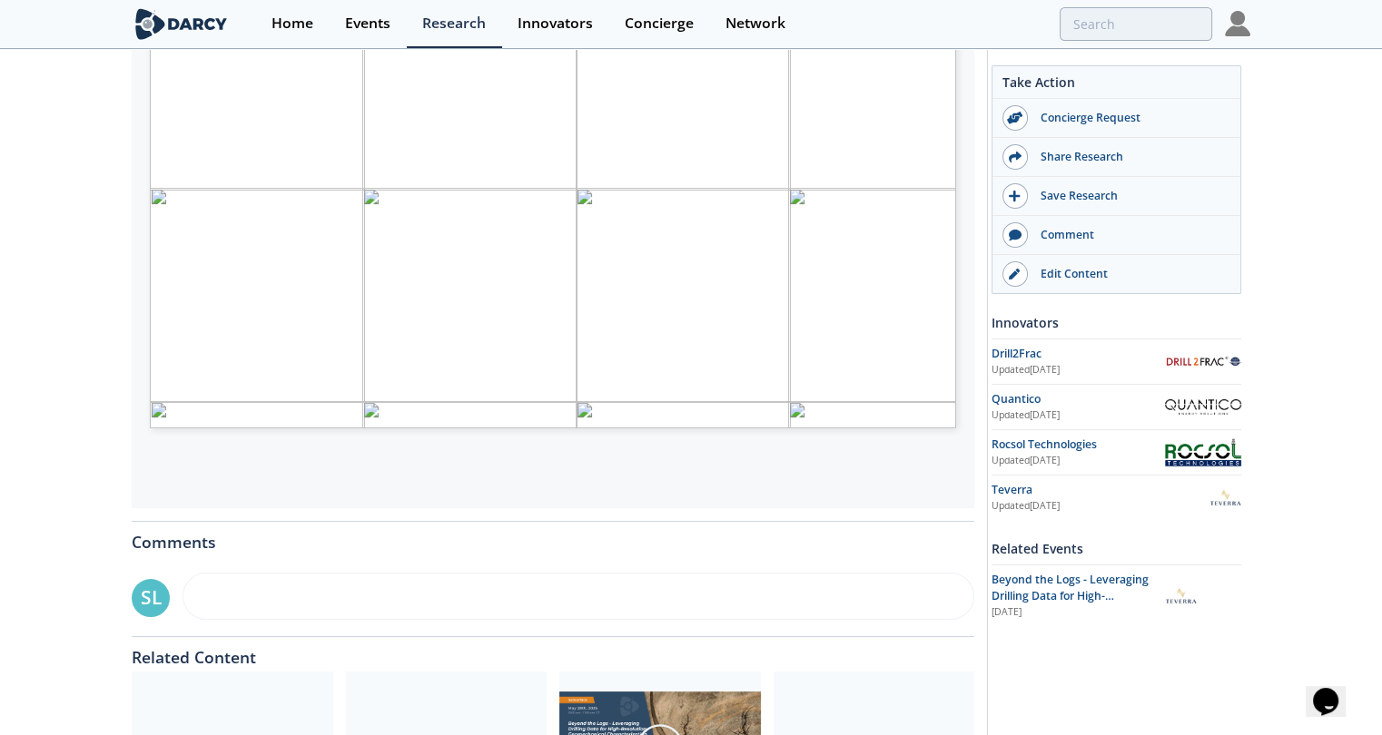
type input "2"
type input "4"
type input "5"
type input "6"
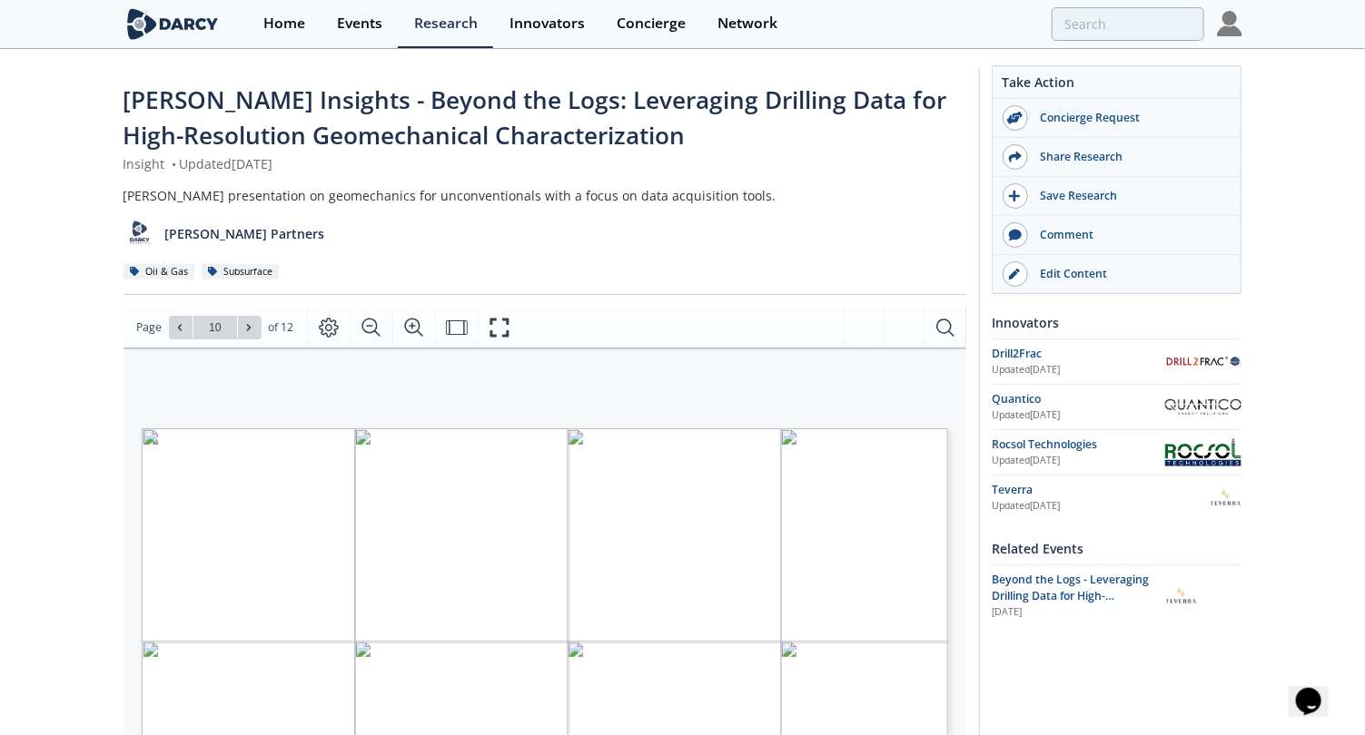
scroll to position [226, 0]
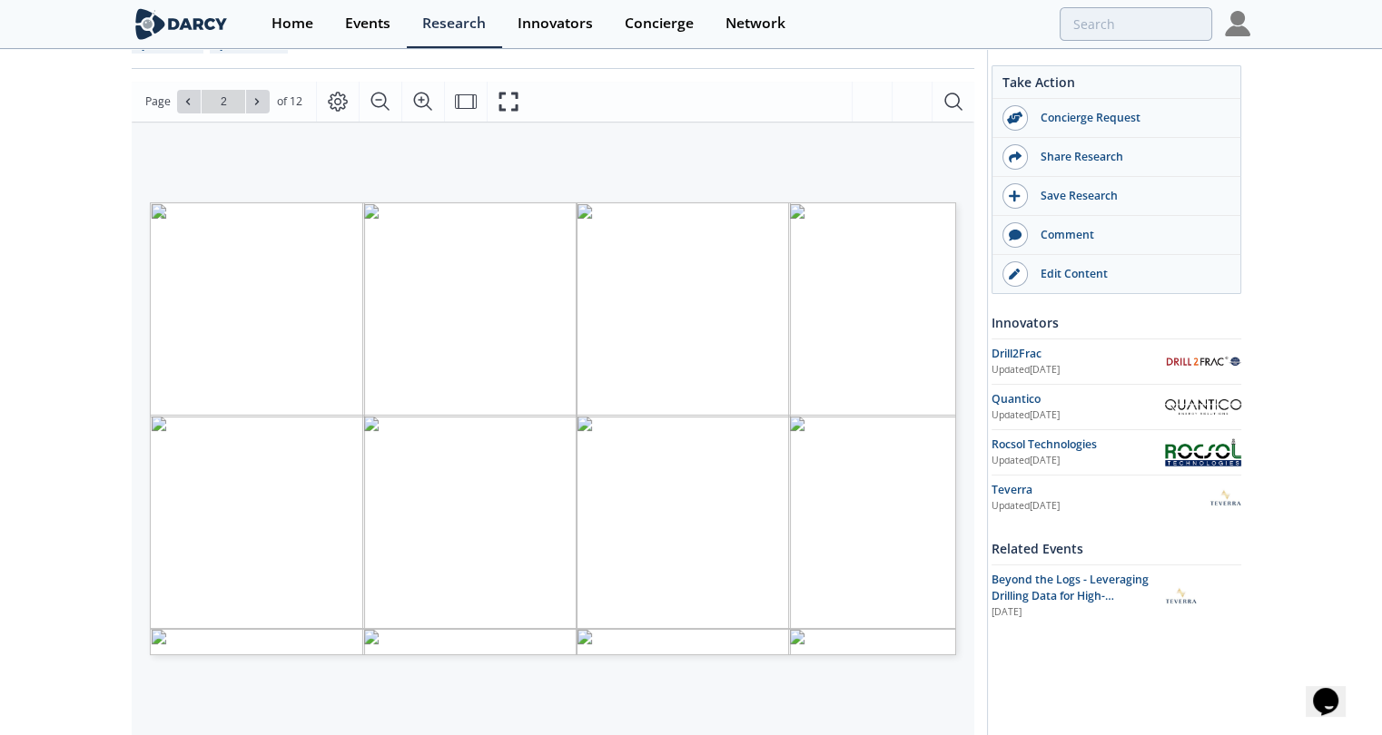
type input "1"
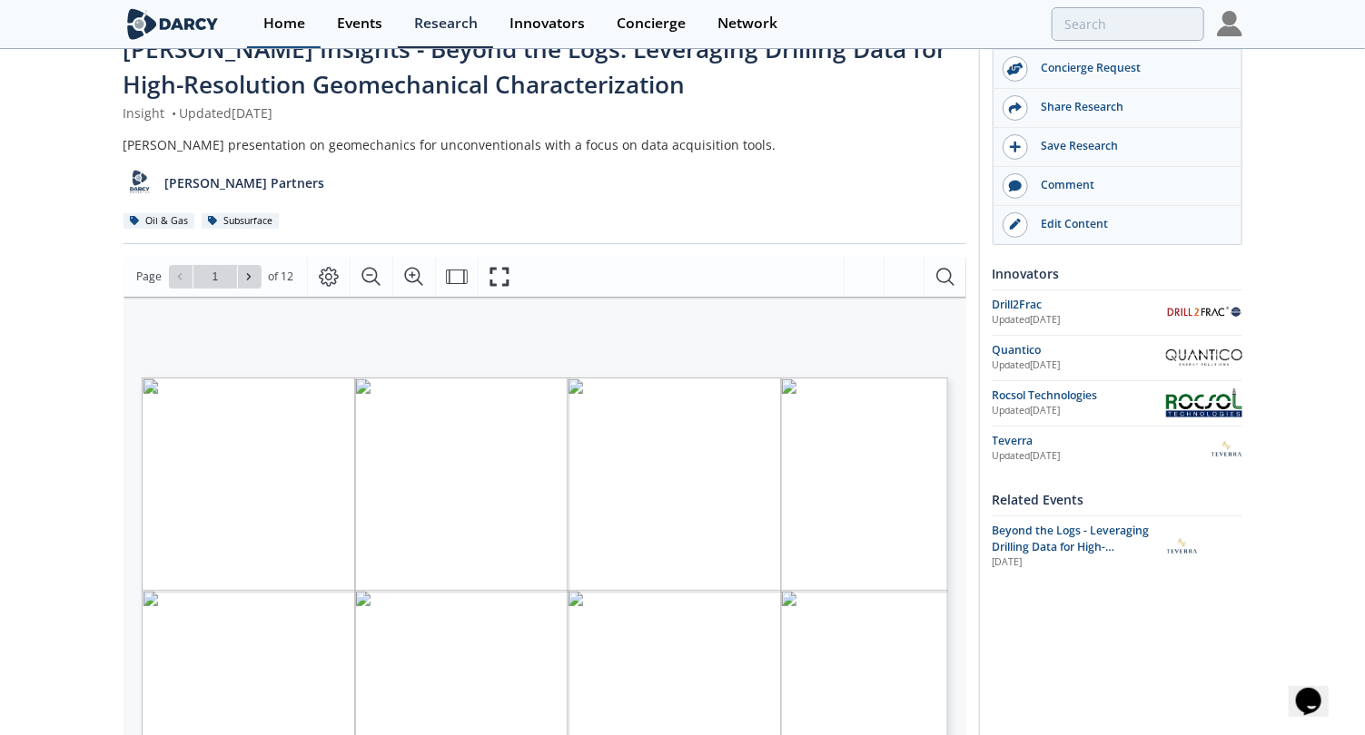
scroll to position [0, 0]
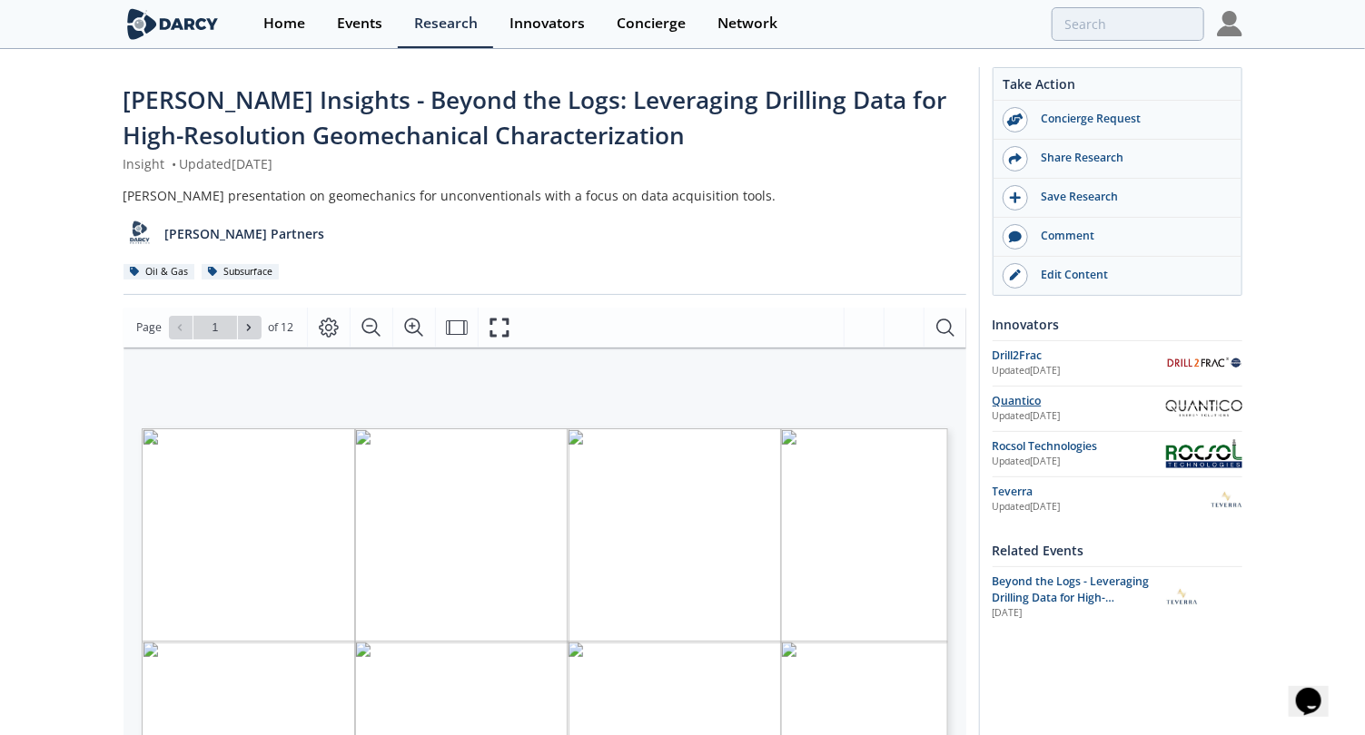
click at [1030, 397] on div "Quantico" at bounding box center [1078, 401] width 173 height 16
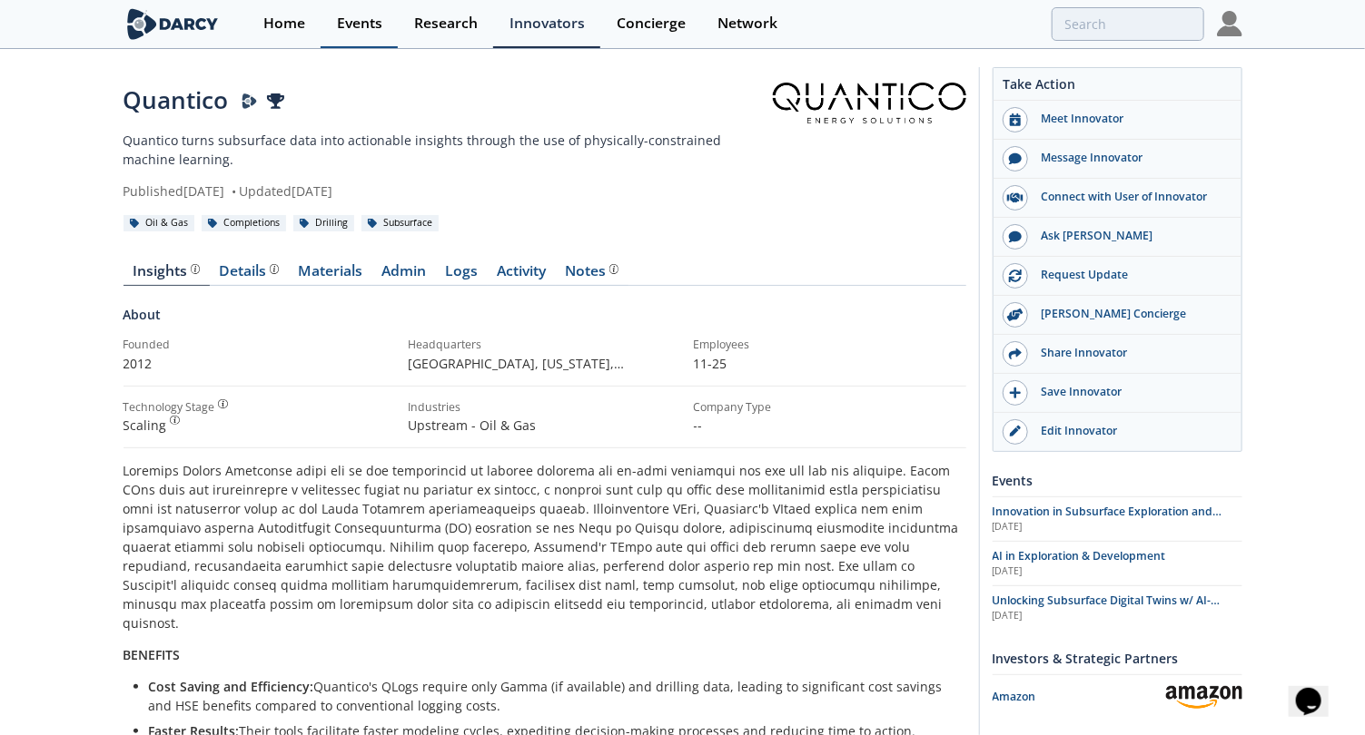
click at [362, 20] on div "Events" at bounding box center [359, 23] width 45 height 15
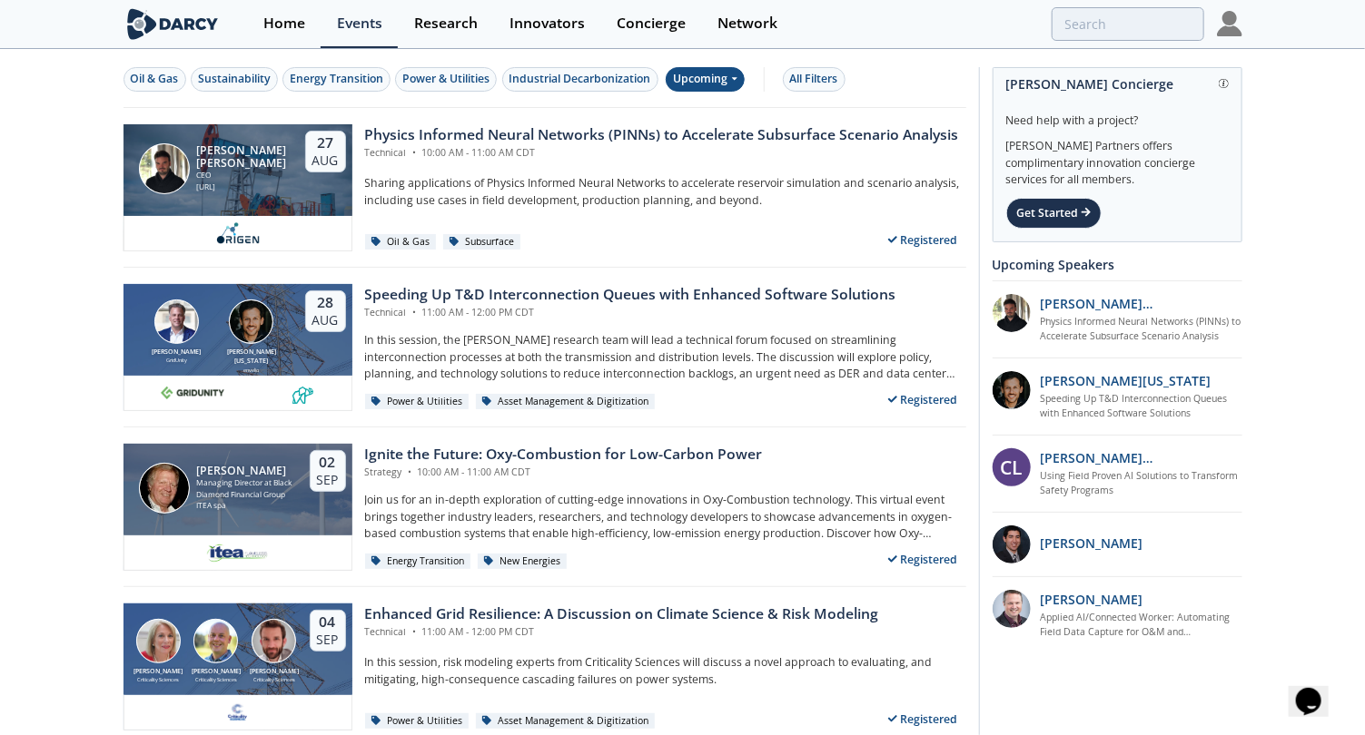
click at [714, 79] on div "Upcoming" at bounding box center [704, 79] width 79 height 25
click at [829, 78] on div "All Filters" at bounding box center [814, 79] width 48 height 16
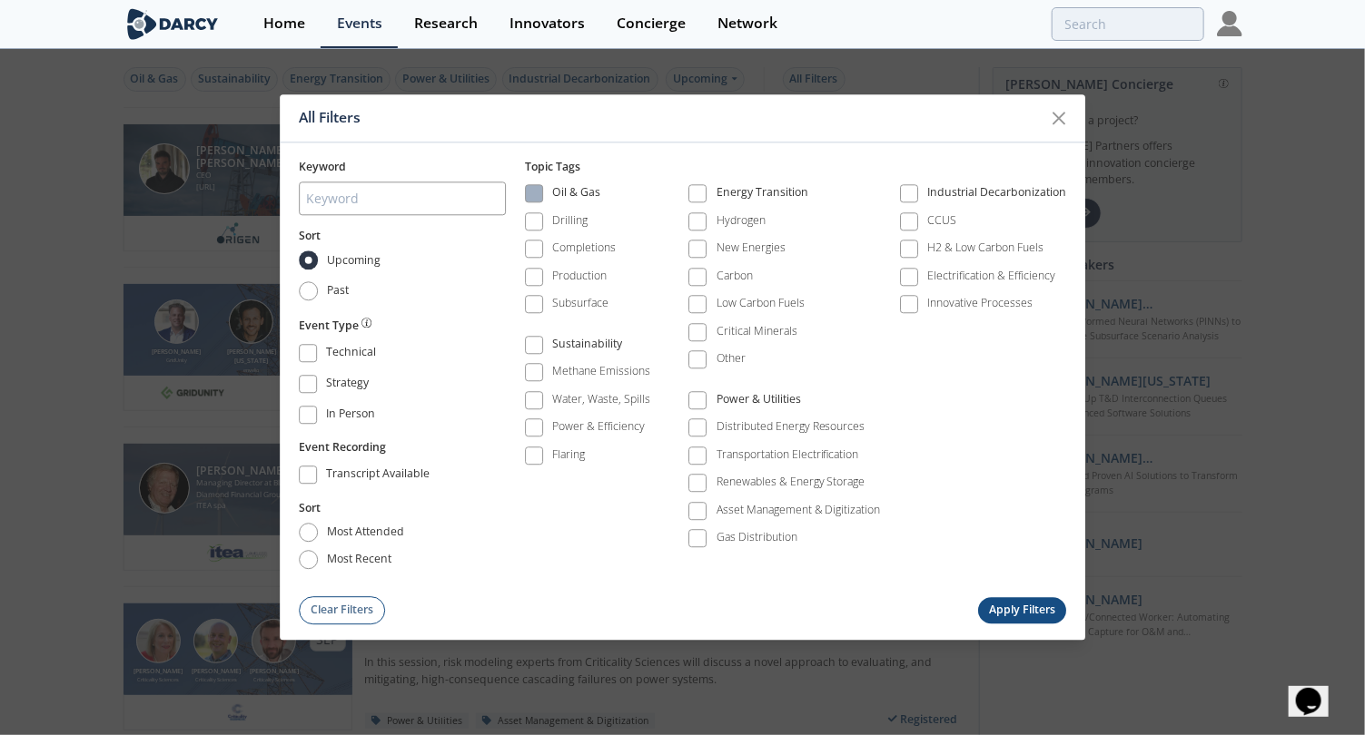
click at [538, 192] on span at bounding box center [533, 194] width 13 height 13
click at [551, 184] on label "Oil & Gas" at bounding box center [588, 194] width 126 height 25
click at [1019, 505] on button "Apply Filters" at bounding box center [1022, 610] width 89 height 26
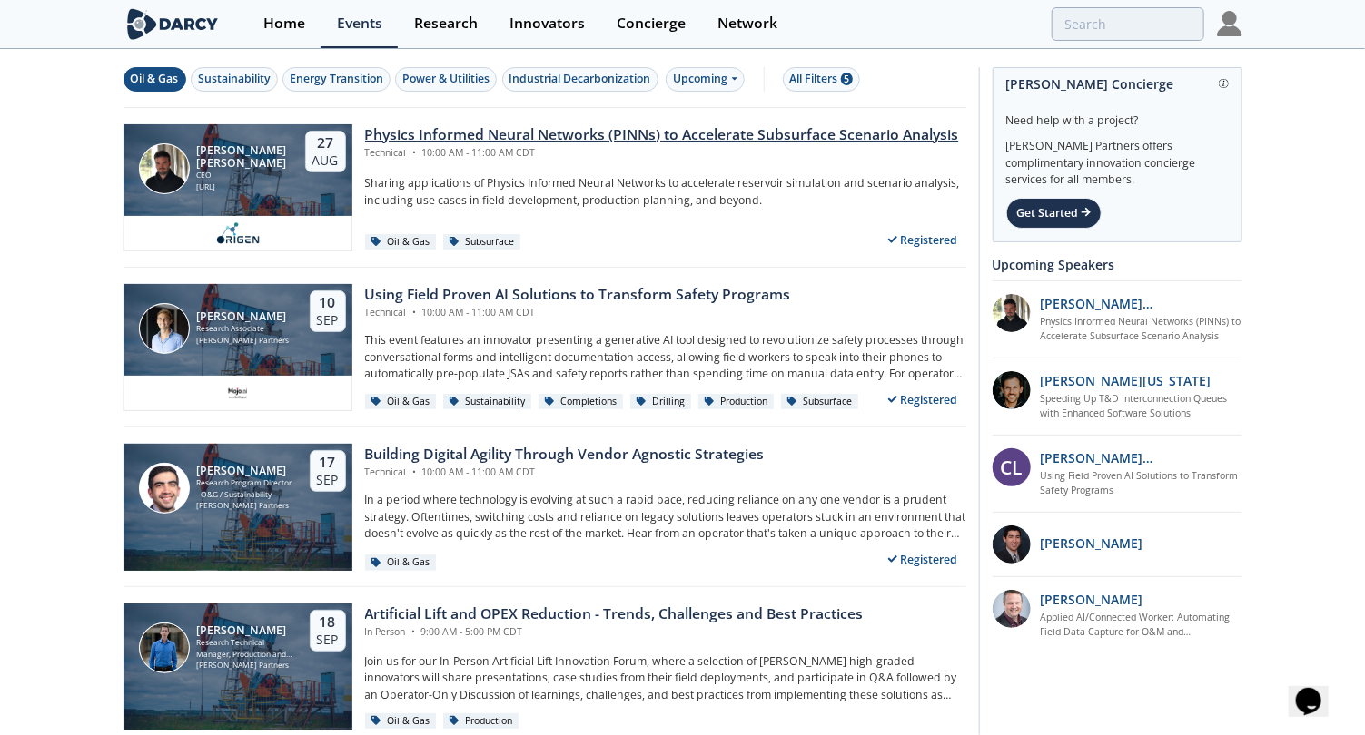
click at [568, 128] on div "Physics Informed Neural Networks (PINNs) to Accelerate Subsurface Scenario Anal…" at bounding box center [662, 135] width 594 height 22
click at [491, 289] on div "Using Field Proven AI Solutions to Transform Safety Programs" at bounding box center [578, 295] width 426 height 22
click at [537, 458] on div "Building Digital Agility Through Vendor Agnostic Strategies" at bounding box center [564, 455] width 399 height 22
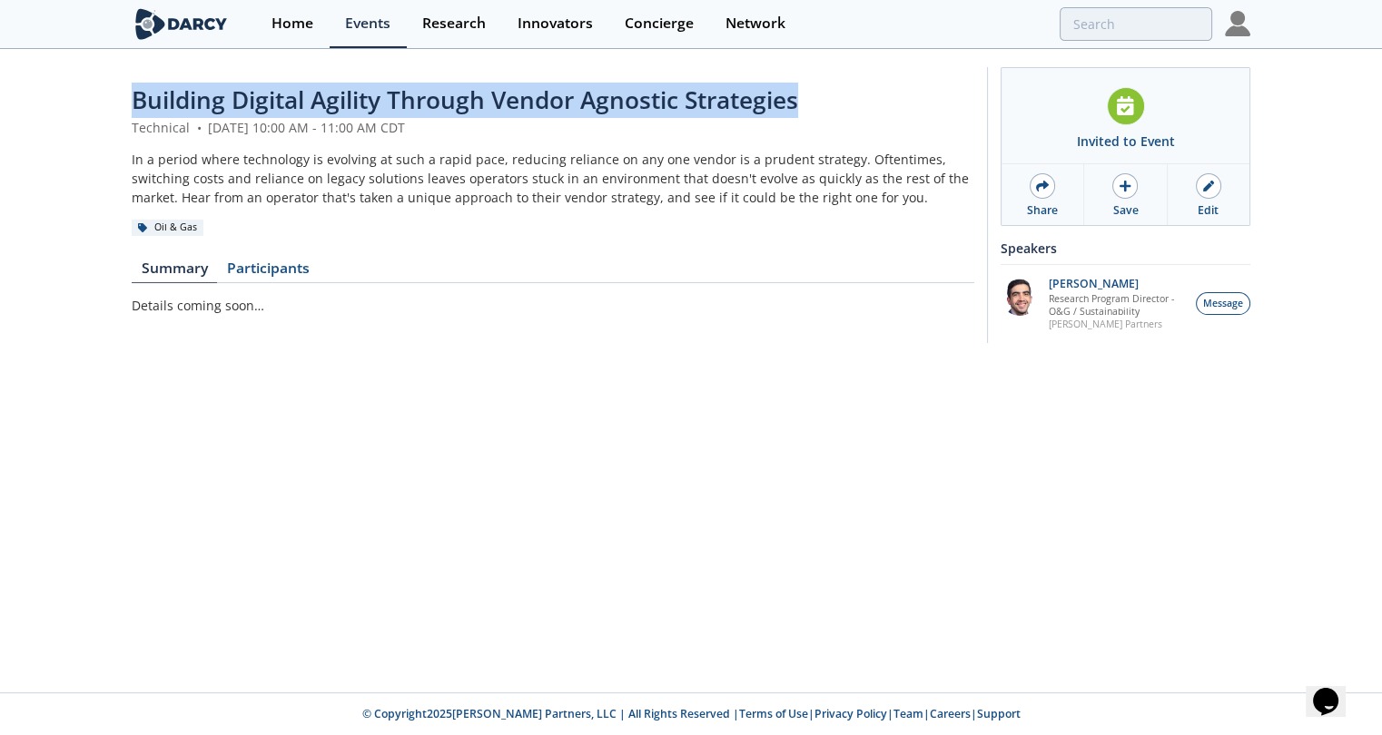
drag, startPoint x: 135, startPoint y: 101, endPoint x: 804, endPoint y: 108, distance: 669.1
click at [804, 108] on div "Building Digital Agility Through Vendor Agnostic Strategies" at bounding box center [553, 100] width 842 height 35
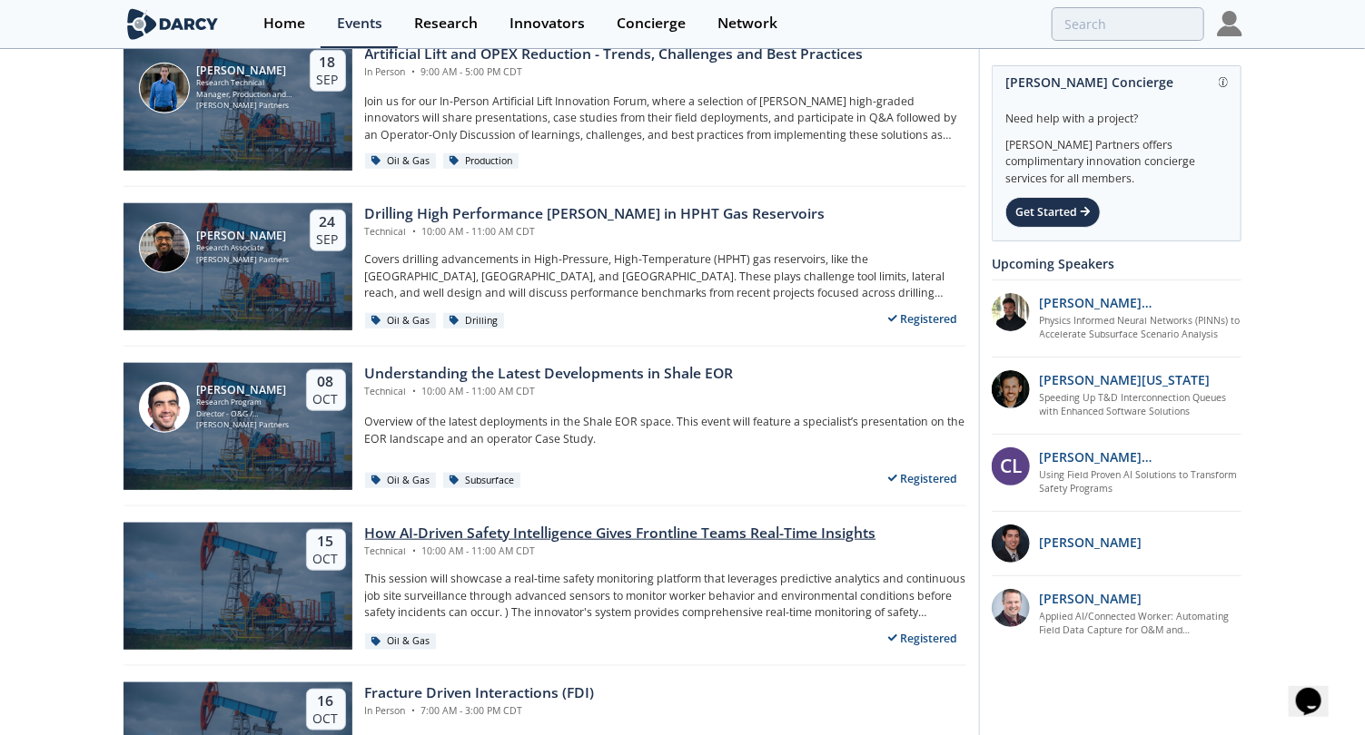
scroll to position [680, 0]
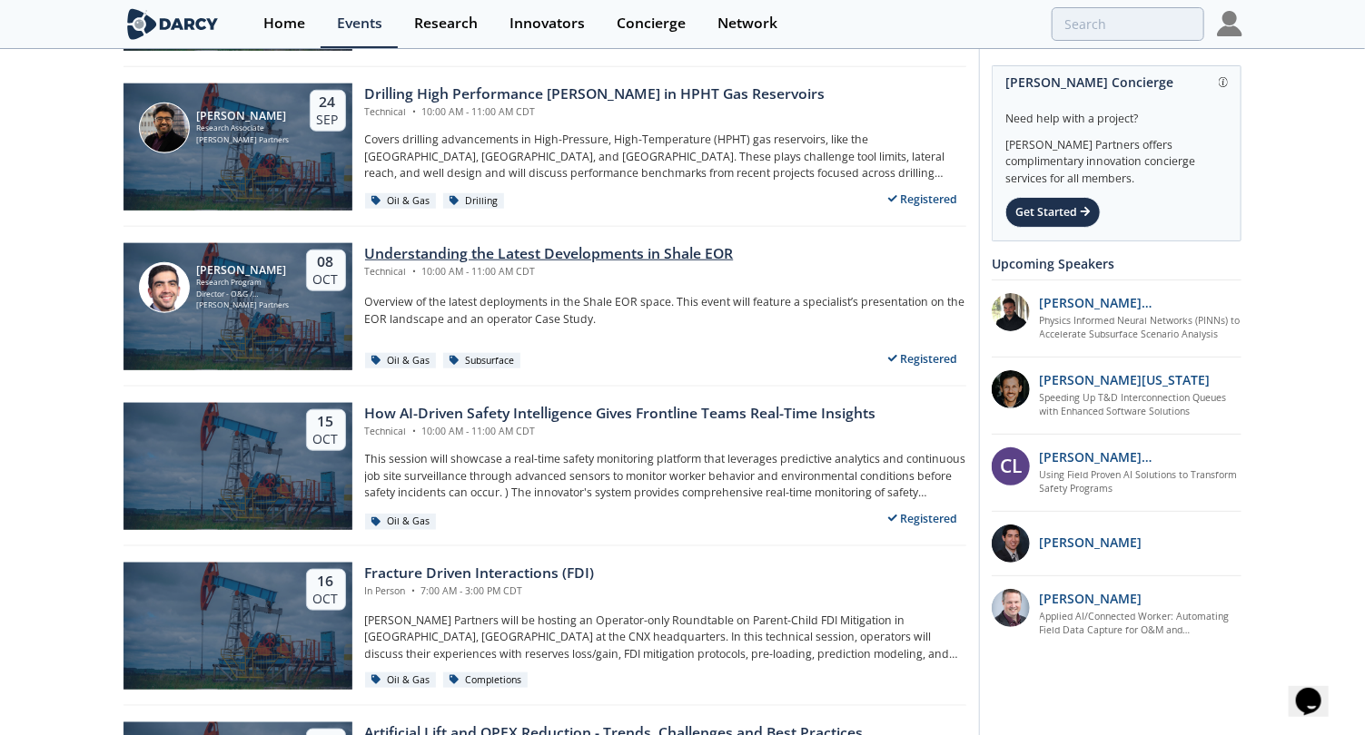
click at [558, 259] on div "Understanding the Latest Developments in Shale EOR" at bounding box center [549, 254] width 369 height 22
